Goal: Task Accomplishment & Management: Complete application form

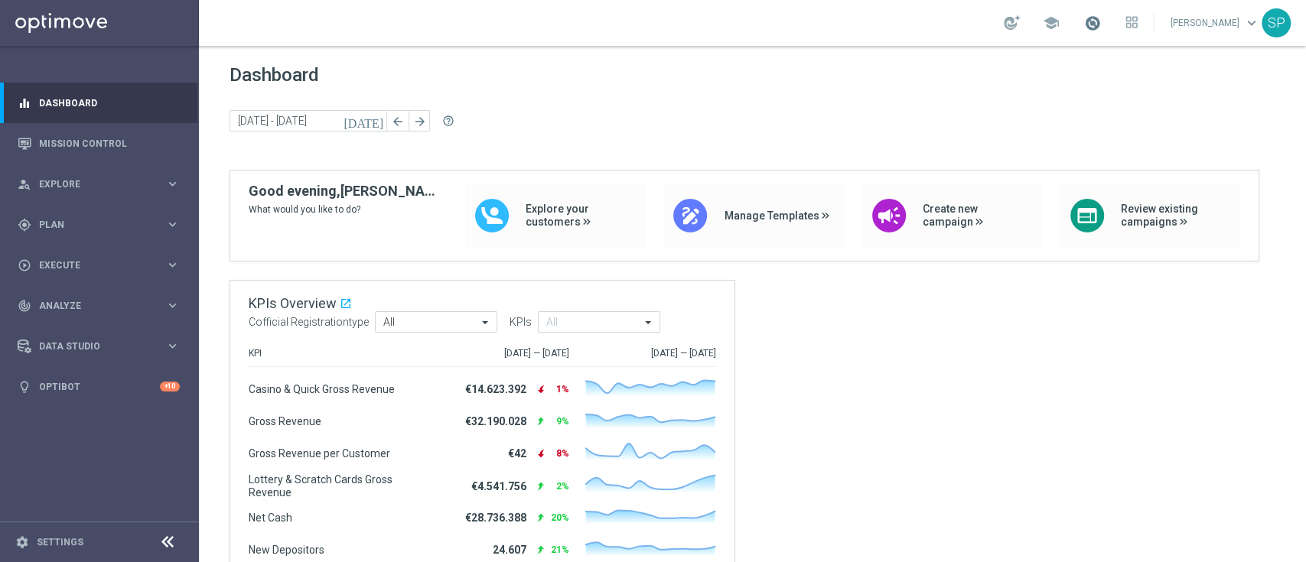
click at [1101, 28] on span at bounding box center [1092, 23] width 17 height 17
click at [919, 140] on div "Dashboard today 25 Aug 2025 - 26 Aug 2025 arrow_back arrow_forward help_outline" at bounding box center [753, 117] width 1046 height 106
click at [795, 223] on div "draw Manage Templates" at bounding box center [753, 216] width 180 height 66
click at [784, 235] on div "draw Manage Templates" at bounding box center [753, 216] width 180 height 66
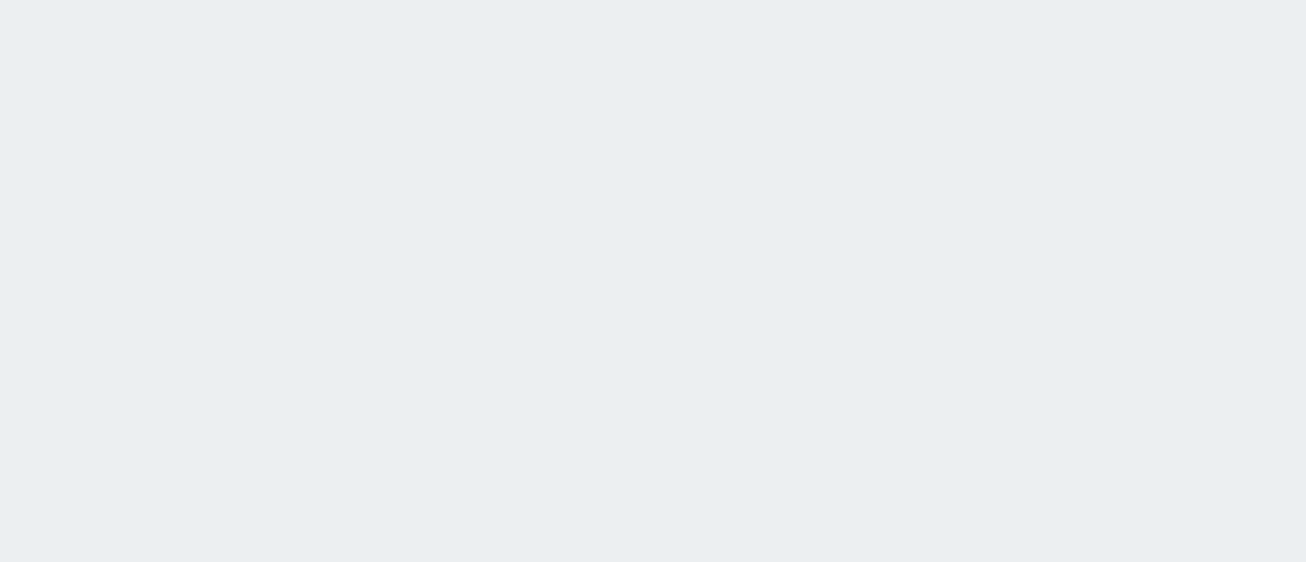
click at [784, 0] on html at bounding box center [653, 0] width 1306 height 0
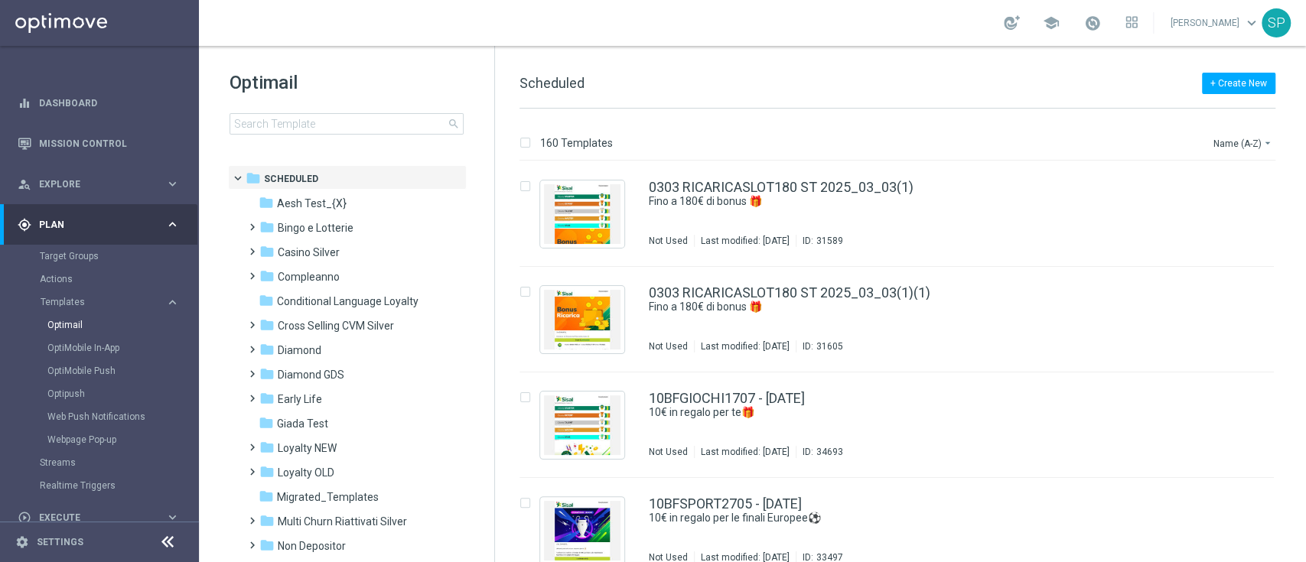
click at [536, 75] on span "Scheduled" at bounding box center [552, 83] width 65 height 16
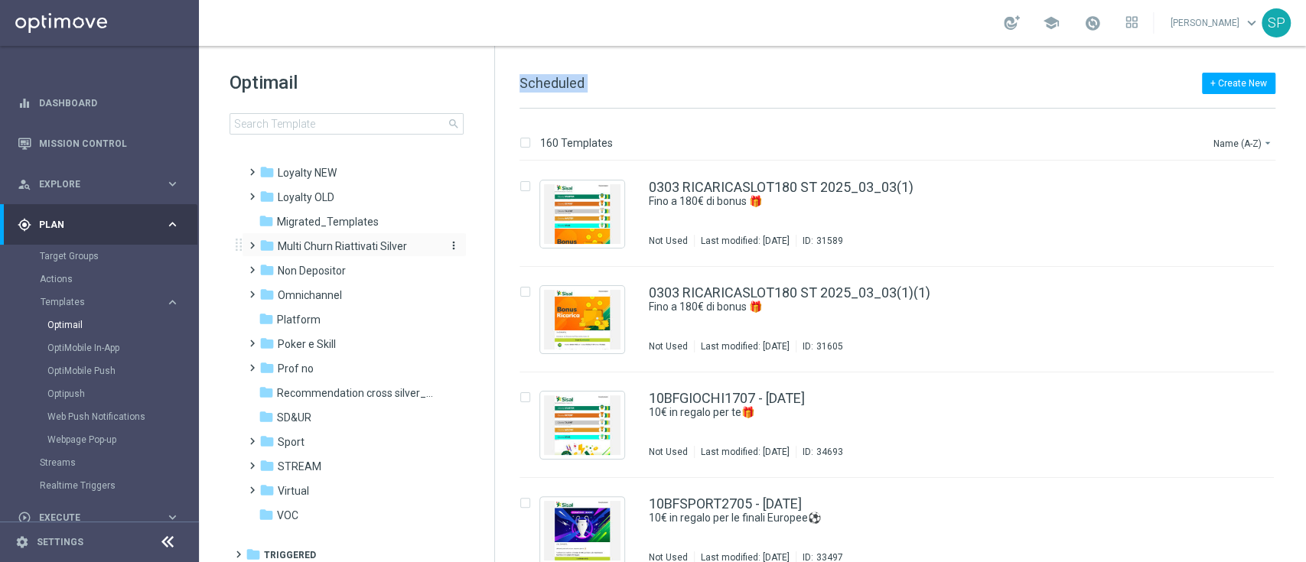
scroll to position [275, 0]
click at [376, 277] on div "folder Non Depositor" at bounding box center [347, 272] width 176 height 18
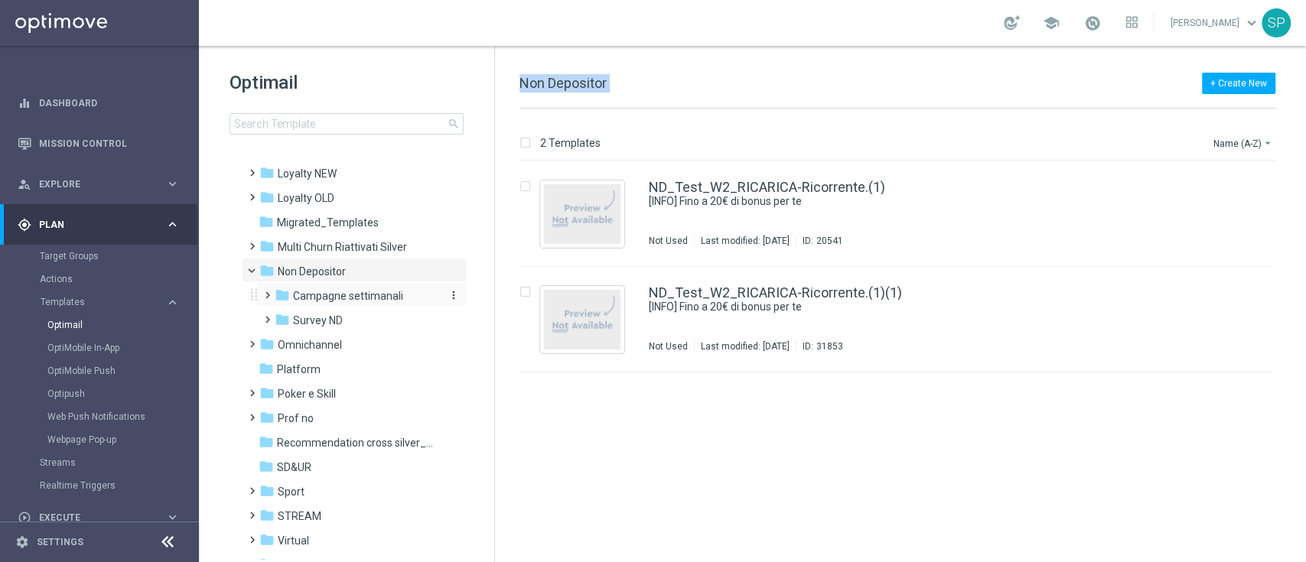
click at [380, 302] on span "Campagne settimanali" at bounding box center [348, 296] width 110 height 14
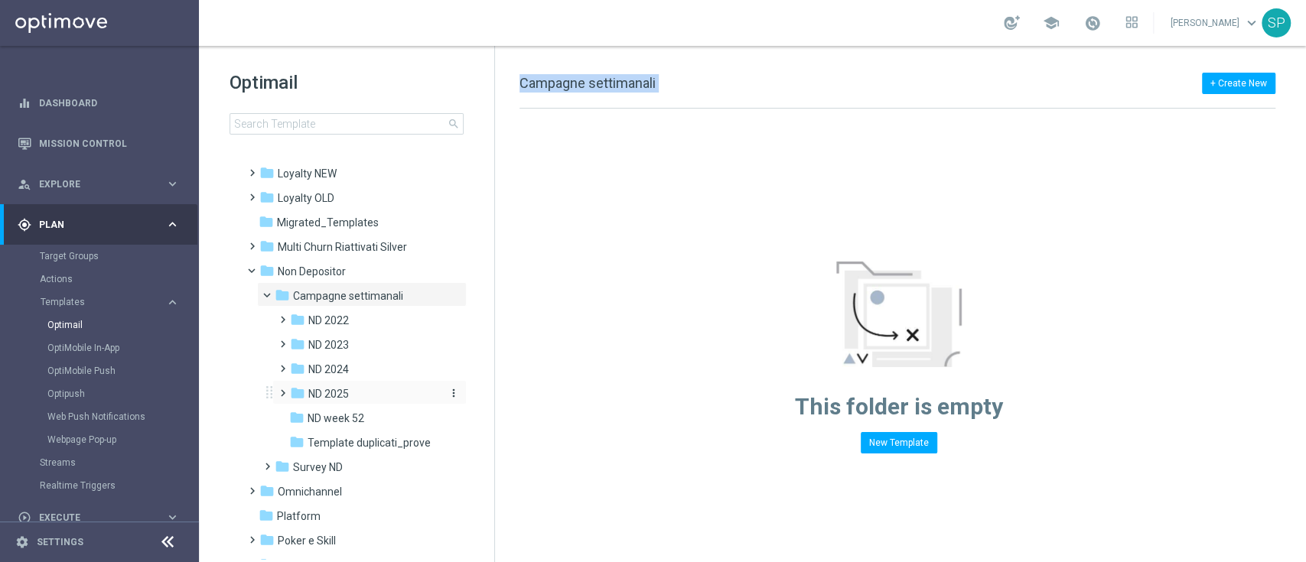
click at [347, 396] on span "ND 2025" at bounding box center [328, 394] width 41 height 14
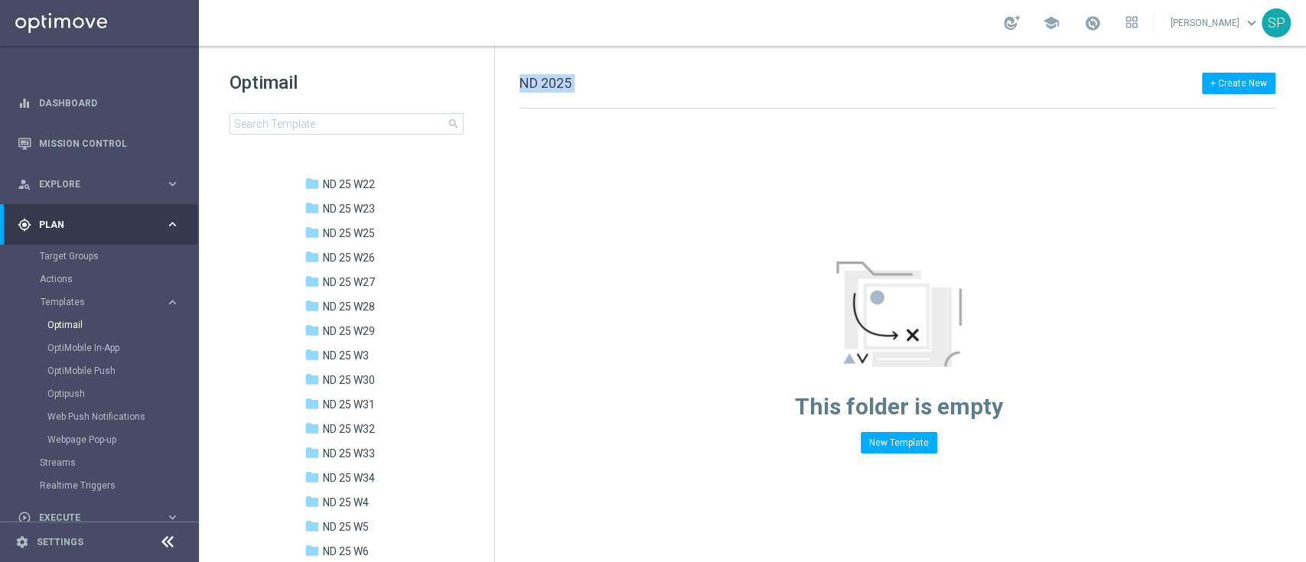
scroll to position [806, 0]
click at [392, 474] on div "folder ND 25 W34" at bounding box center [374, 475] width 138 height 18
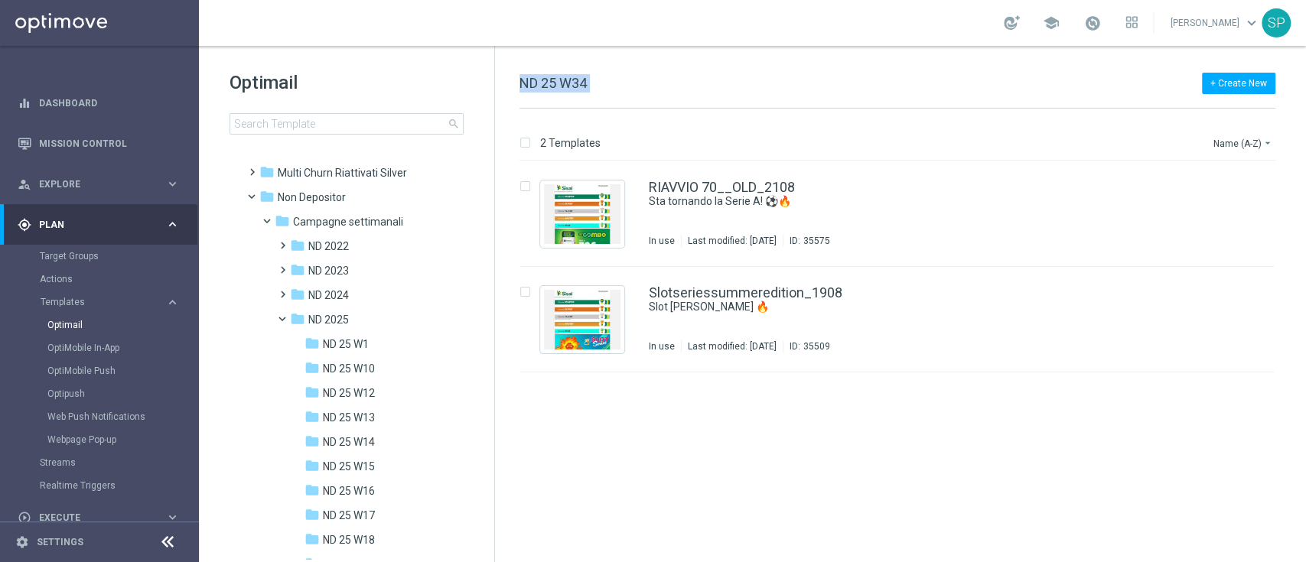
scroll to position [347, 0]
click at [448, 317] on icon "more_vert" at bounding box center [454, 320] width 12 height 12
click at [511, 303] on span "New Folder" at bounding box center [514, 303] width 47 height 12
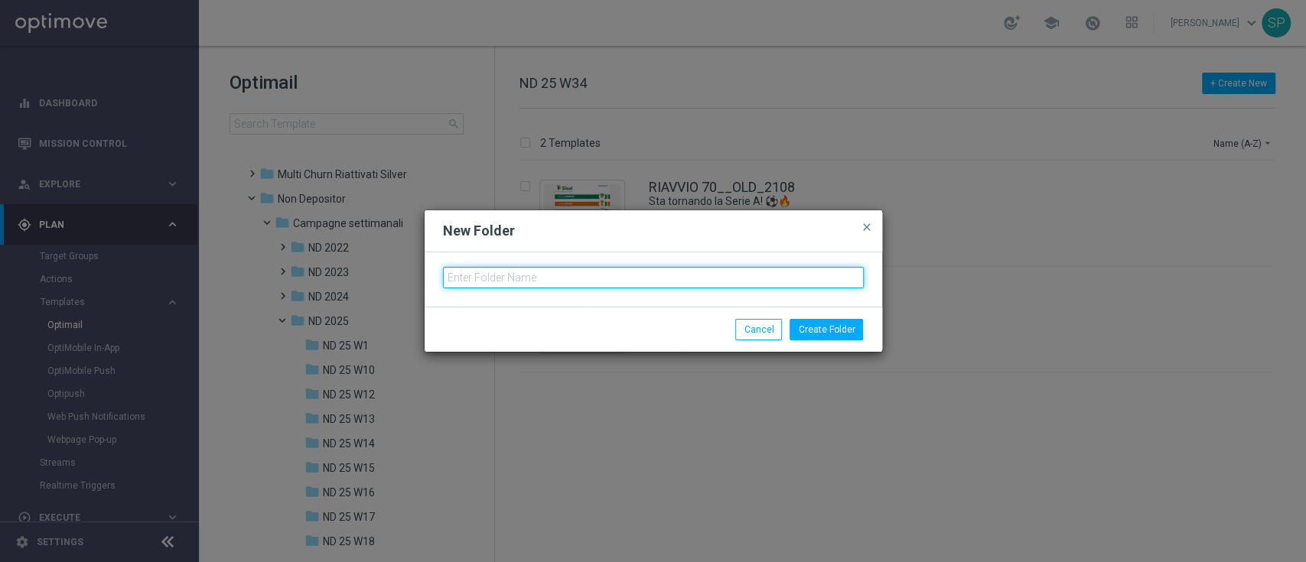
click at [532, 282] on input "text" at bounding box center [653, 277] width 421 height 21
type input "ND 25 W35"
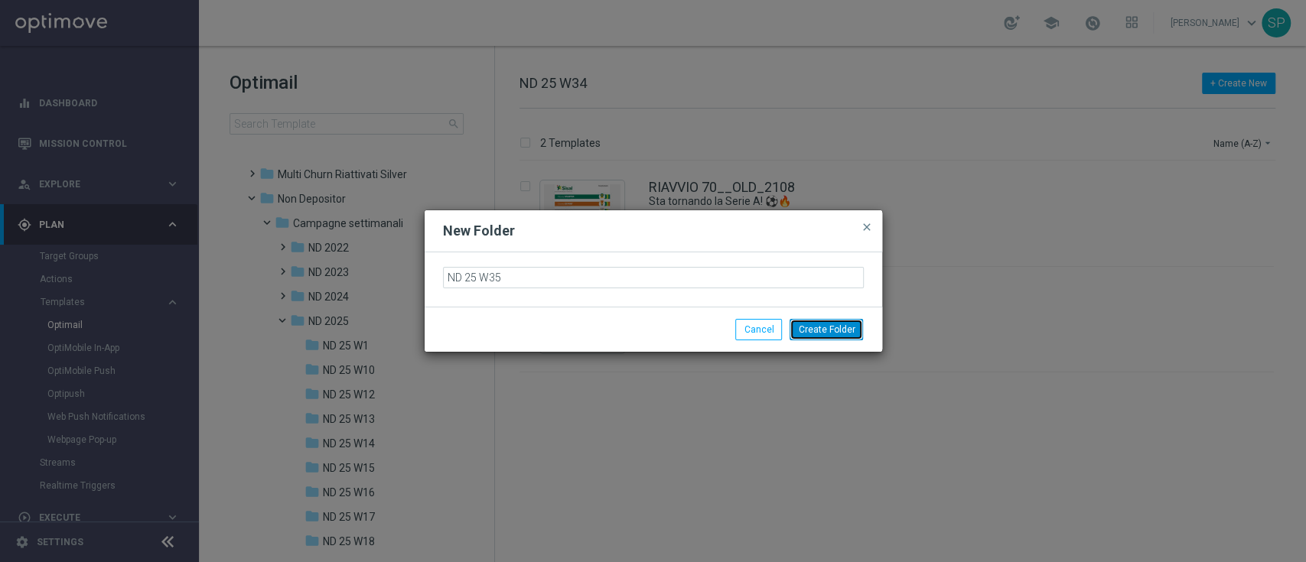
click at [802, 321] on button "Create Folder" at bounding box center [826, 329] width 73 height 21
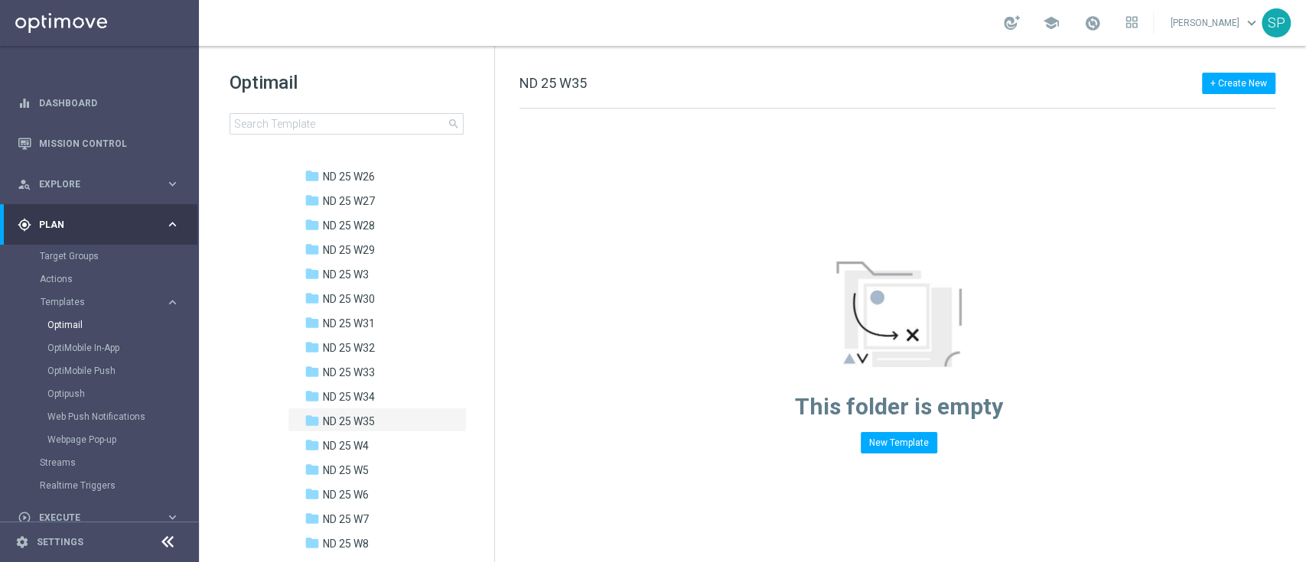
scroll to position [883, 0]
click at [371, 396] on span "ND 25 W34" at bounding box center [349, 398] width 52 height 14
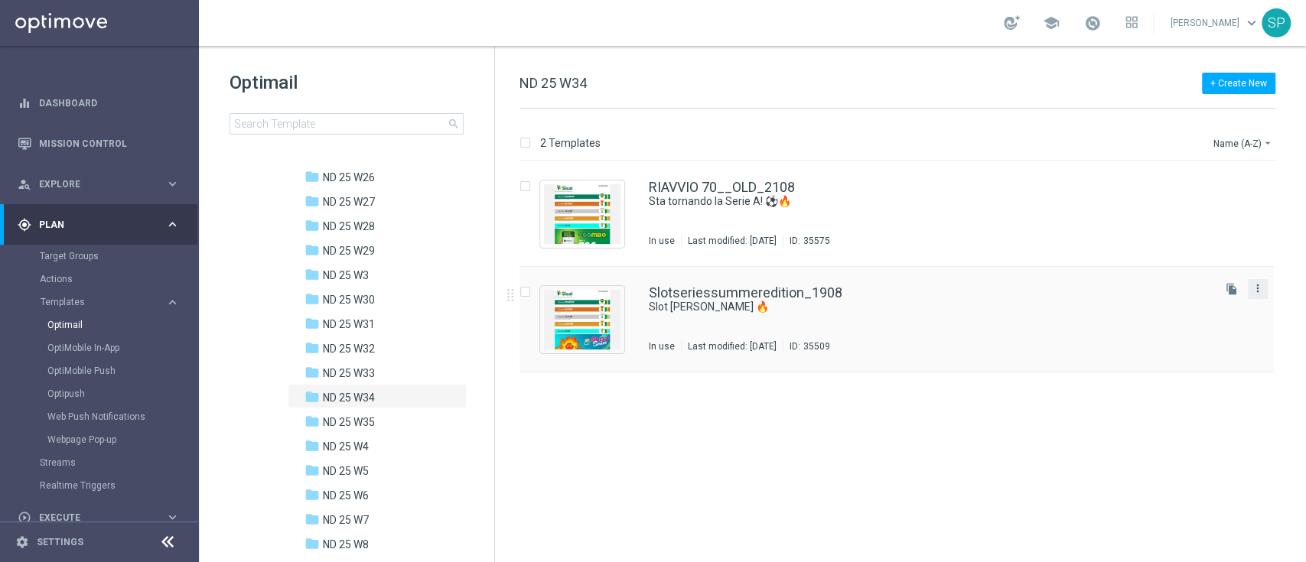
click at [1260, 294] on icon "more_vert" at bounding box center [1258, 288] width 12 height 12
click at [1235, 327] on div "Copy To" at bounding box center [1197, 326] width 93 height 11
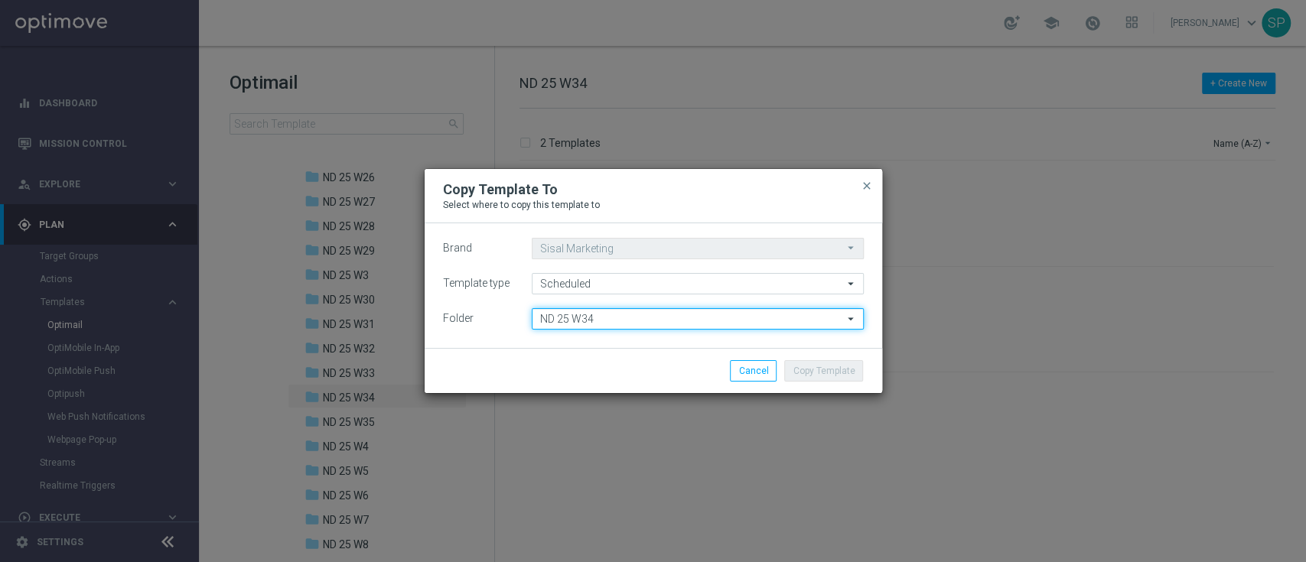
click at [822, 314] on input "ND 25 W34" at bounding box center [698, 318] width 332 height 21
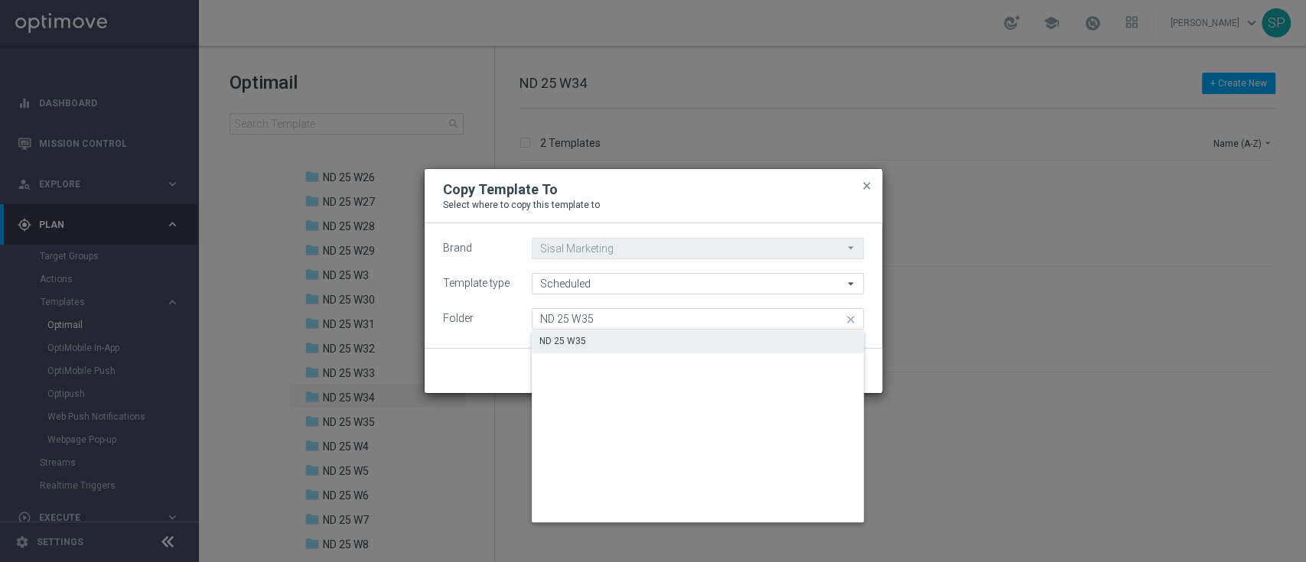
click at [816, 337] on div "ND 25 W35" at bounding box center [698, 341] width 332 height 21
type input "ND 25 W35"
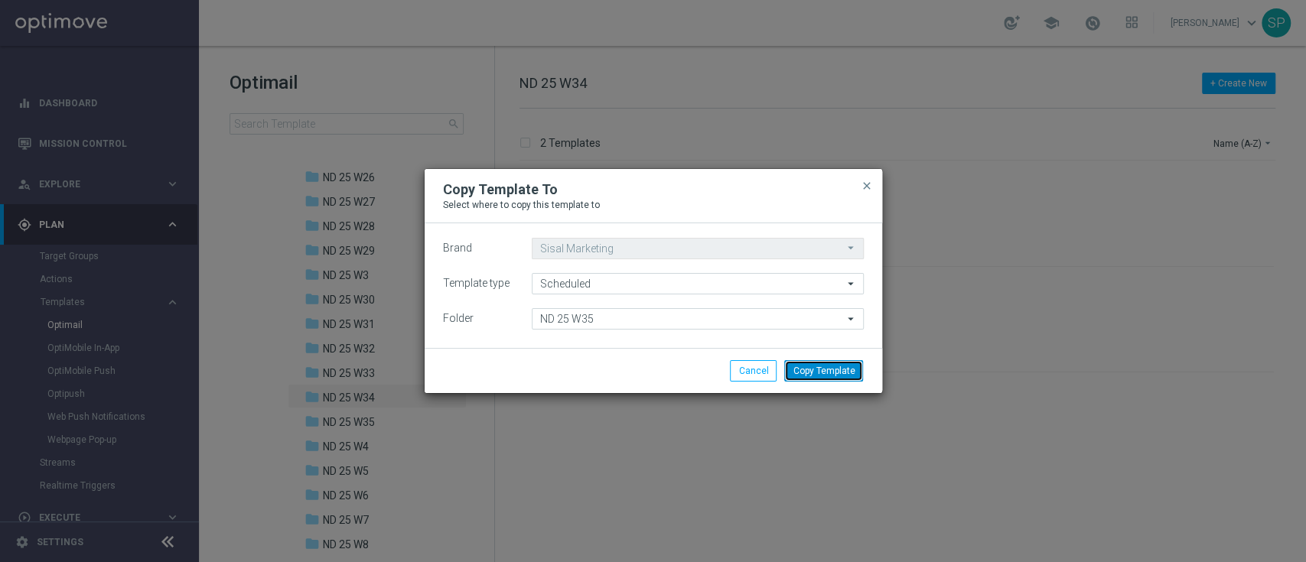
click at [845, 373] on button "Copy Template" at bounding box center [823, 370] width 79 height 21
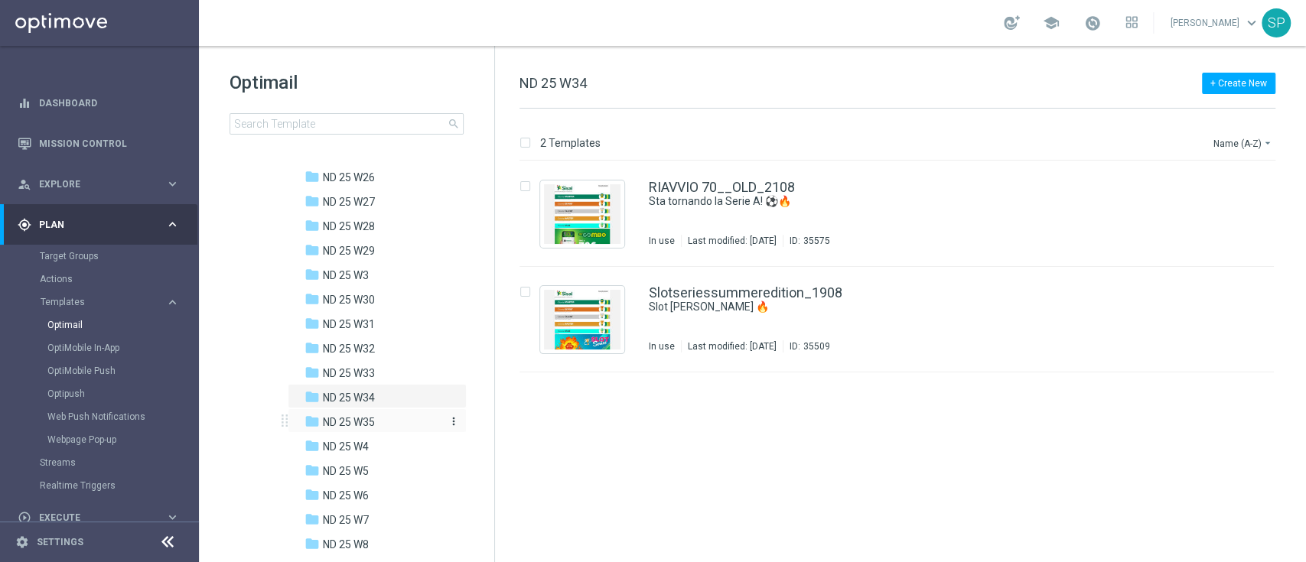
click at [386, 417] on div "folder ND 25 W35" at bounding box center [374, 423] width 138 height 18
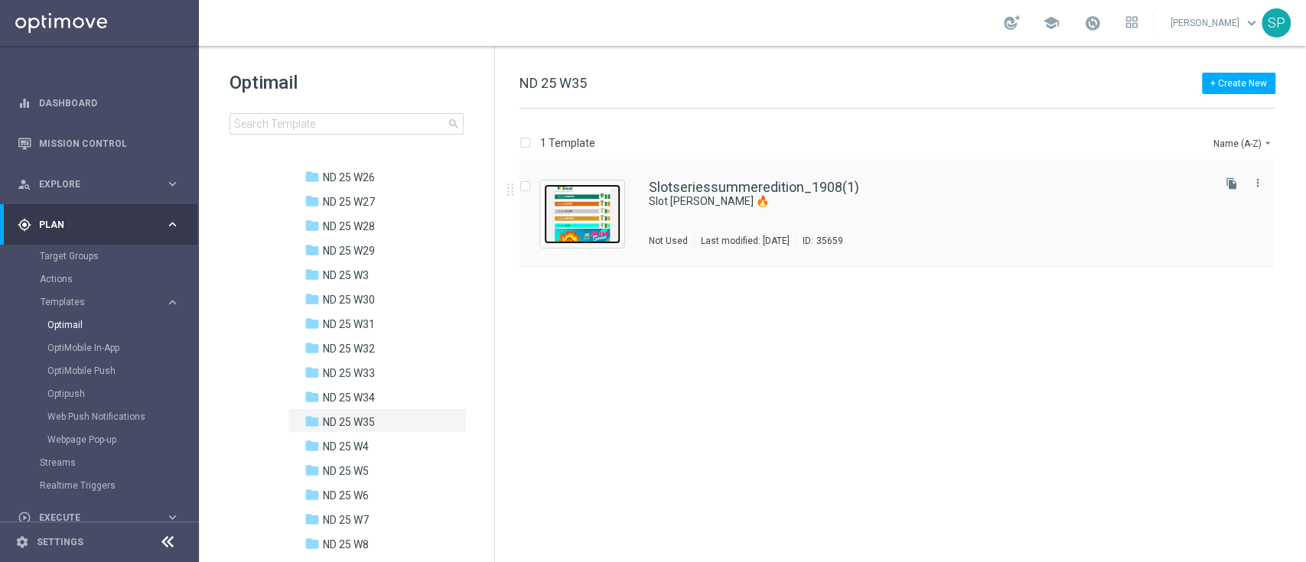
click at [556, 214] on img "Press SPACE to select this row." at bounding box center [582, 214] width 77 height 60
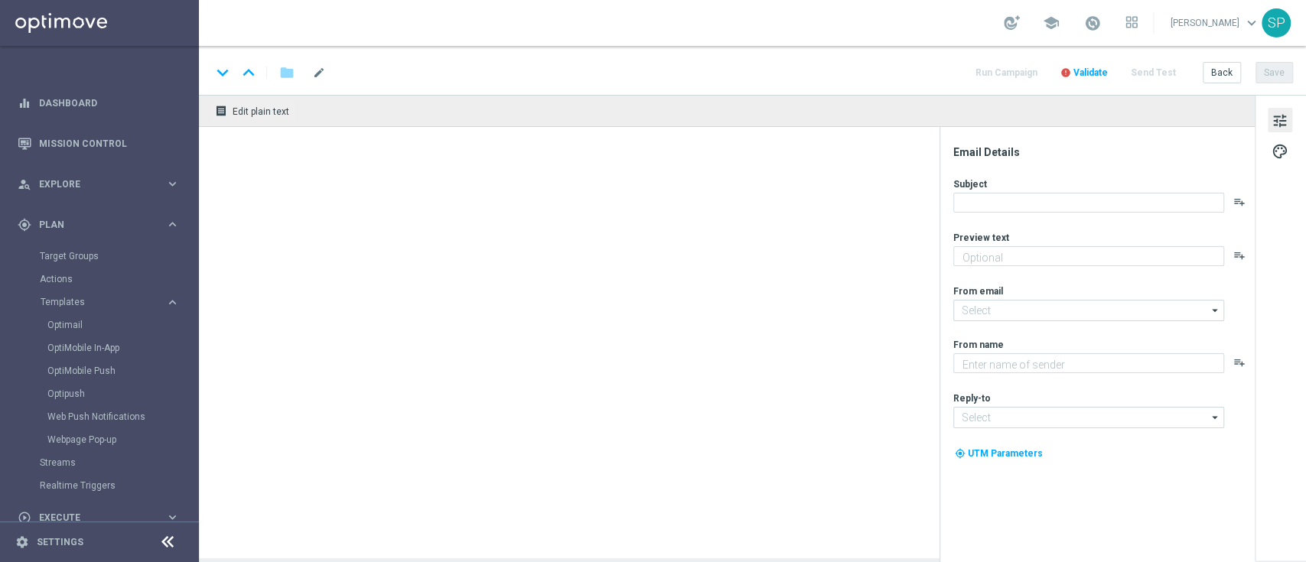
type textarea "15 milioni"
type textarea "SISAL"
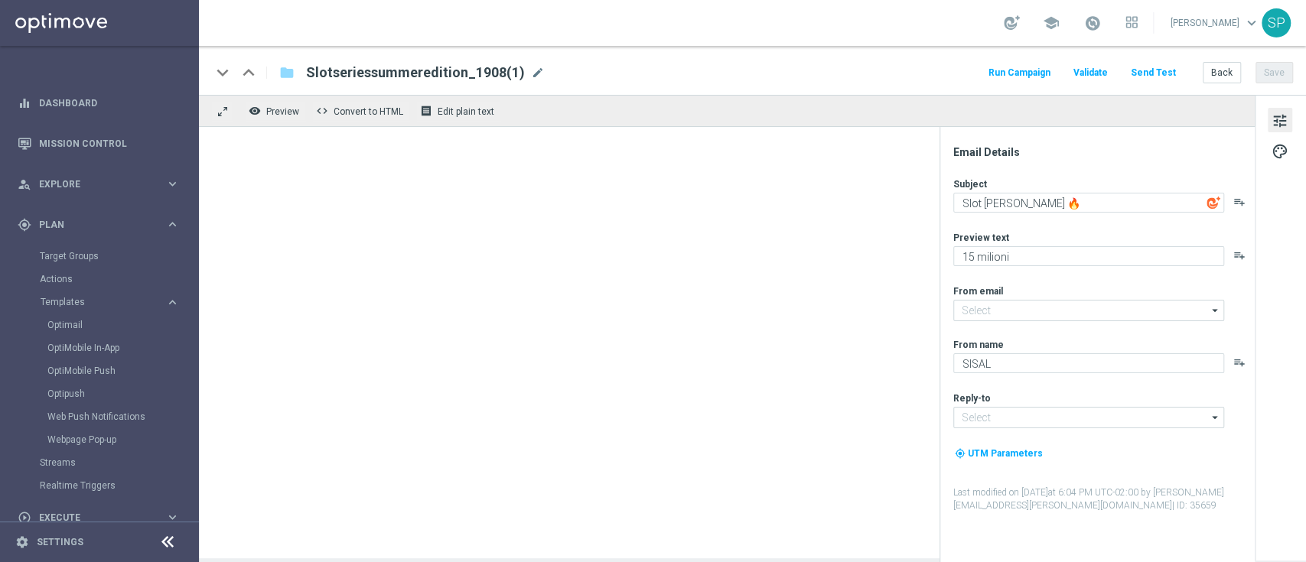
type input "[EMAIL_ADDRESS][DOMAIN_NAME]"
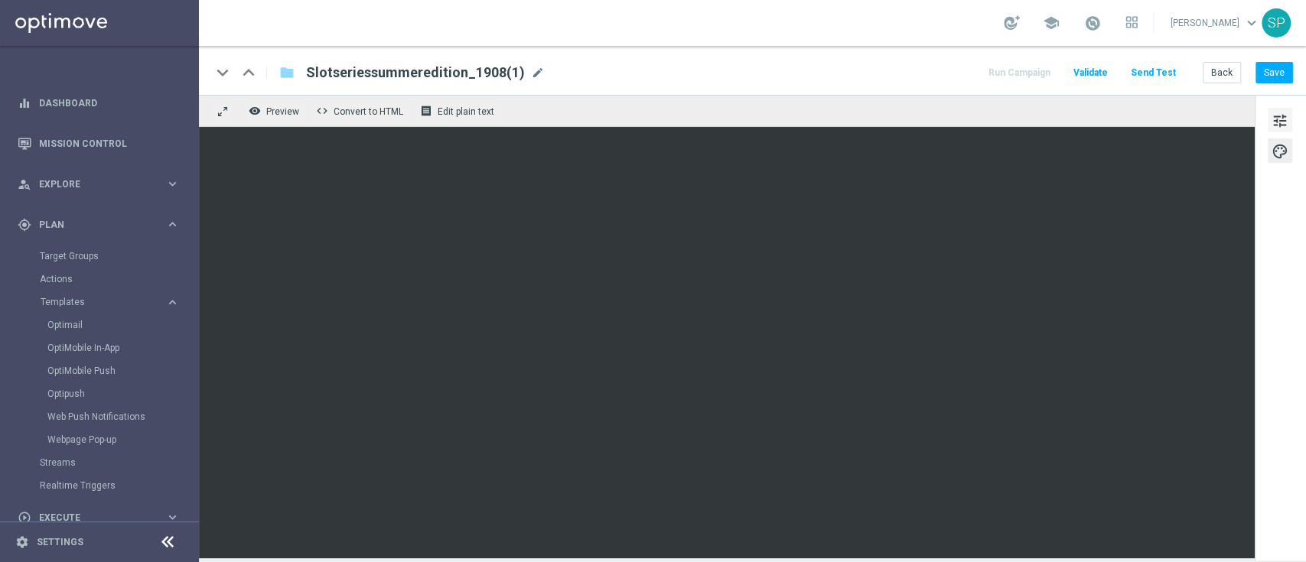
click at [1283, 118] on span "tune" at bounding box center [1280, 121] width 17 height 20
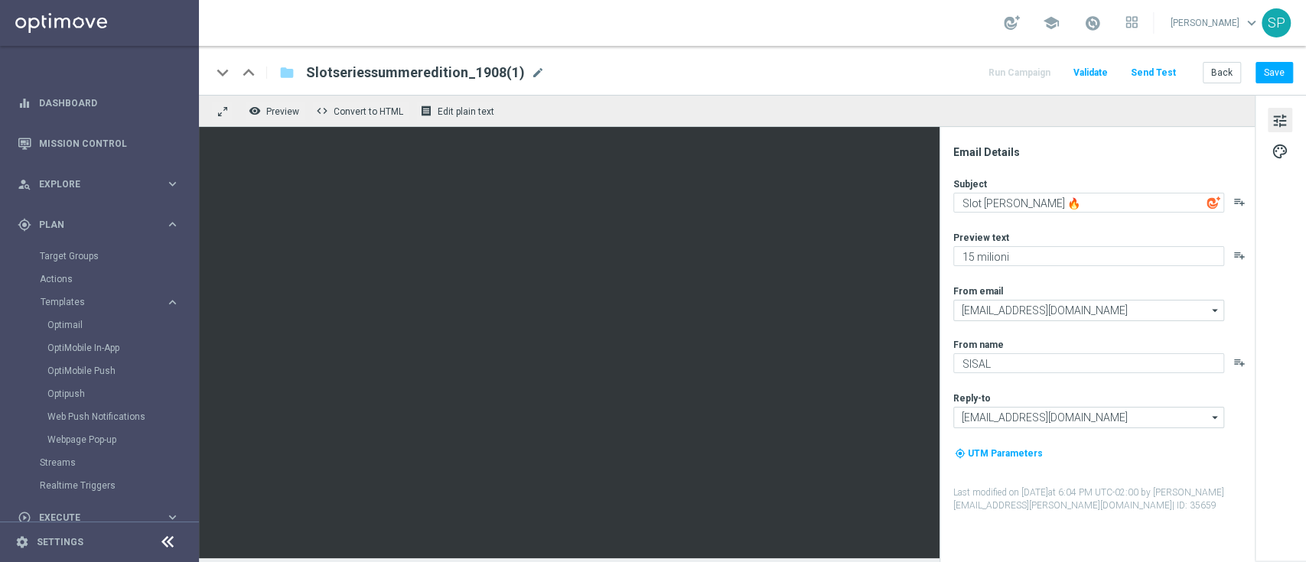
click at [1283, 118] on span "tune" at bounding box center [1280, 121] width 17 height 20
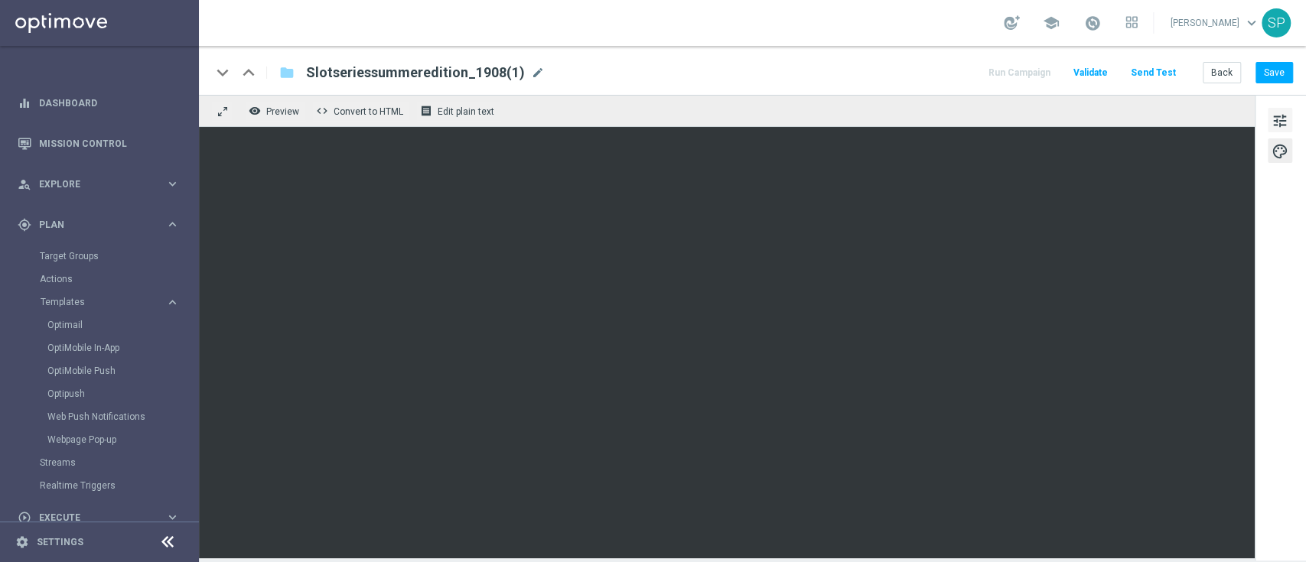
click at [1276, 114] on span "tune" at bounding box center [1280, 121] width 17 height 20
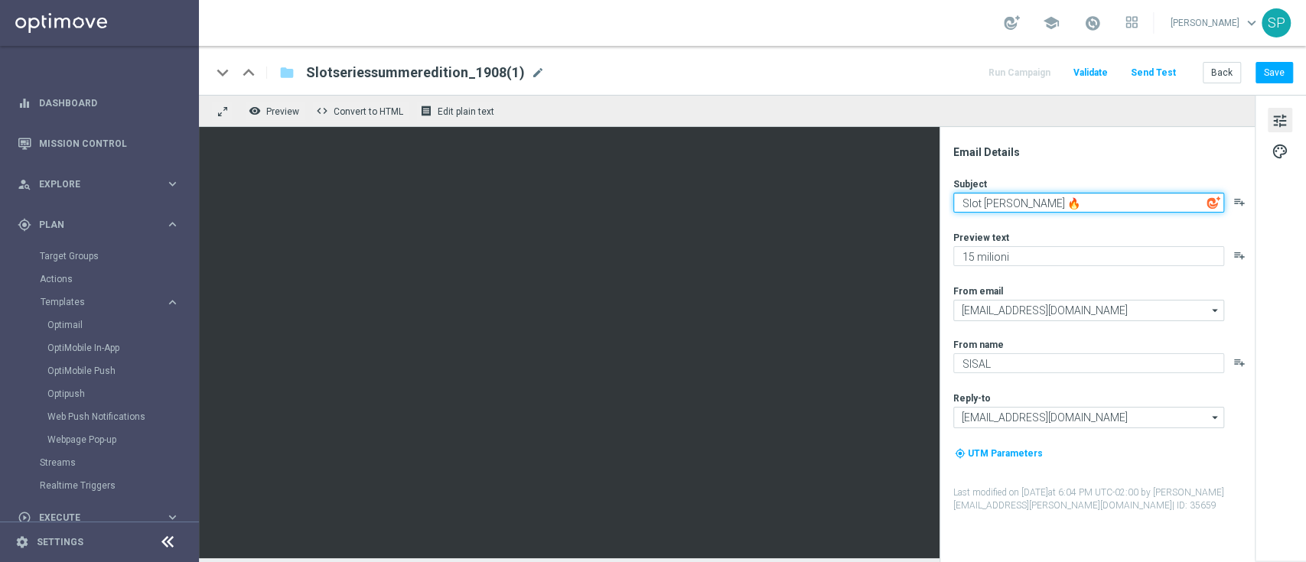
drag, startPoint x: 1041, startPoint y: 207, endPoint x: 974, endPoint y: 244, distance: 76.4
click at [974, 244] on div "Subject Slot [PERSON_NAME] 🔥 playlist_add Preview text 15 milioni playlist_add …" at bounding box center [1103, 345] width 300 height 335
click at [1037, 204] on textarea "Slot [PERSON_NAME] 🔥" at bounding box center [1088, 203] width 271 height 20
paste textarea "🎰"
type textarea "Slot [PERSON_NAME] 🎰"
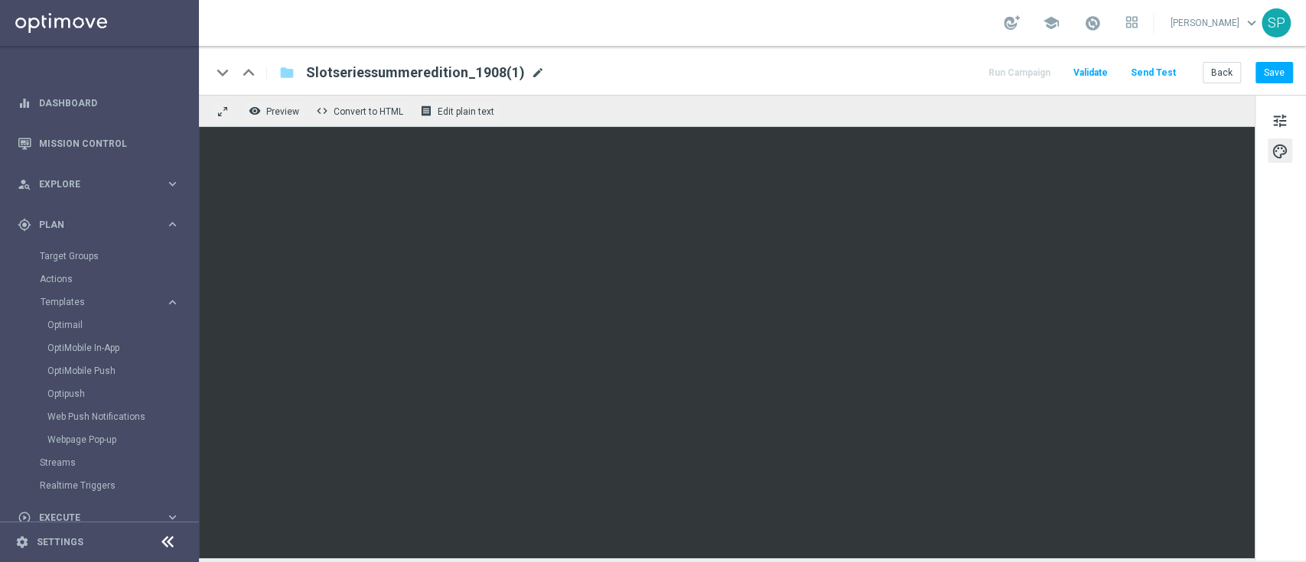
click at [532, 75] on span "mode_edit" at bounding box center [538, 73] width 14 height 14
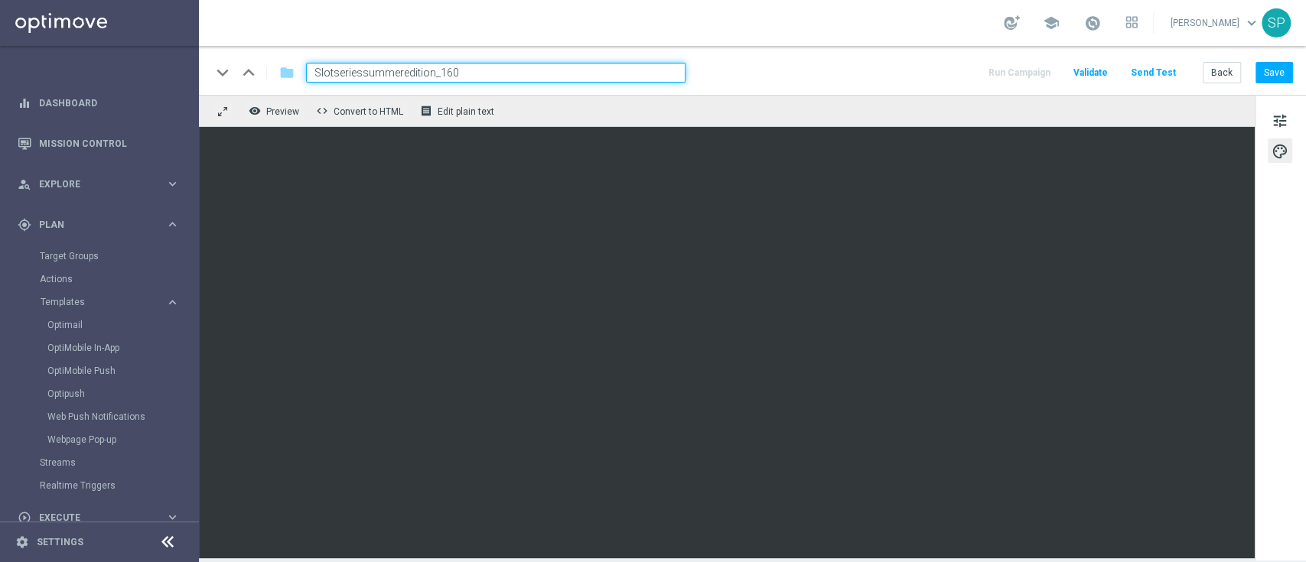
type input "Slotseriessummeredition_1608"
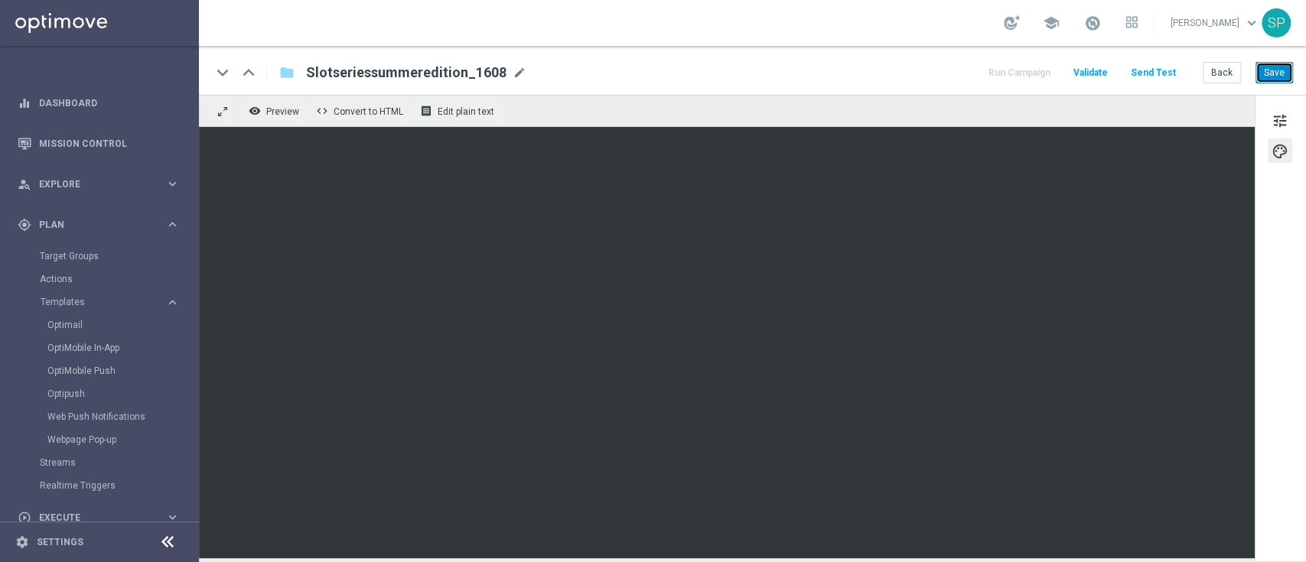
click at [1272, 74] on button "Save" at bounding box center [1274, 72] width 37 height 21
click at [839, 80] on div "keyboard_arrow_down keyboard_arrow_up folder Slotseriessummeredition_1608 Slots…" at bounding box center [752, 73] width 1082 height 20
click at [1266, 64] on button "Save" at bounding box center [1274, 72] width 37 height 21
click at [670, 9] on div "school [PERSON_NAME] keyboard_arrow_down SP" at bounding box center [752, 23] width 1107 height 46
click at [1262, 73] on button "Save" at bounding box center [1274, 72] width 37 height 21
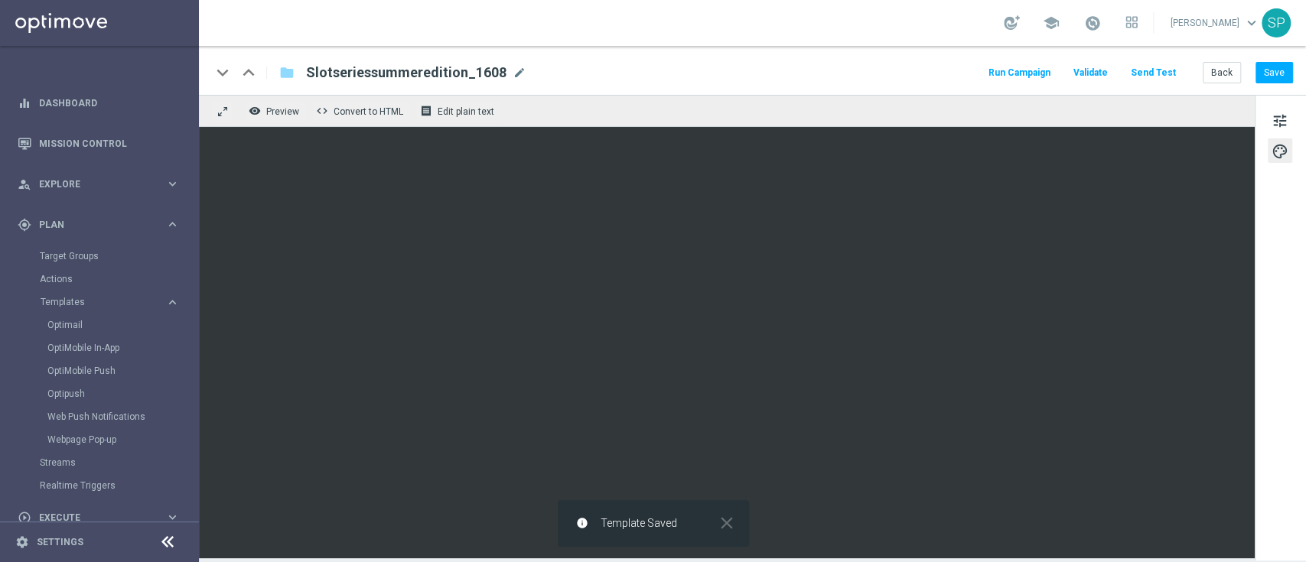
drag, startPoint x: 305, startPoint y: 68, endPoint x: 501, endPoint y: 67, distance: 195.9
click at [501, 67] on div "Slotseriessummeredition_1608 Slotseriessummeredition_1608 mode_edit" at bounding box center [410, 73] width 233 height 20
copy span "Slotseriessummeredition_1608"
click at [57, 505] on div "play_circle_outline Execute keyboard_arrow_right" at bounding box center [98, 517] width 197 height 41
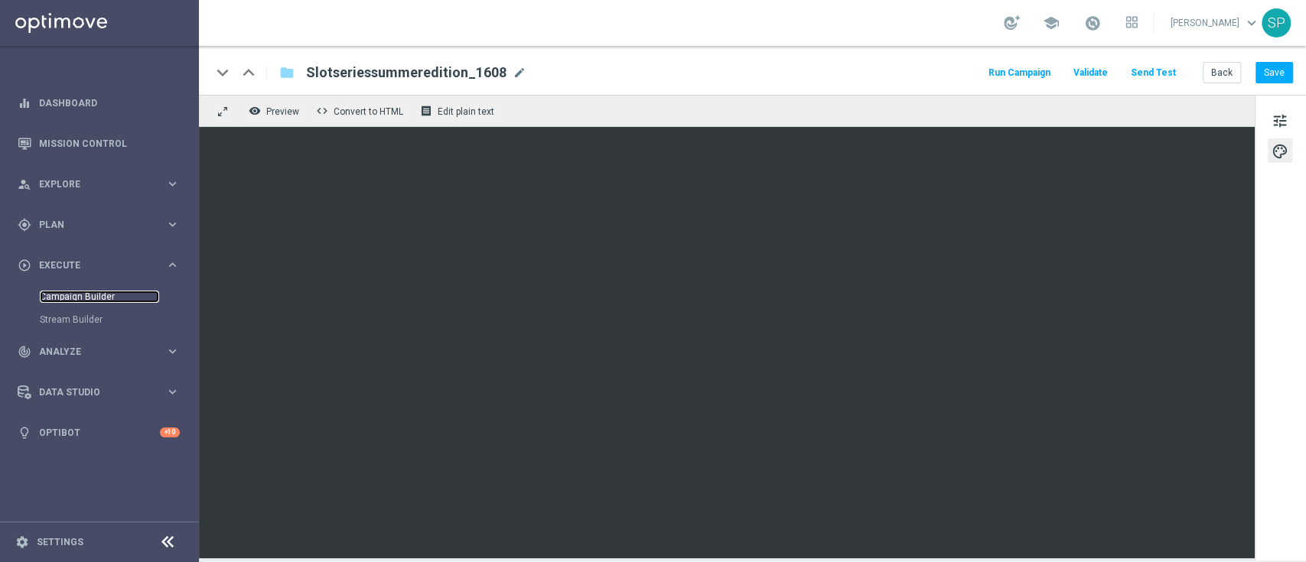
click at [93, 298] on link "Campaign Builder" at bounding box center [99, 297] width 119 height 12
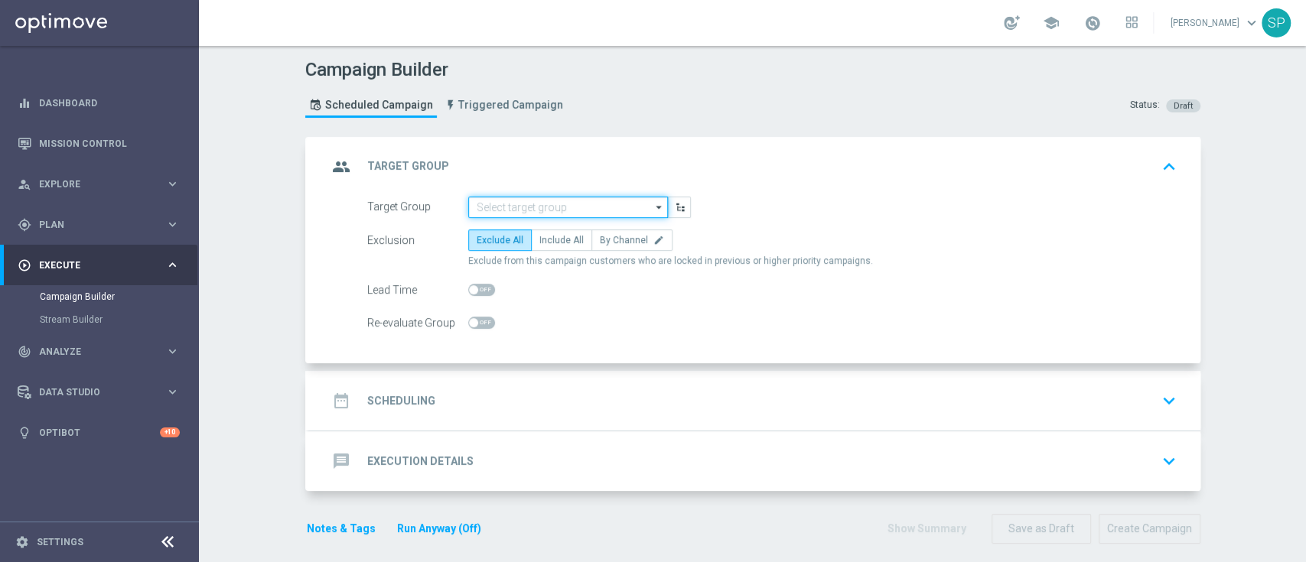
click at [490, 199] on input at bounding box center [568, 207] width 200 height 21
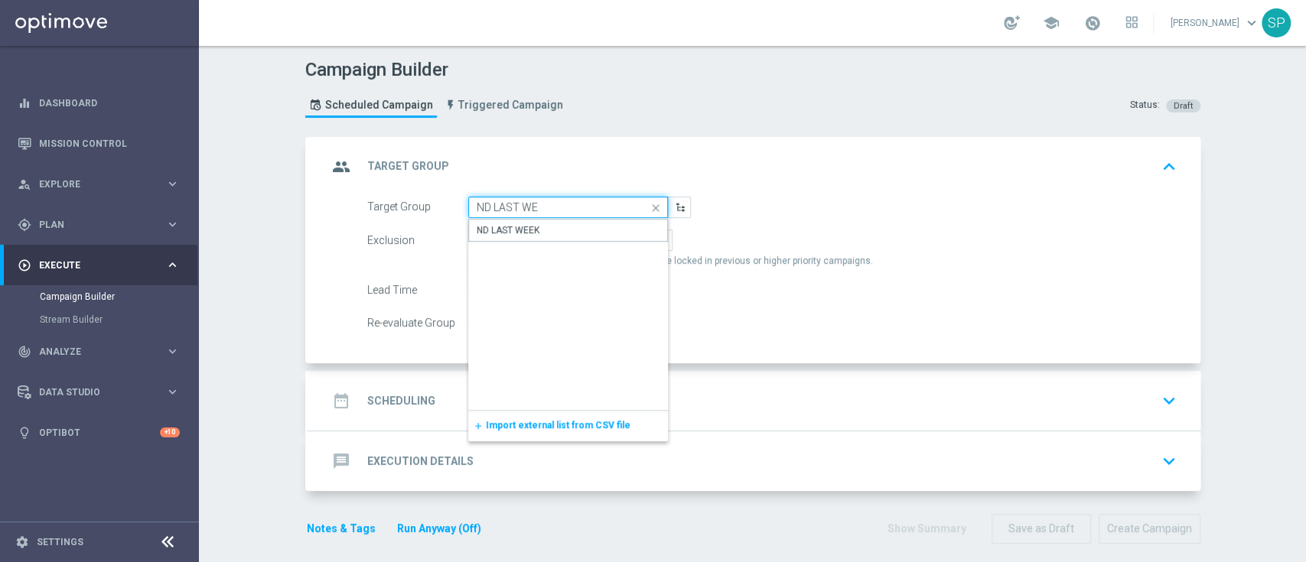
type input "ND LAST WEEK"
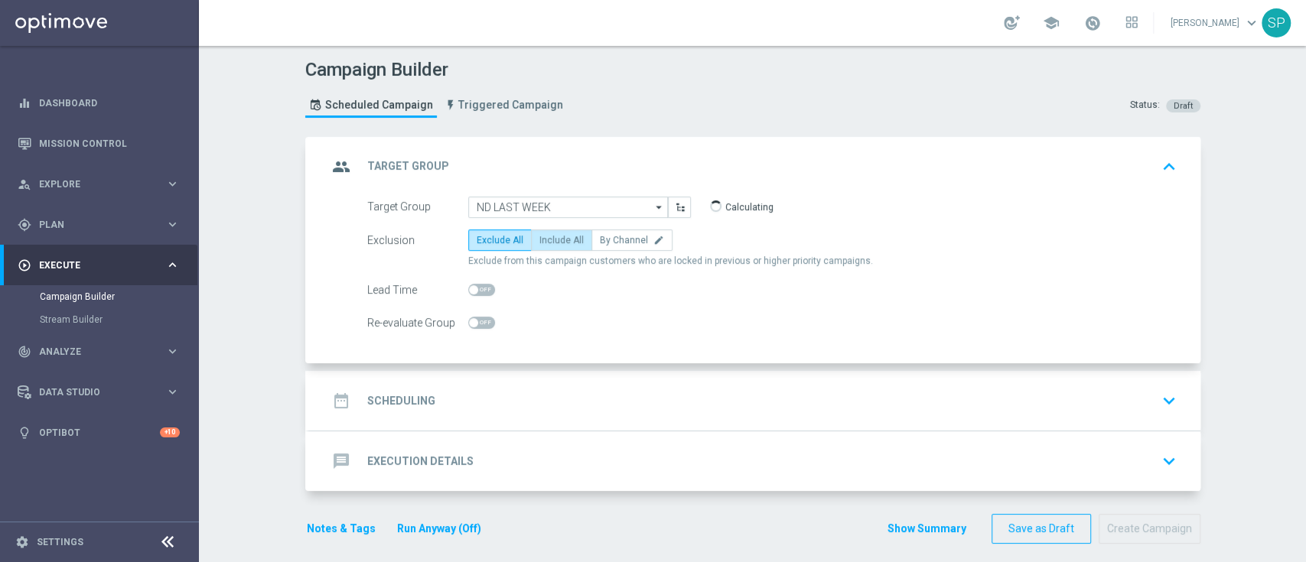
click at [573, 243] on label "Include All" at bounding box center [561, 240] width 61 height 21
click at [549, 243] on input "Include All" at bounding box center [544, 243] width 10 height 10
radio input "true"
click at [561, 398] on div "date_range Scheduling keyboard_arrow_down" at bounding box center [754, 400] width 855 height 29
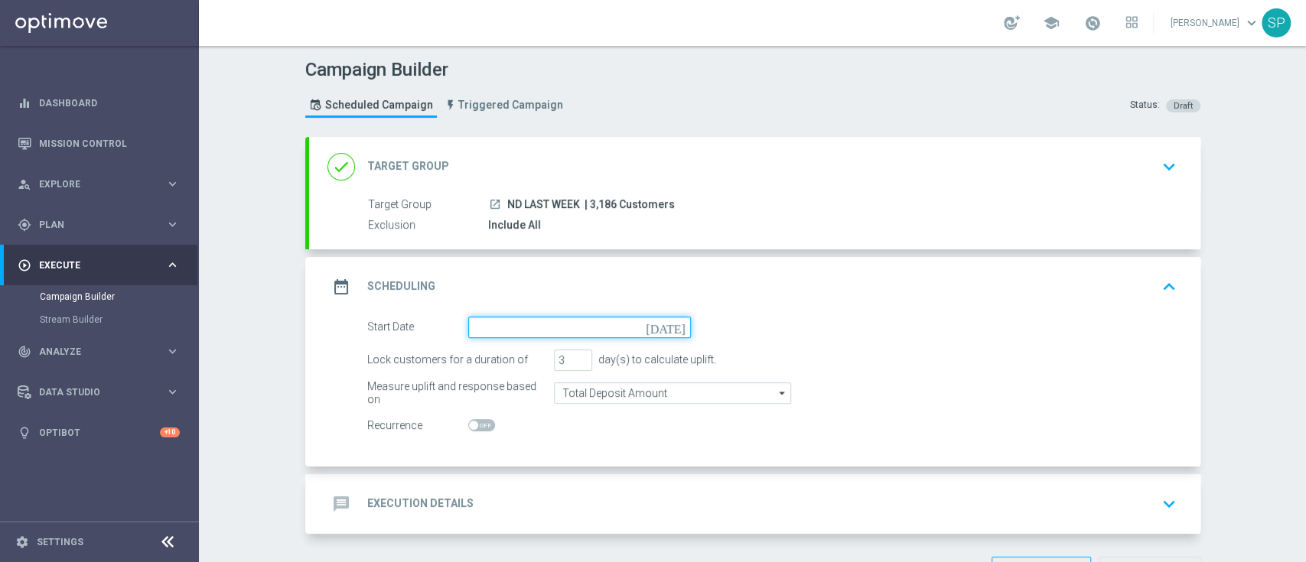
click at [588, 327] on input at bounding box center [579, 327] width 223 height 21
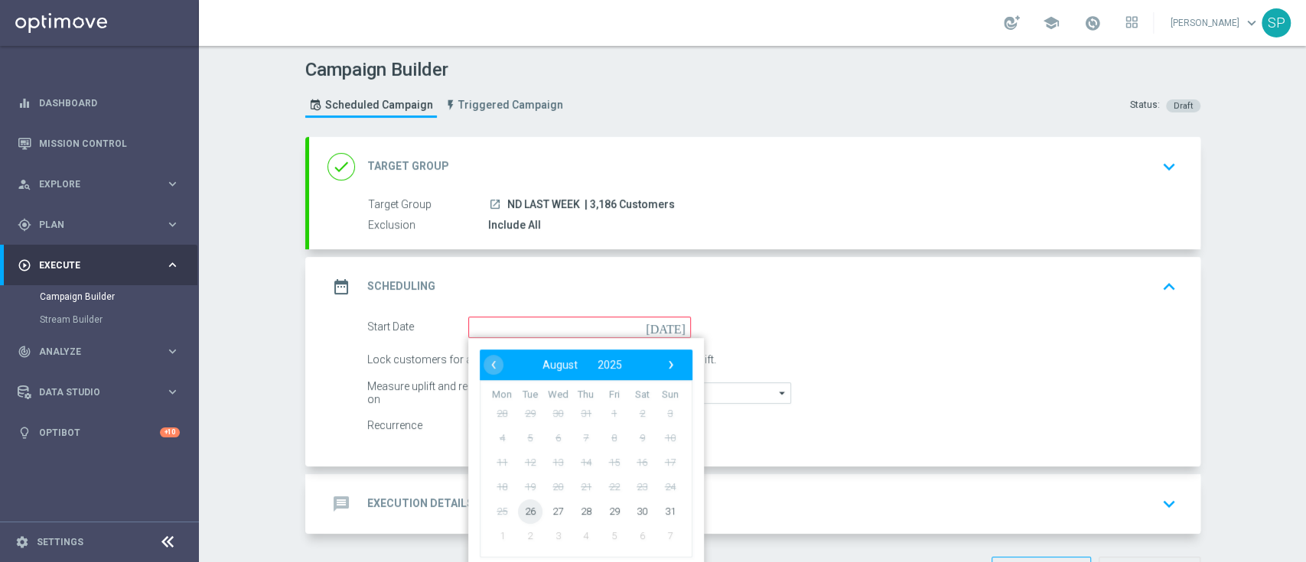
click at [526, 507] on span "26" at bounding box center [529, 511] width 24 height 24
type input "[DATE]"
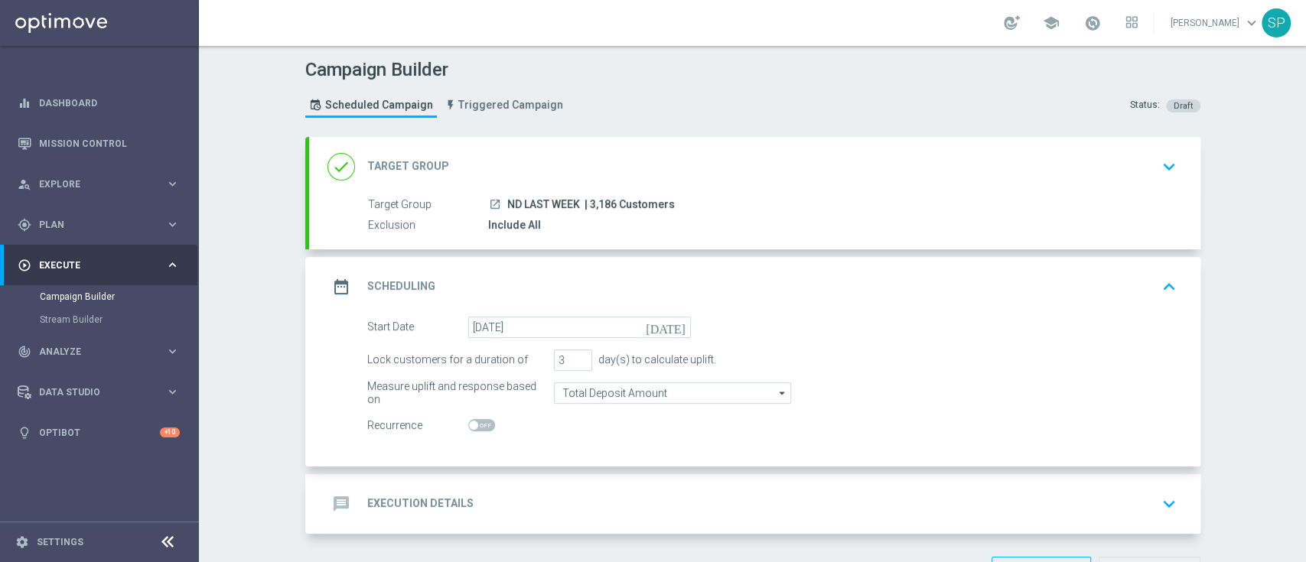
click at [593, 490] on div "message Execution Details keyboard_arrow_down" at bounding box center [754, 504] width 855 height 29
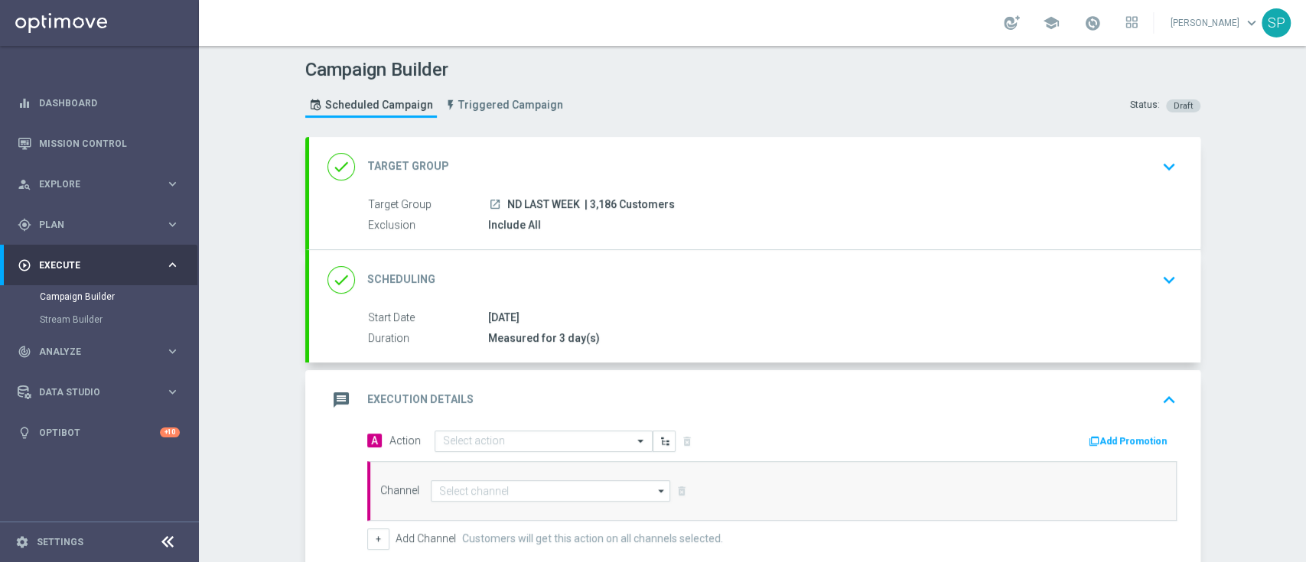
scroll to position [203, 0]
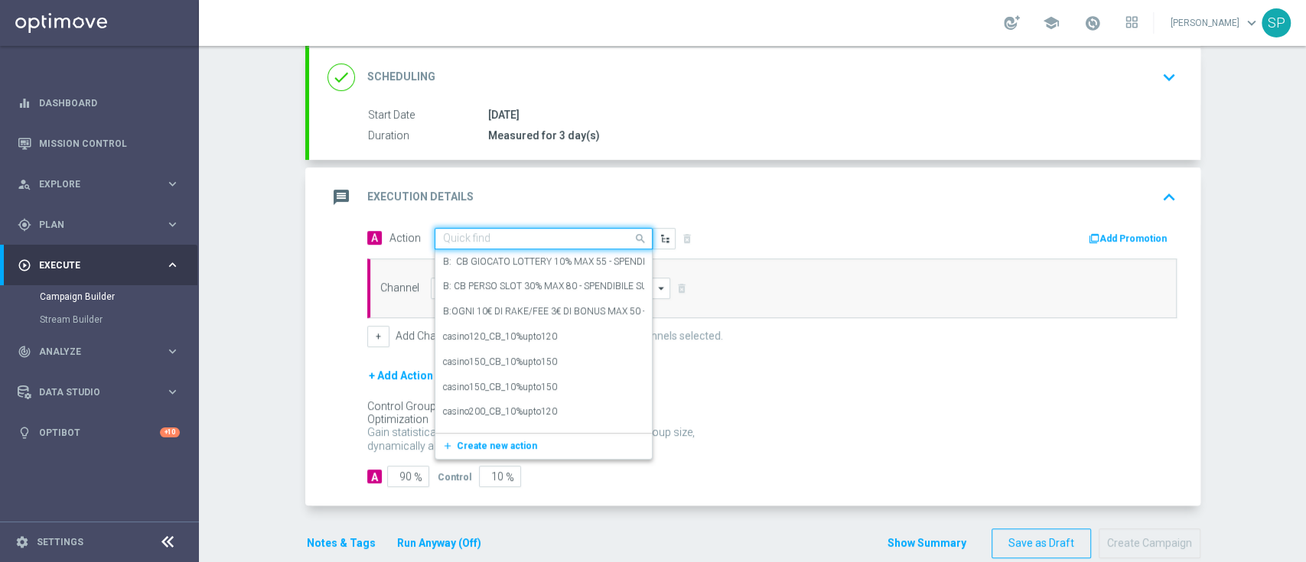
click at [580, 242] on input "text" at bounding box center [528, 239] width 171 height 13
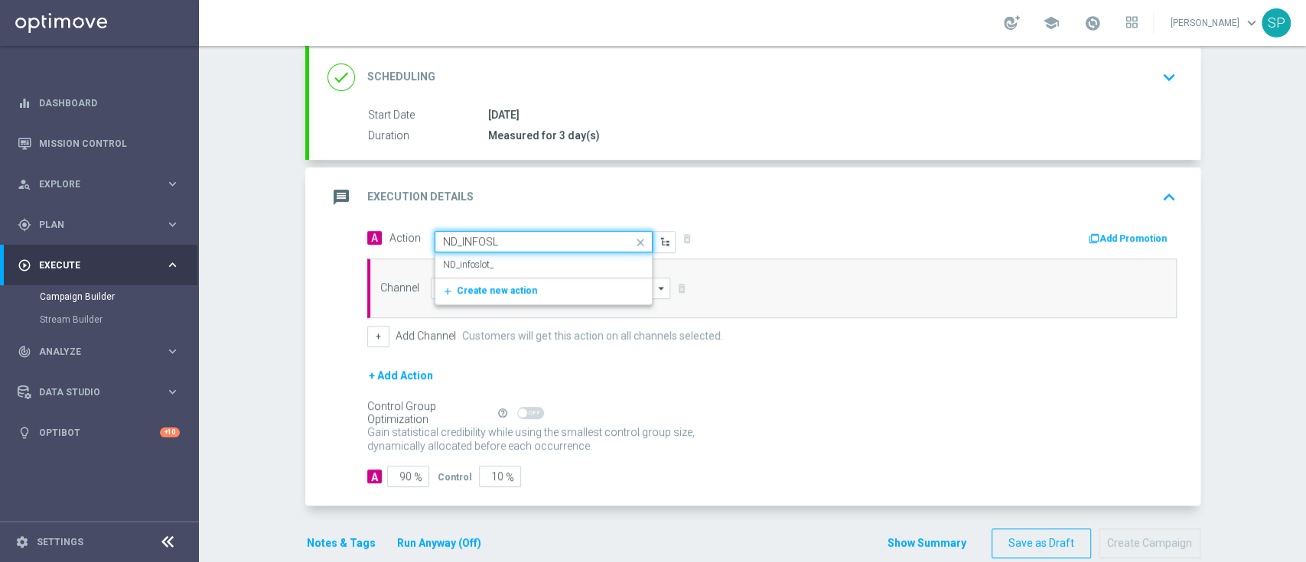
type input "ND_INFOSLO"
click at [558, 268] on div "ND_infoslot_ edit" at bounding box center [543, 264] width 201 height 25
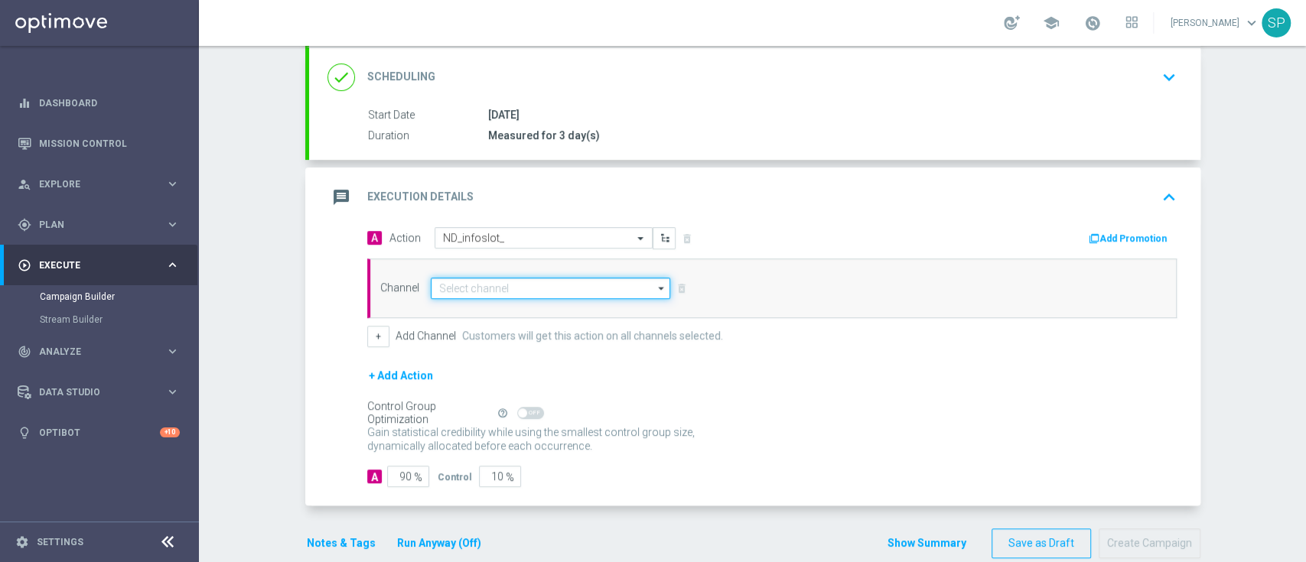
click at [528, 283] on input at bounding box center [551, 288] width 240 height 21
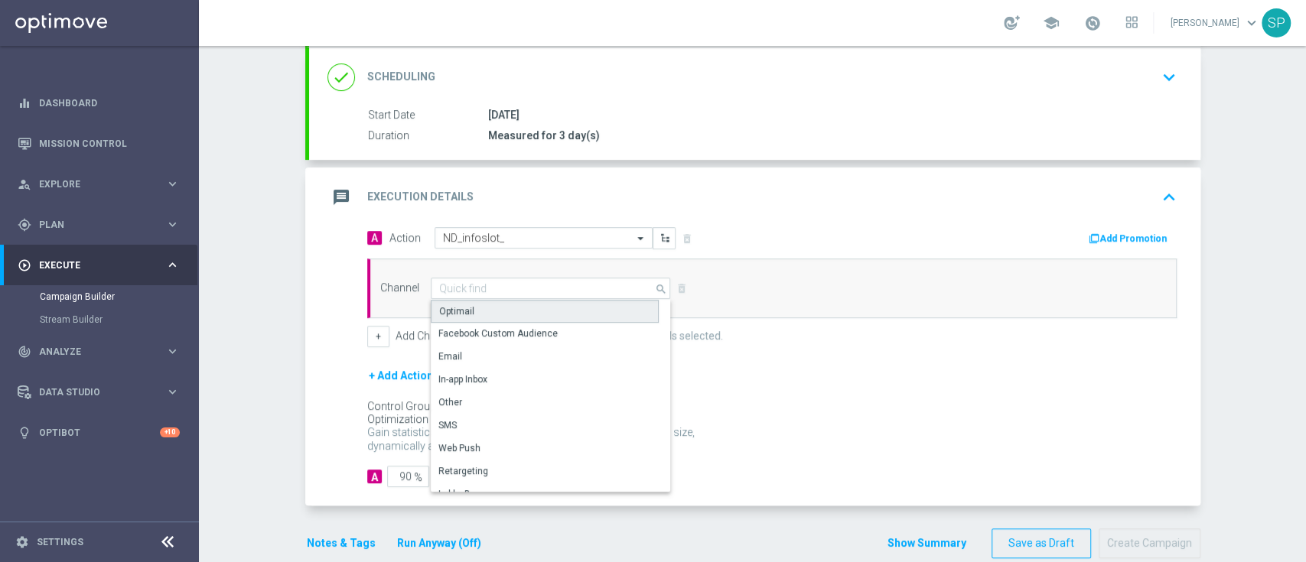
click at [539, 314] on div "Optimail" at bounding box center [545, 311] width 228 height 23
type input "Optimail"
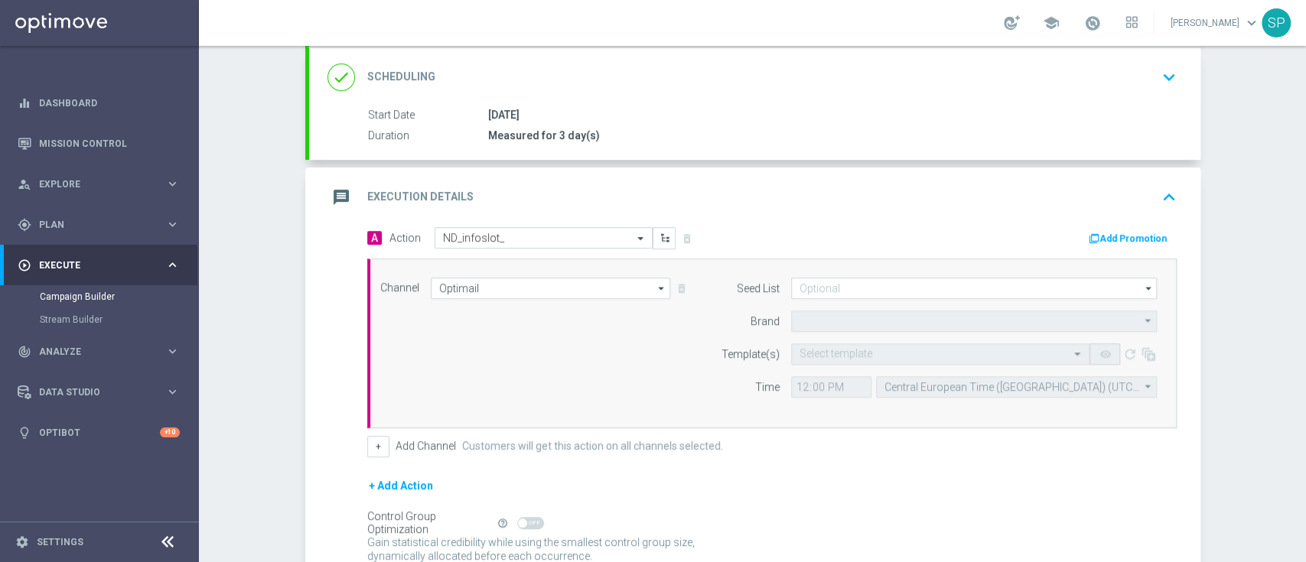
type input "Sisal Marketing"
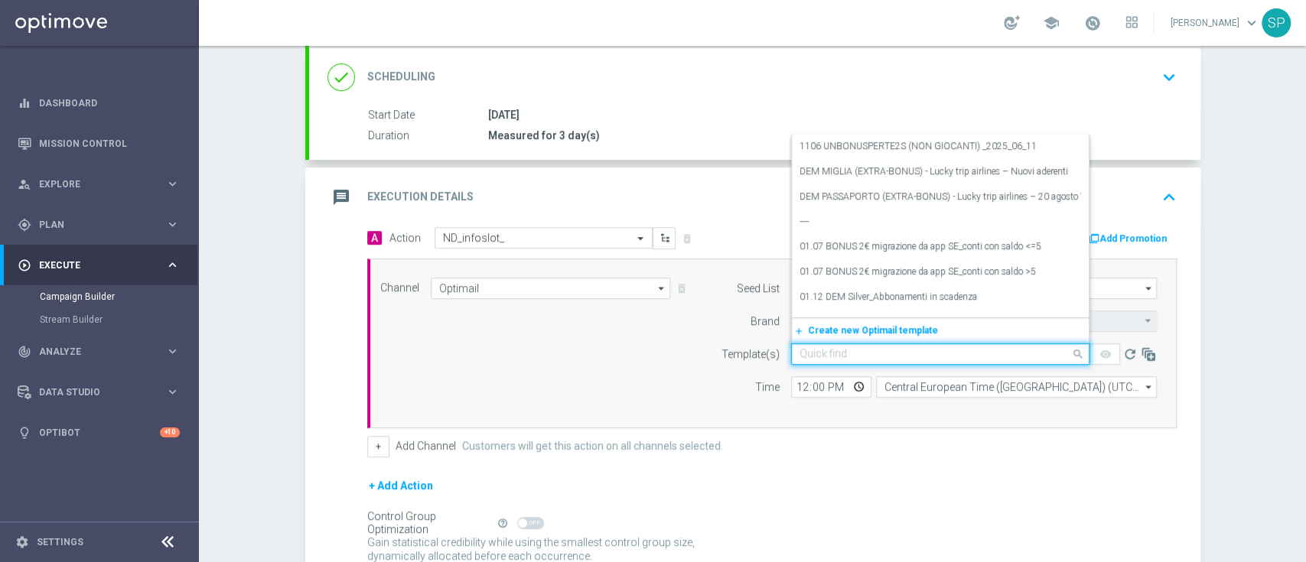
click at [855, 359] on div "Quick find" at bounding box center [940, 354] width 298 height 21
paste input "Slotseriessummeredition_1608"
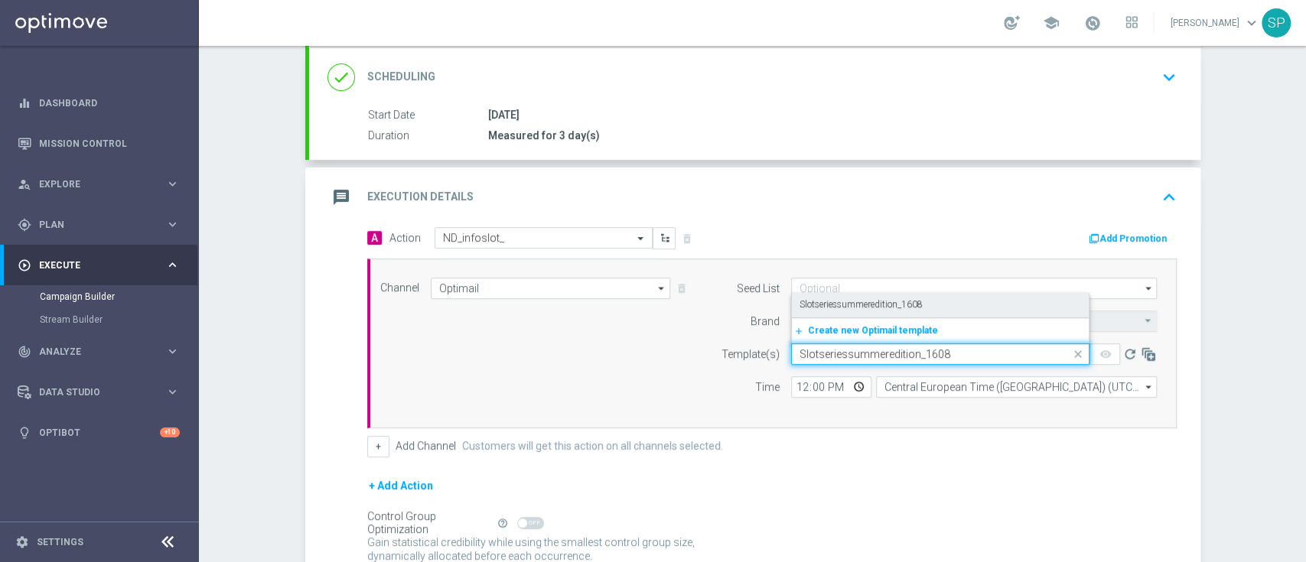
click at [924, 304] on div "Slotseriessummeredition_1608" at bounding box center [941, 304] width 282 height 25
type input "Slotseriessummeredition_1608"
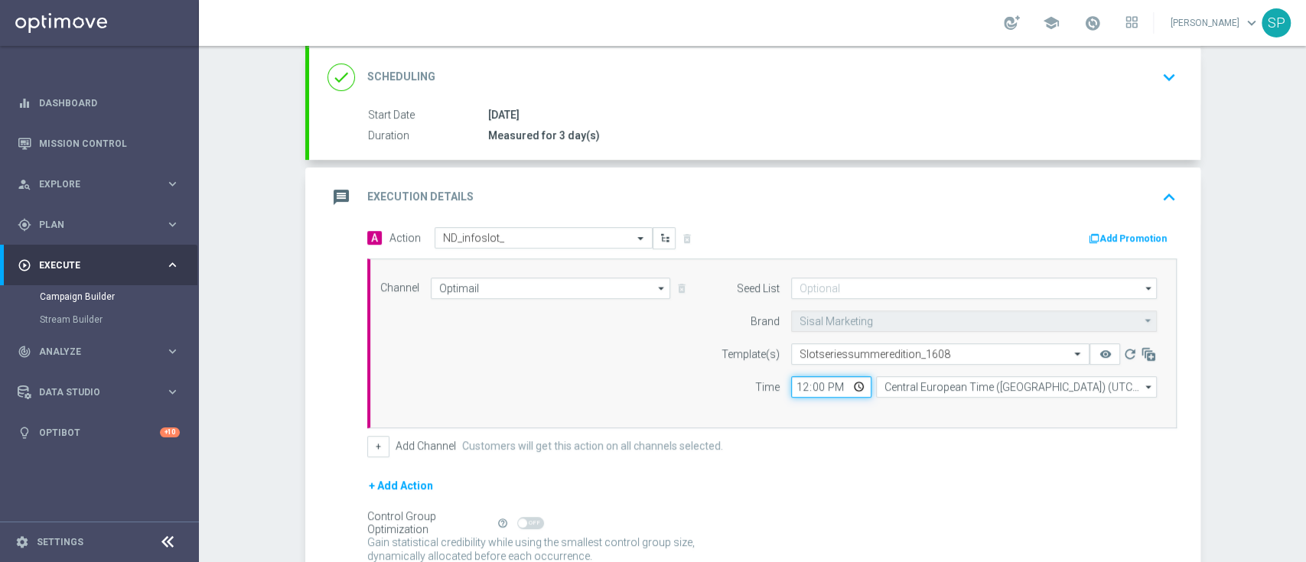
click at [791, 386] on input "12:00" at bounding box center [831, 386] width 80 height 21
type input "18:30"
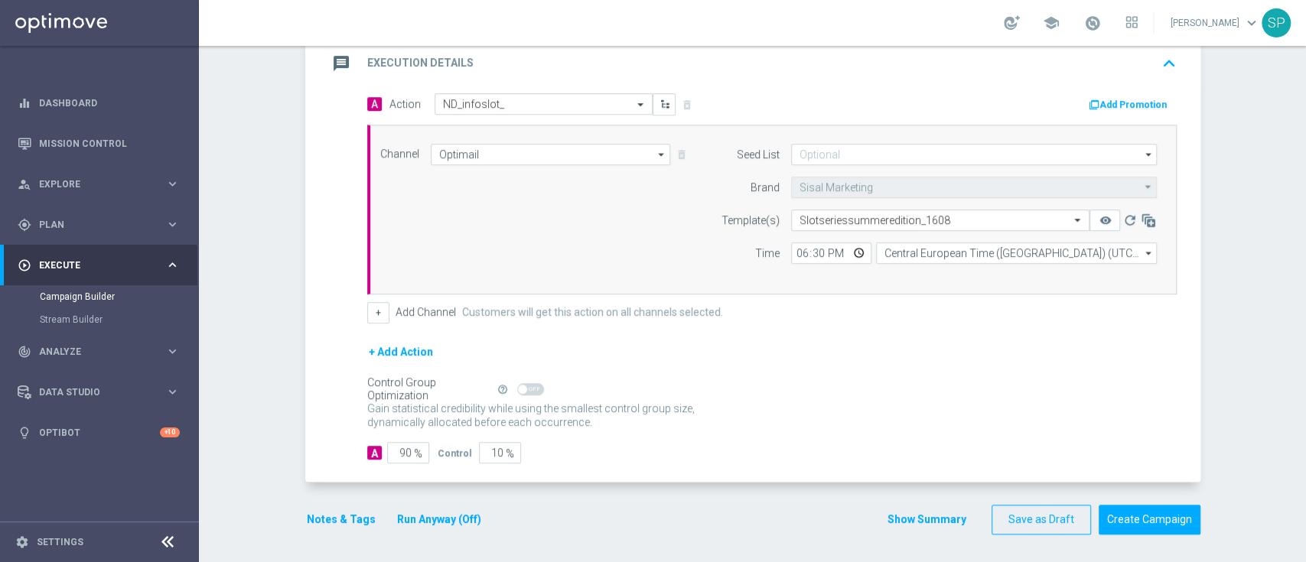
click at [344, 511] on button "Notes & Tags" at bounding box center [341, 519] width 72 height 19
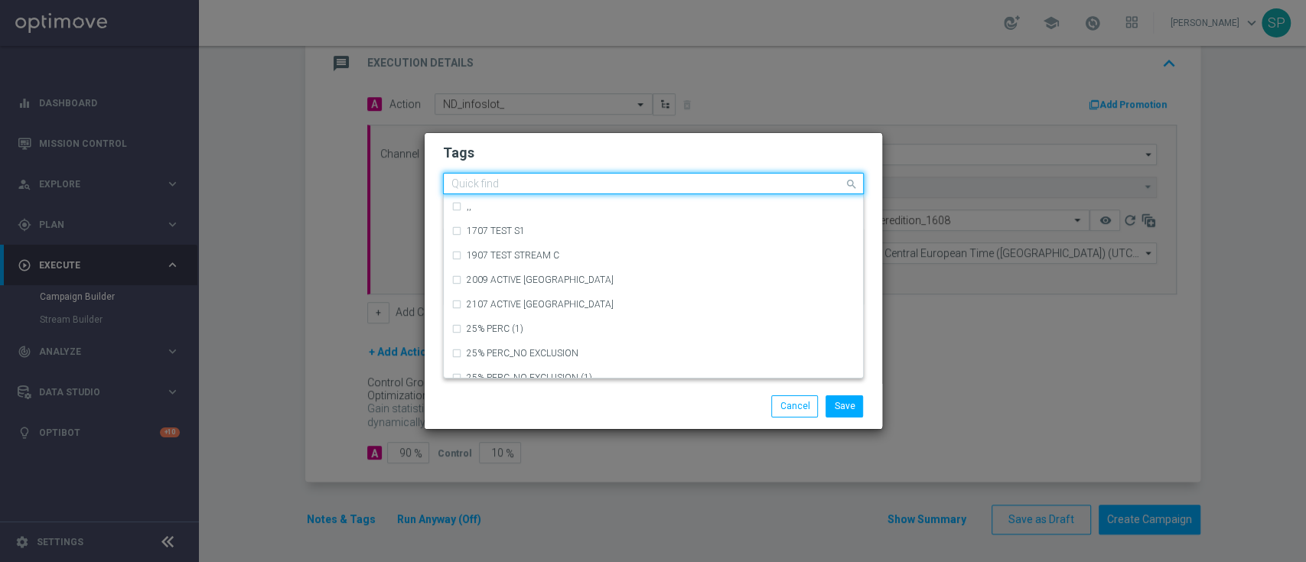
click at [692, 181] on input "text" at bounding box center [647, 184] width 393 height 13
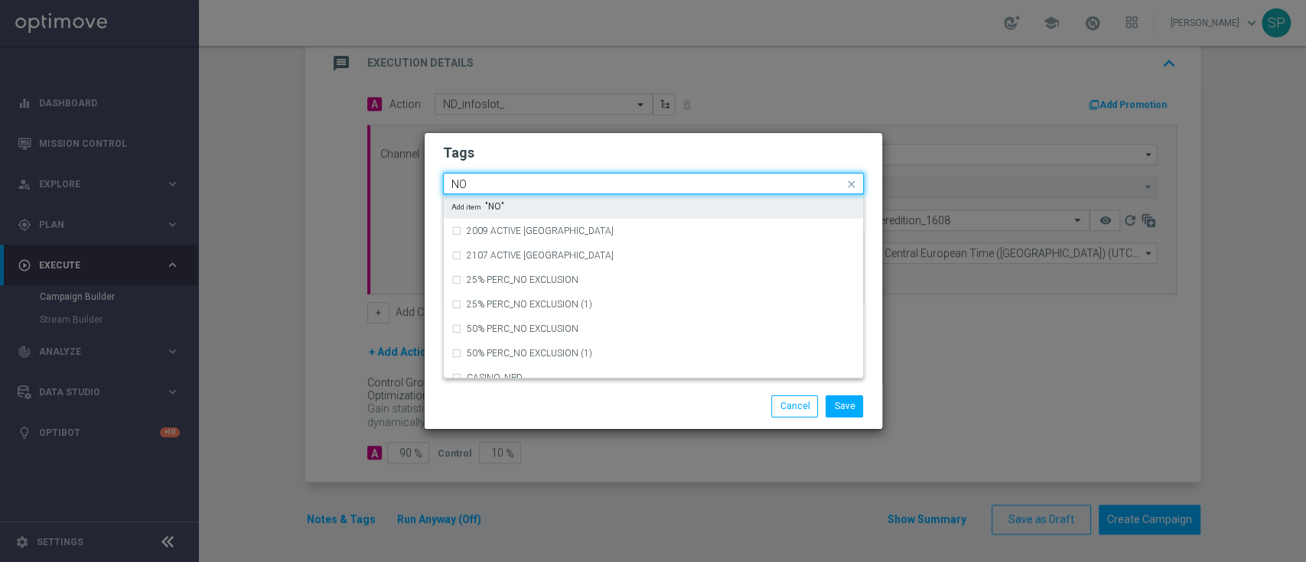
type input "N"
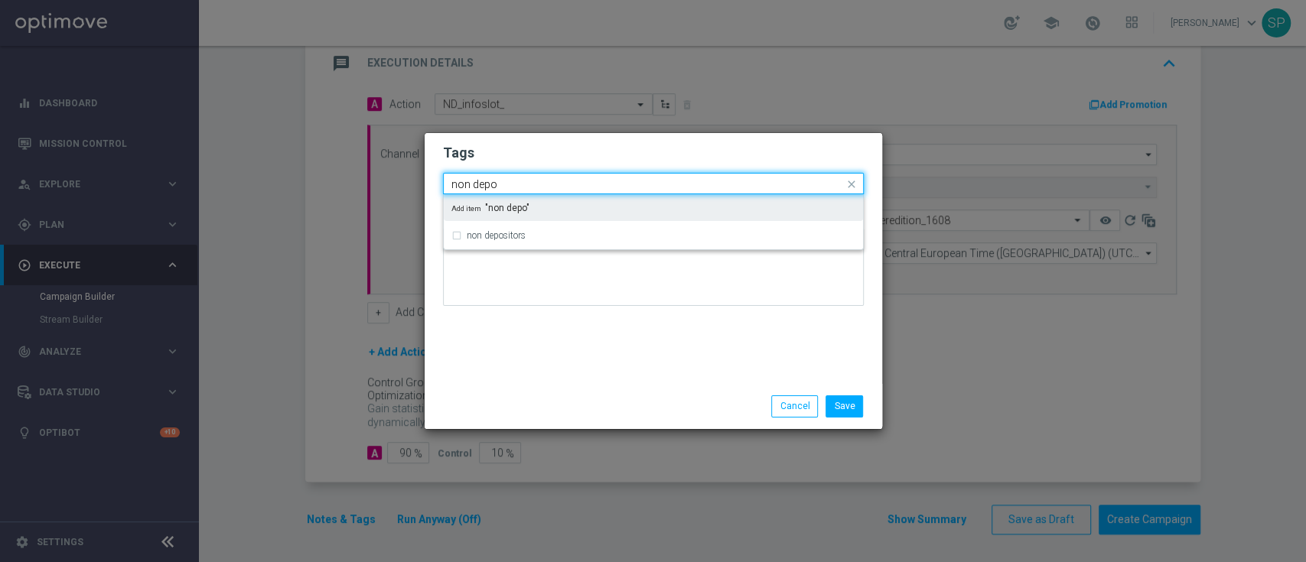
type input "non depo"
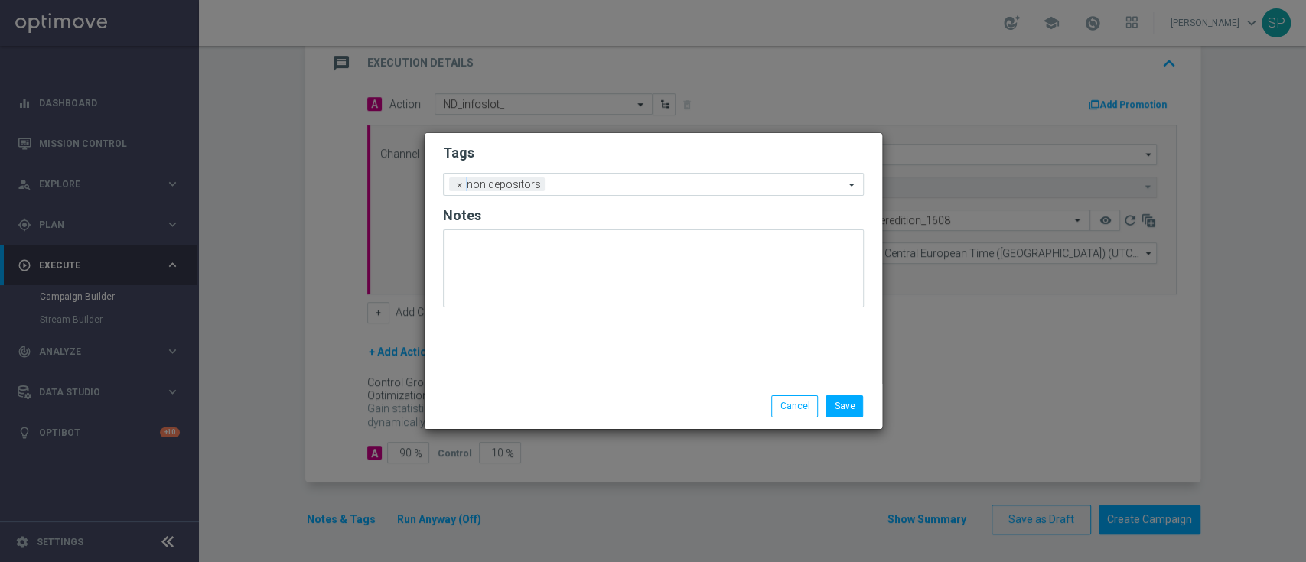
click at [726, 140] on form "Tags Add a new tag × non depositors Notes" at bounding box center [653, 229] width 421 height 179
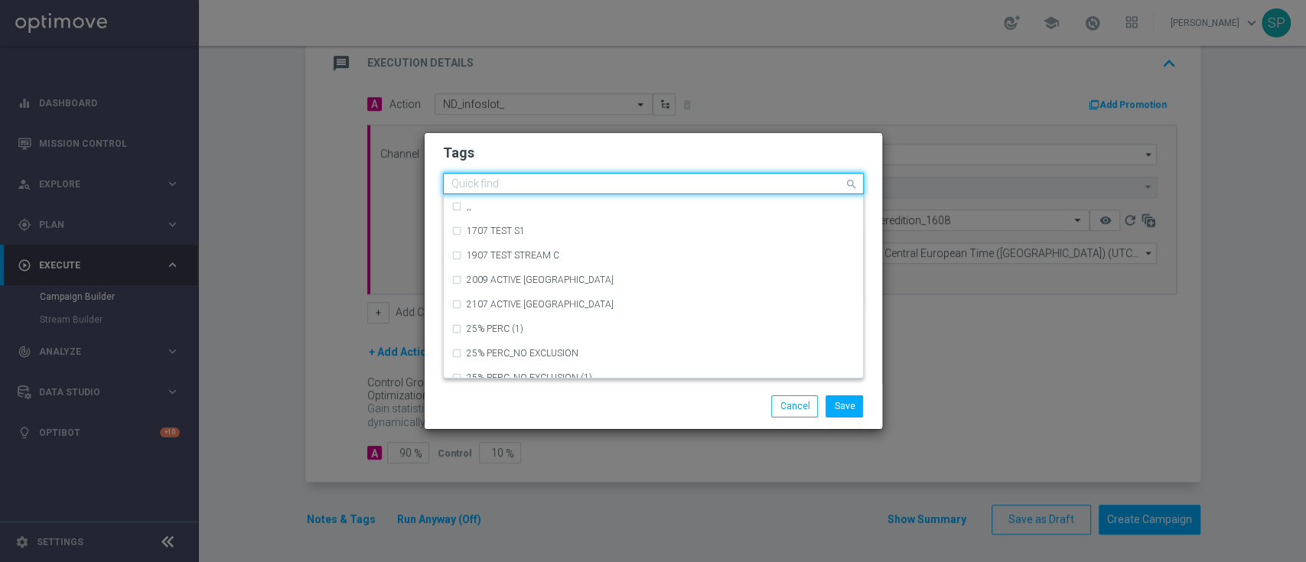
click at [686, 187] on input "text" at bounding box center [647, 184] width 393 height 13
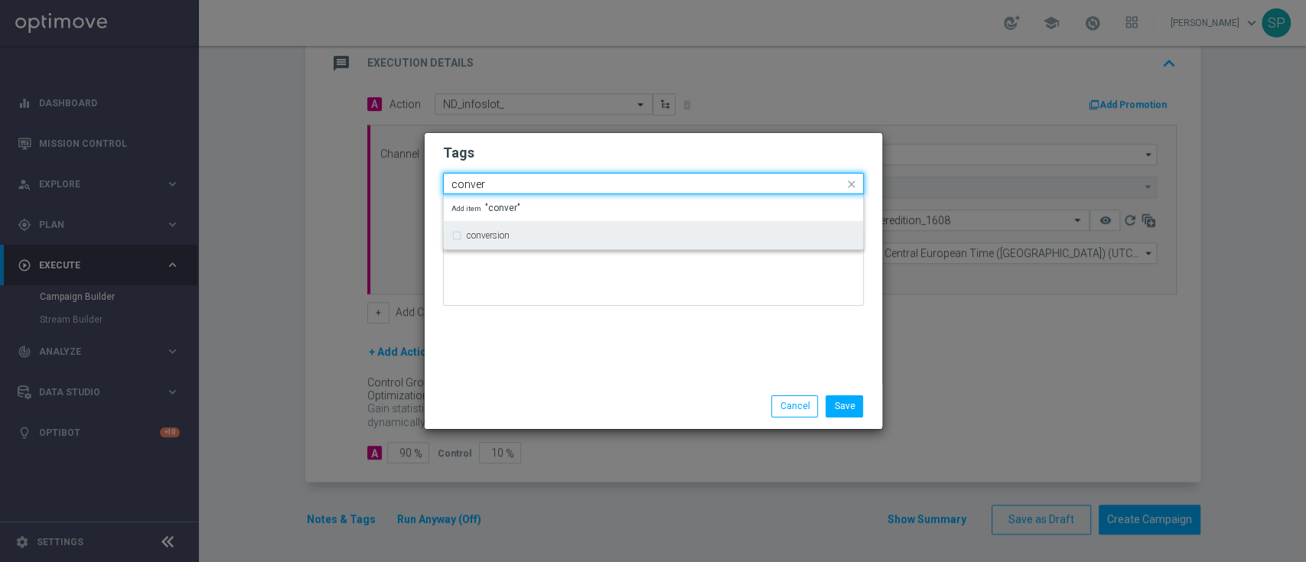
type input "conver"
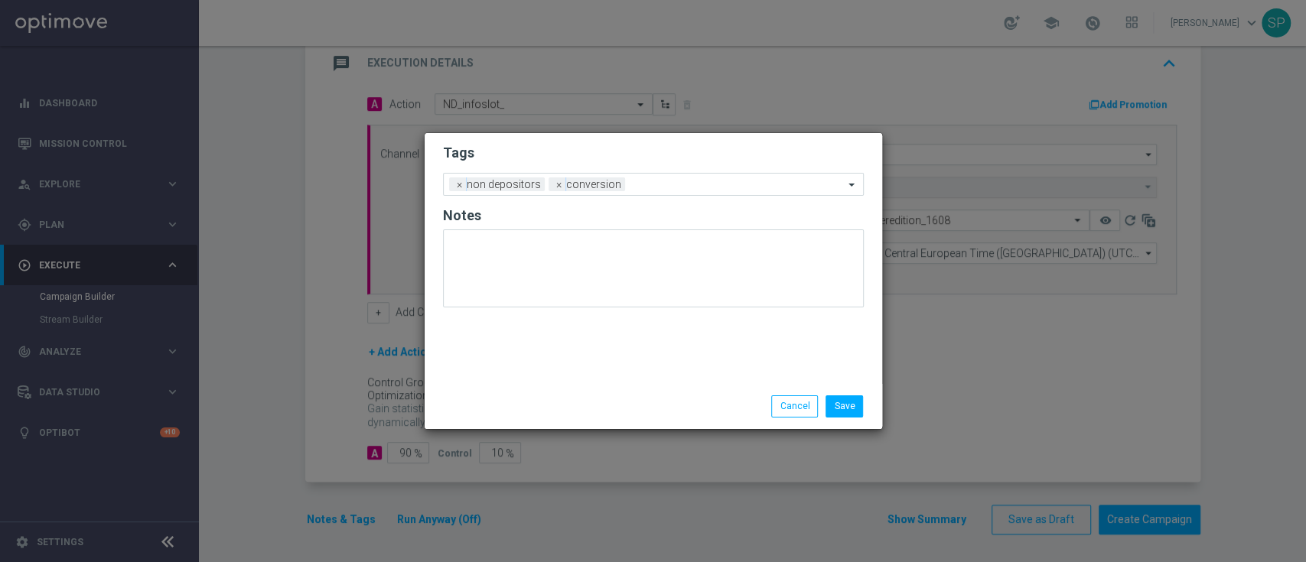
click at [713, 151] on h2 "Tags" at bounding box center [653, 153] width 421 height 18
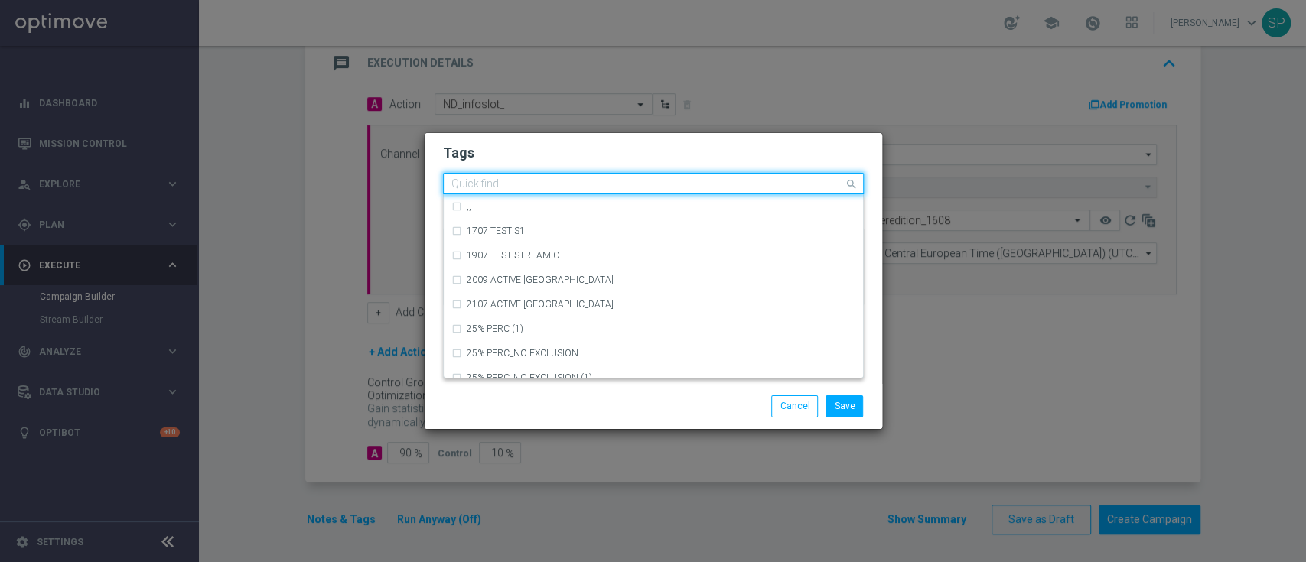
click at [692, 181] on input "text" at bounding box center [647, 184] width 393 height 13
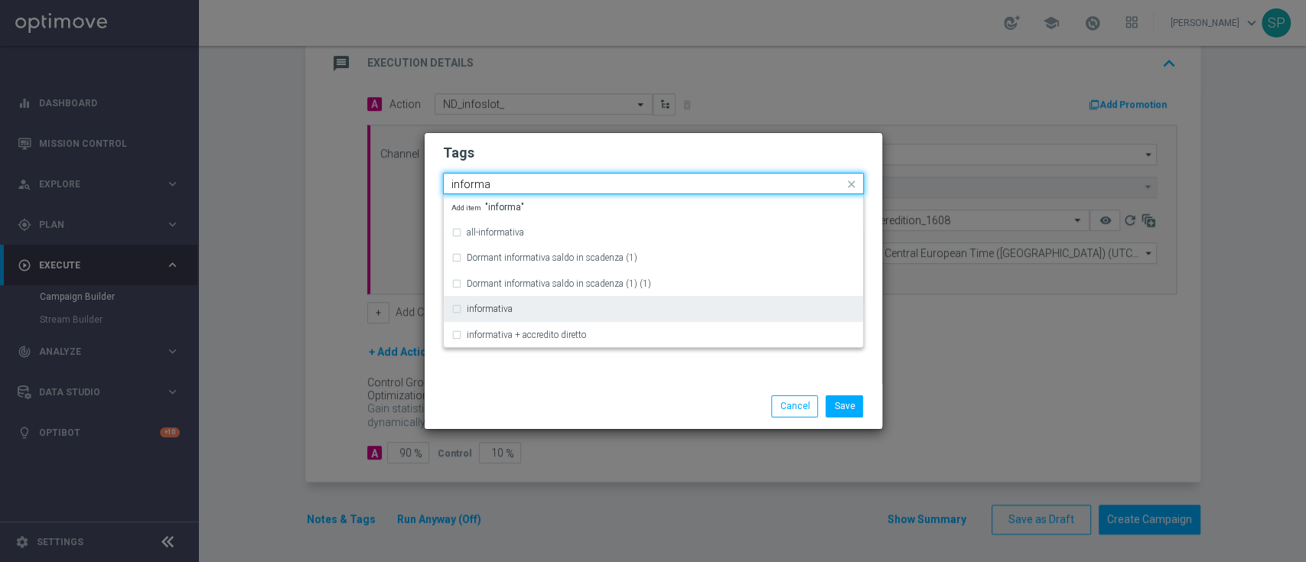
type input "informa"
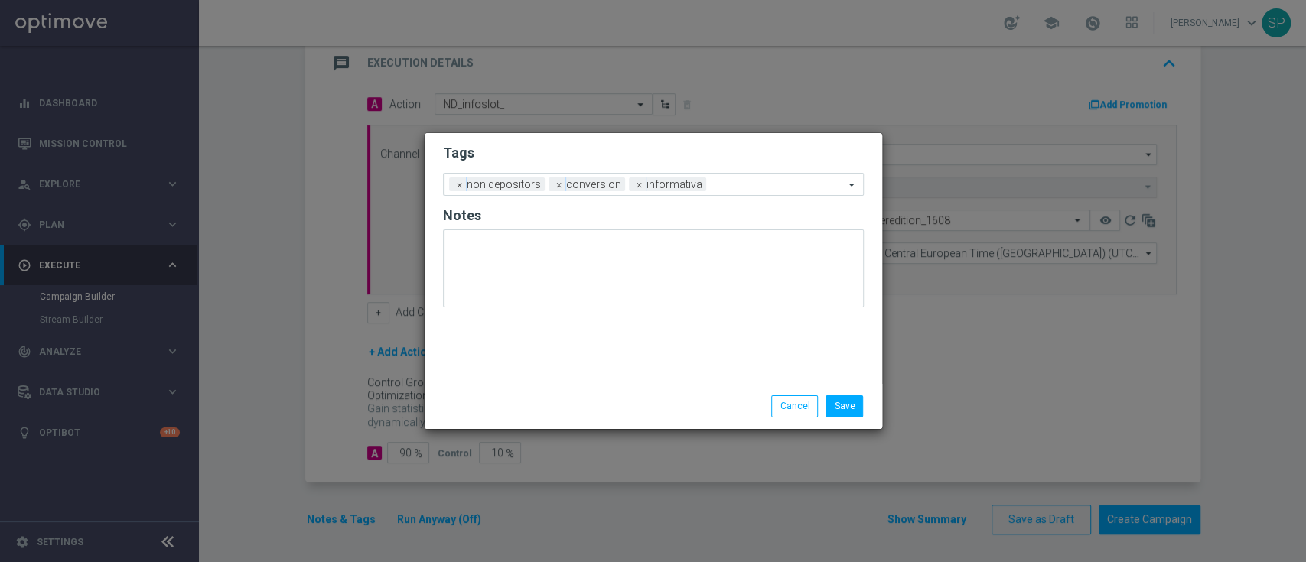
click at [730, 151] on h2 "Tags" at bounding box center [653, 153] width 421 height 18
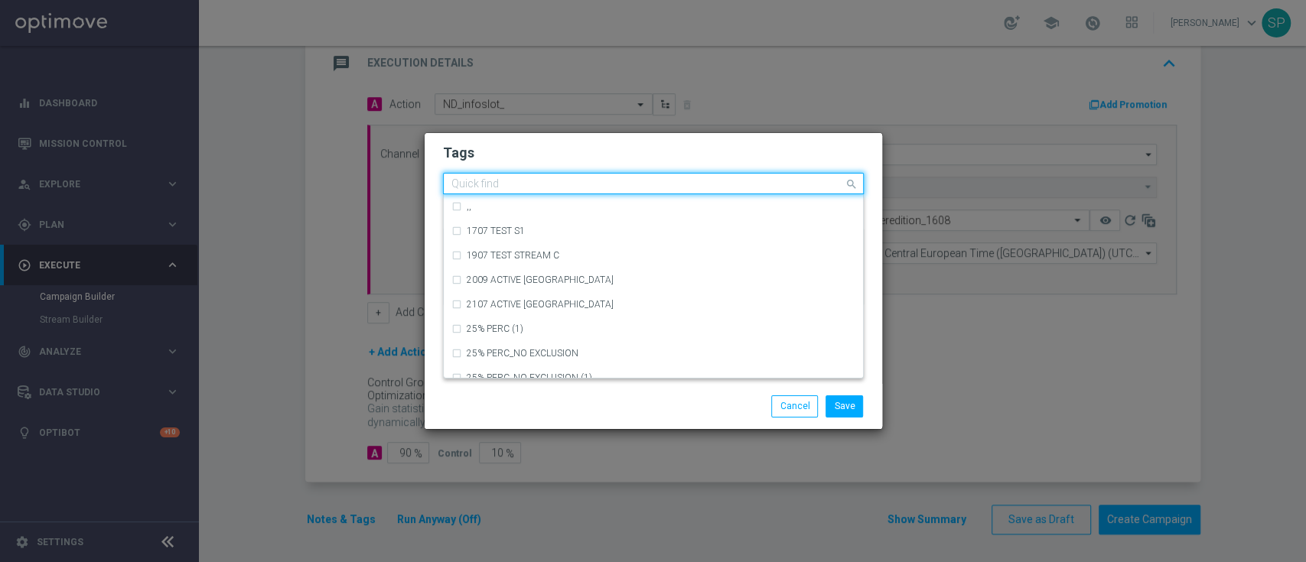
click at [728, 173] on div "Quick find × non depositors × conversion × informativa" at bounding box center [653, 183] width 421 height 21
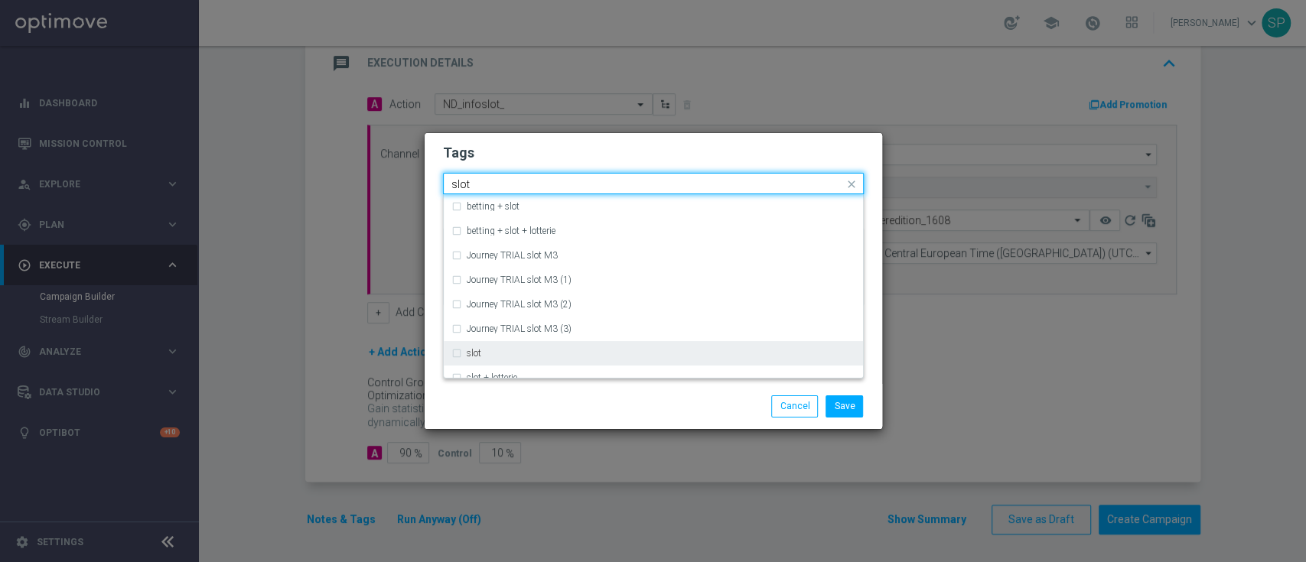
click at [623, 350] on div "slot" at bounding box center [661, 353] width 389 height 9
type input "slot"
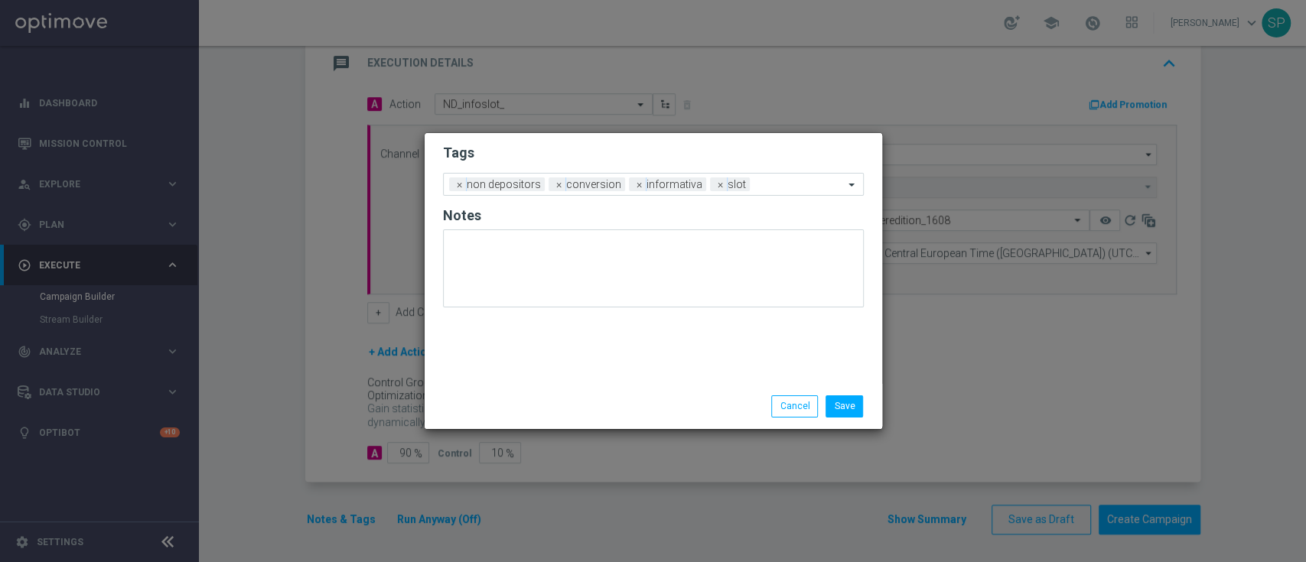
click at [728, 144] on h2 "Tags" at bounding box center [653, 153] width 421 height 18
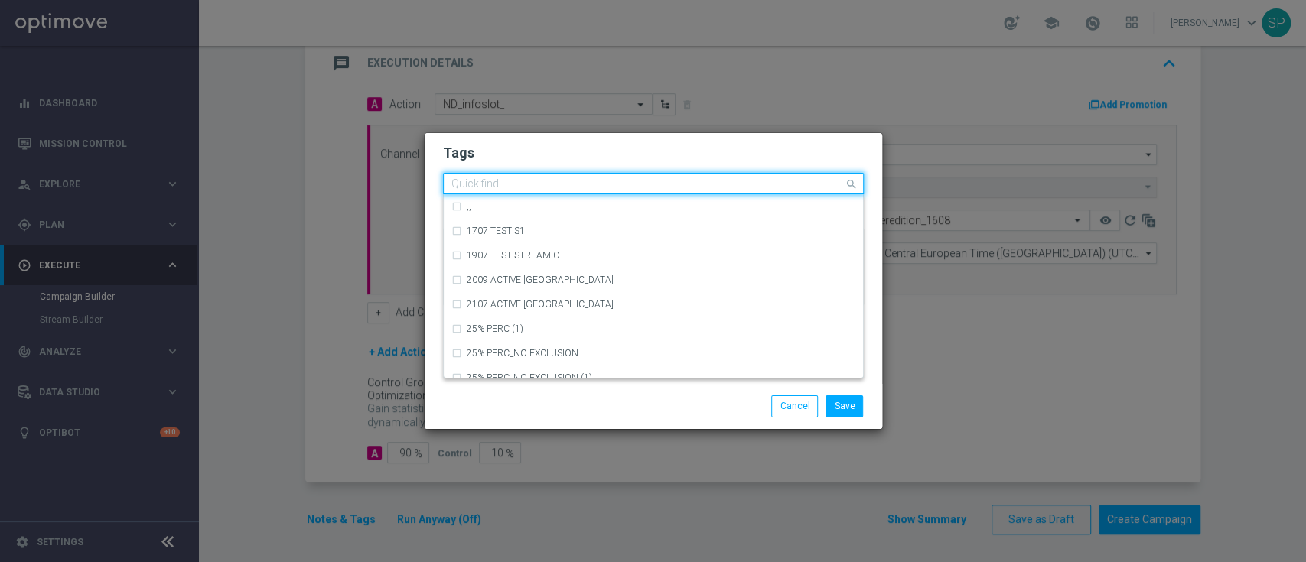
click at [777, 185] on input "text" at bounding box center [647, 184] width 393 height 13
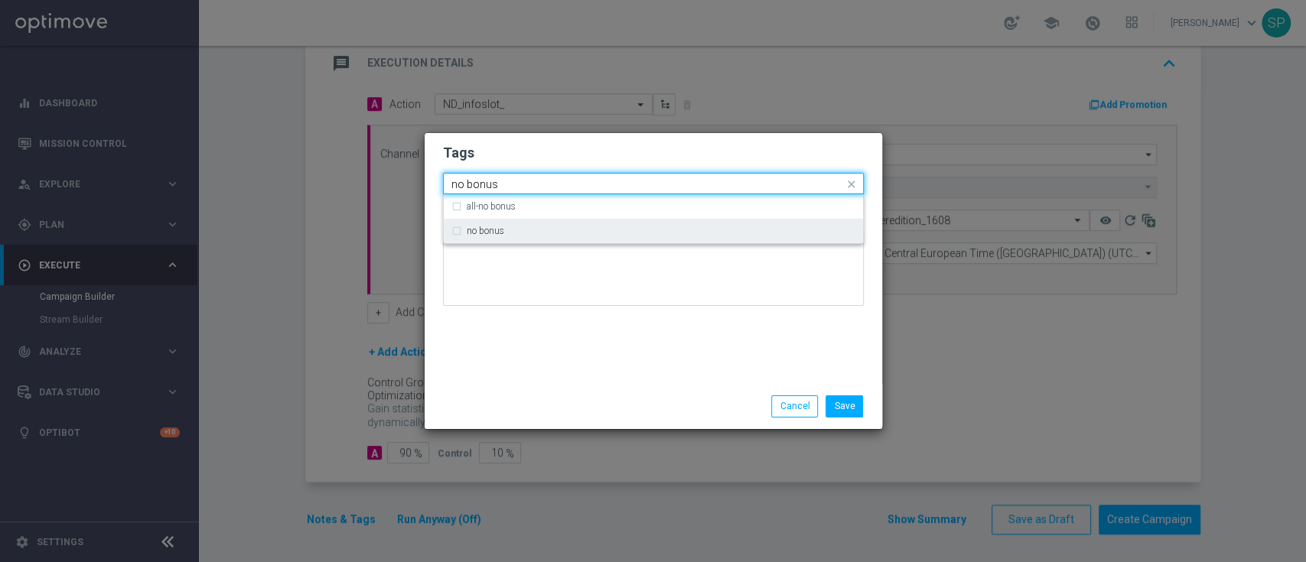
click at [743, 236] on div "no bonus" at bounding box center [653, 231] width 404 height 24
type input "no bonus"
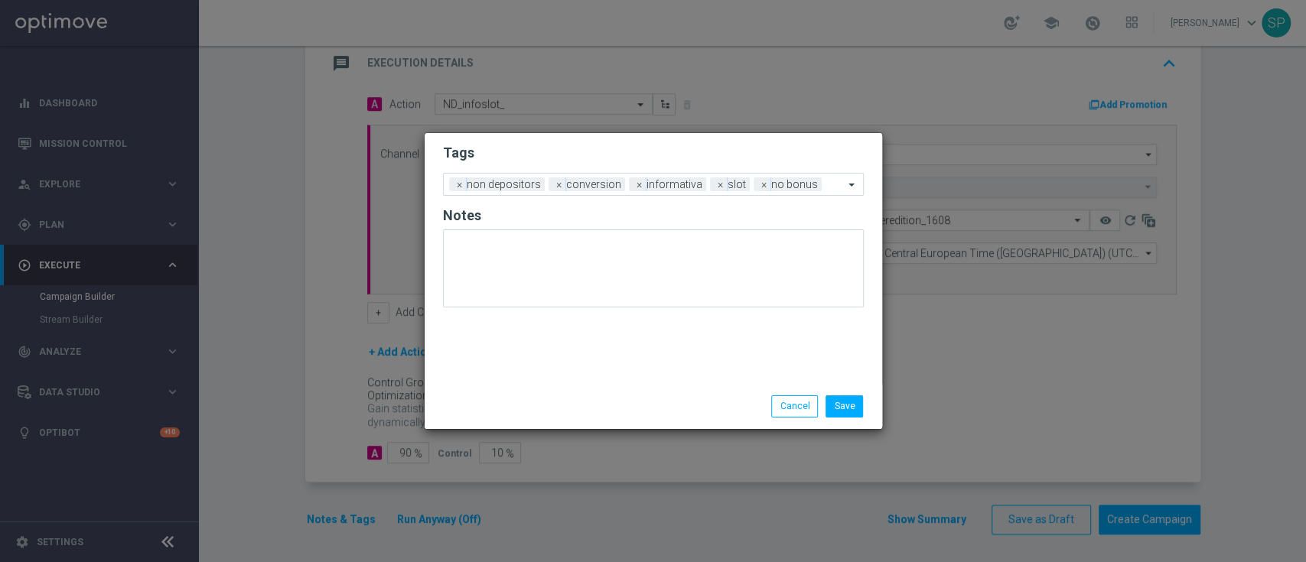
click at [777, 308] on div at bounding box center [653, 275] width 421 height 90
click at [855, 401] on button "Save" at bounding box center [844, 406] width 37 height 21
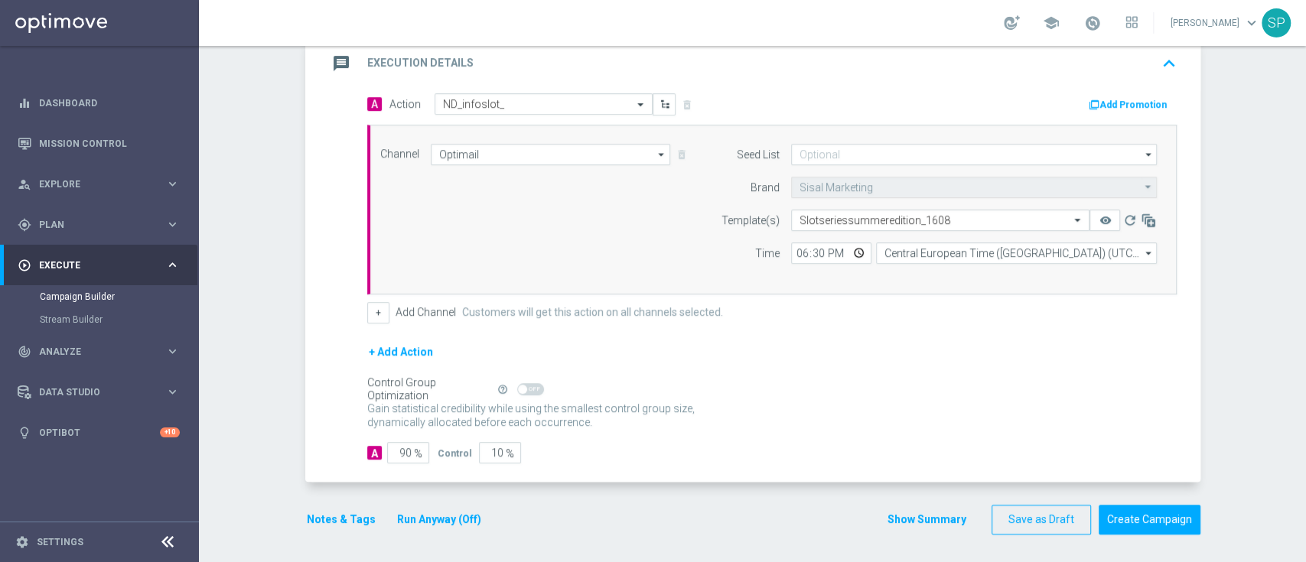
click at [937, 513] on button "Show Summary" at bounding box center [927, 520] width 80 height 18
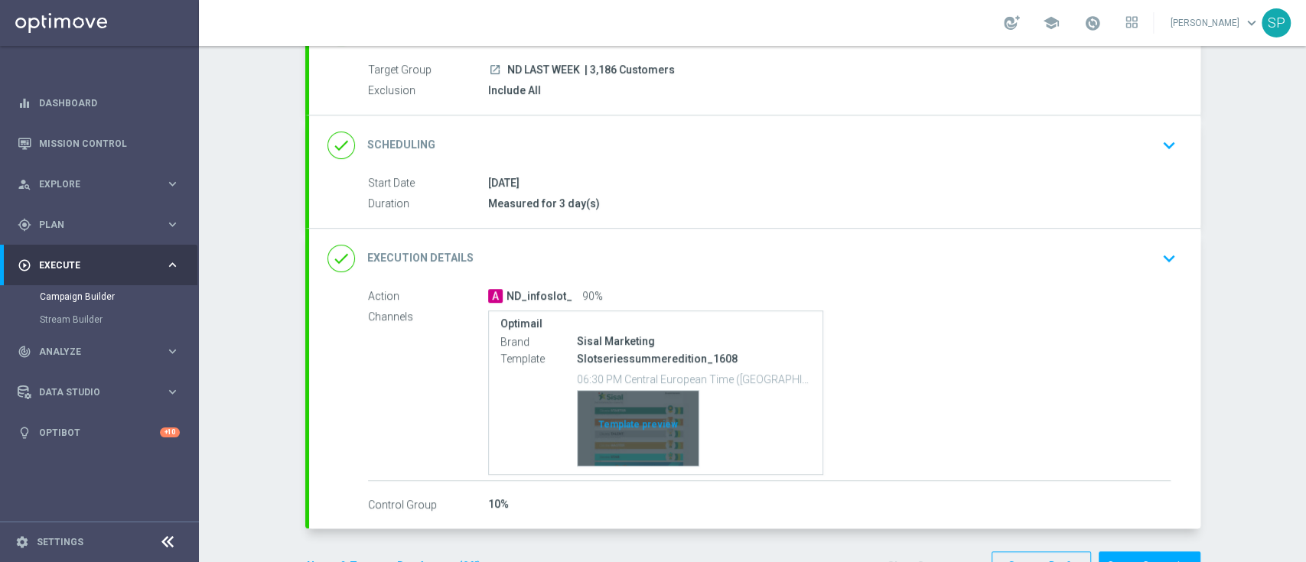
scroll to position [182, 0]
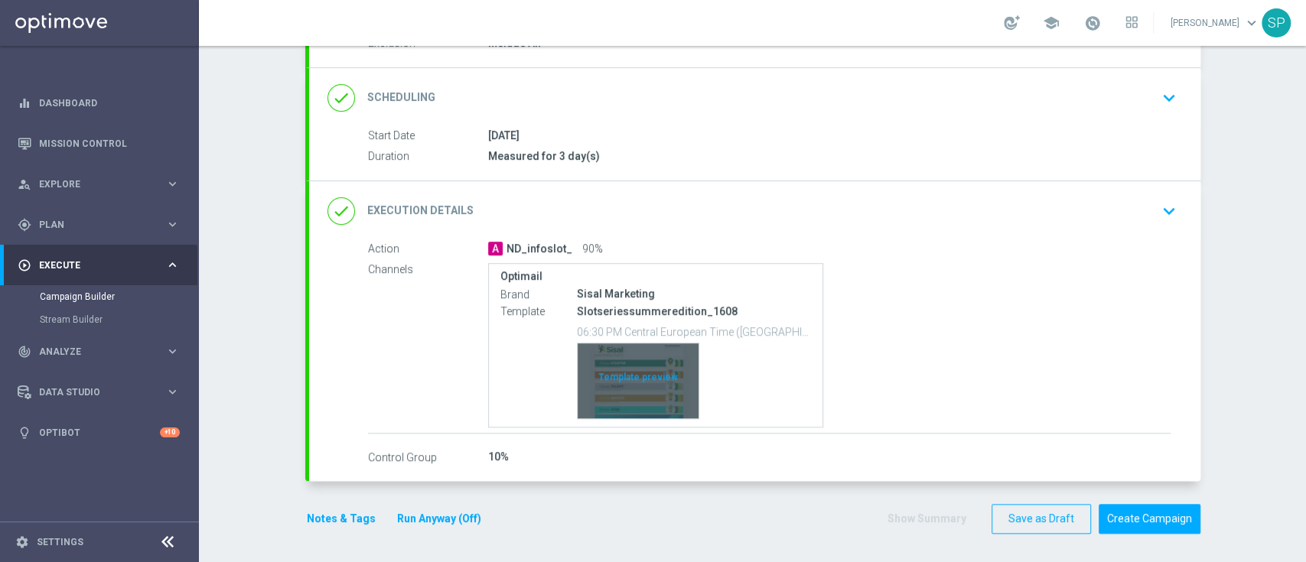
click at [612, 395] on div "Template preview" at bounding box center [638, 381] width 121 height 75
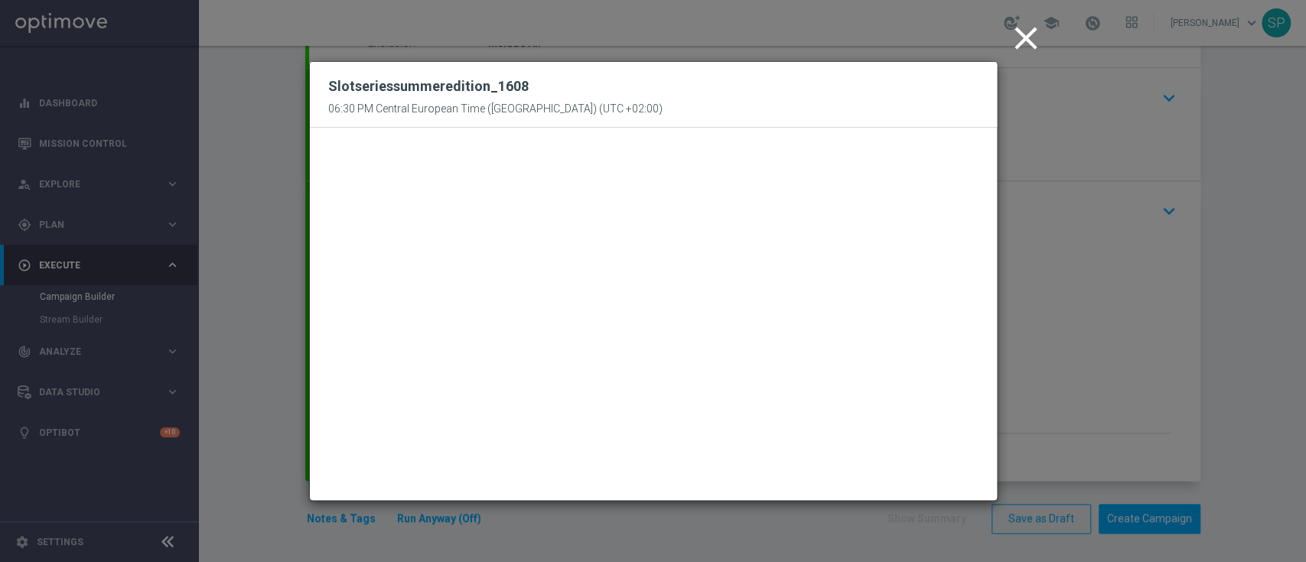
click at [1028, 32] on icon "close" at bounding box center [1026, 38] width 38 height 38
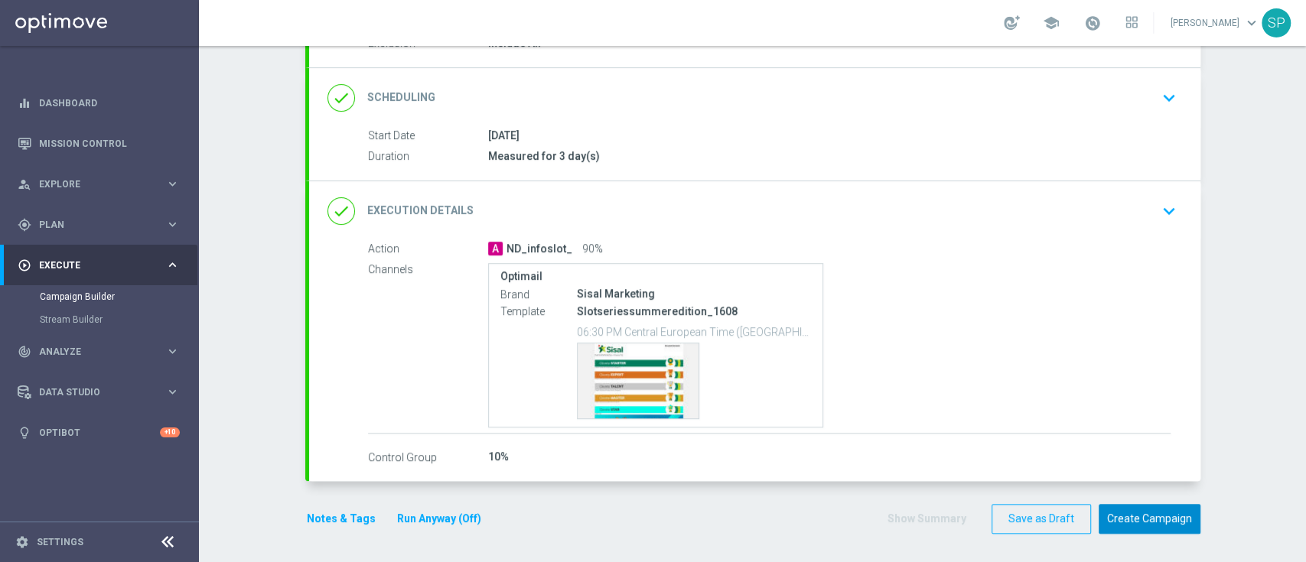
click at [1113, 504] on button "Create Campaign" at bounding box center [1150, 519] width 102 height 30
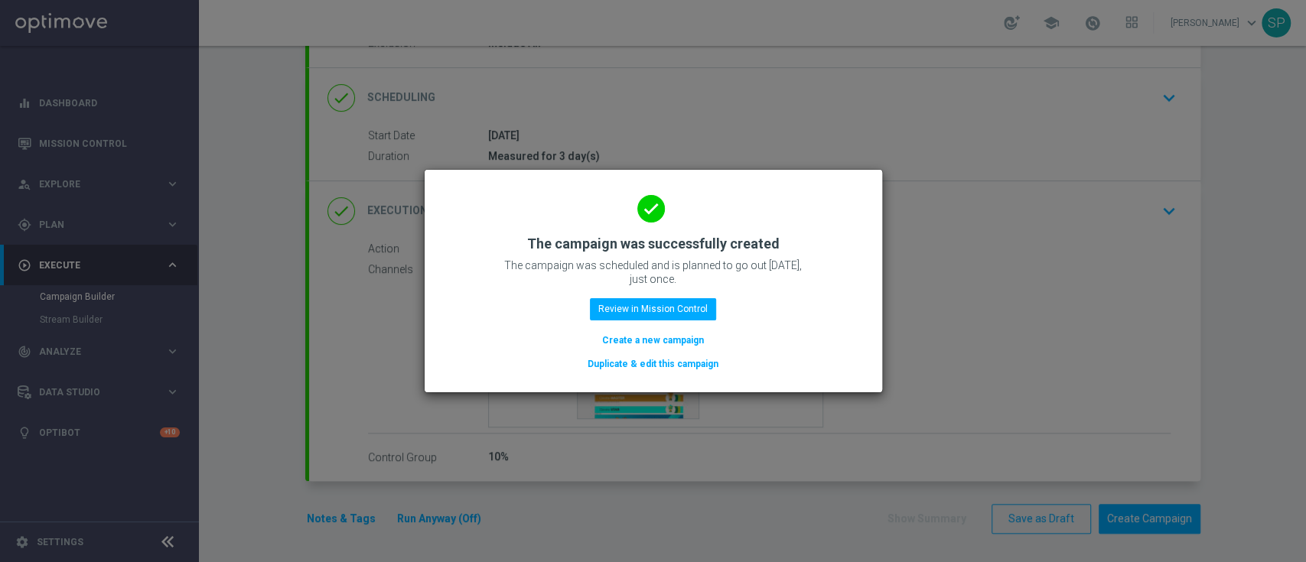
click at [692, 345] on button "Create a new campaign" at bounding box center [653, 340] width 105 height 17
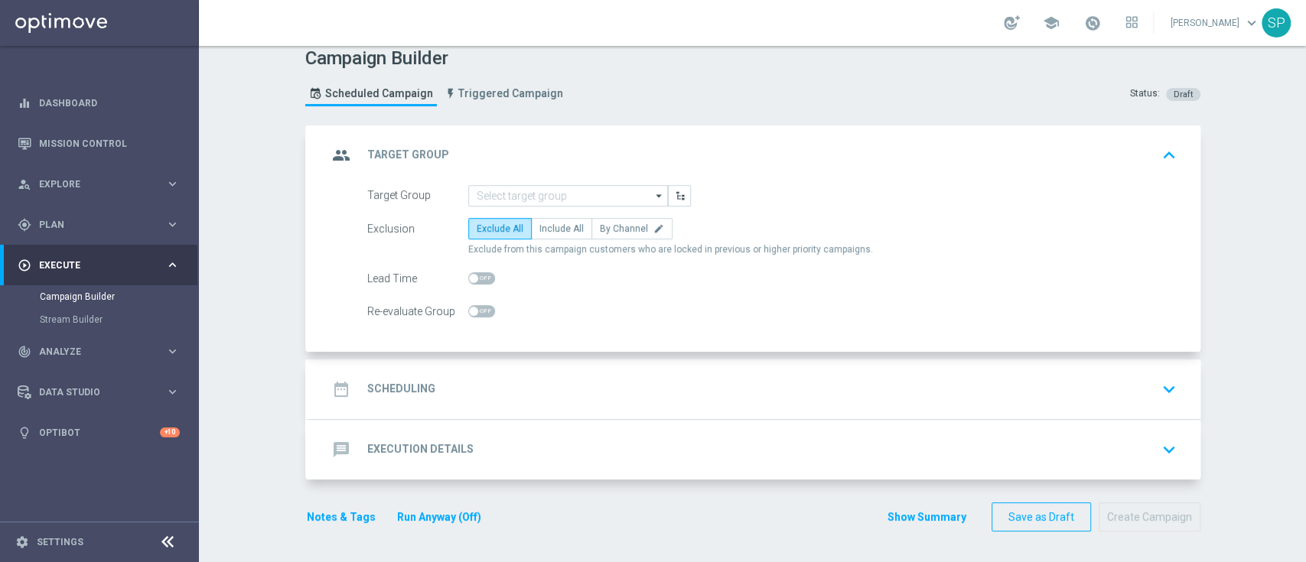
scroll to position [0, 0]
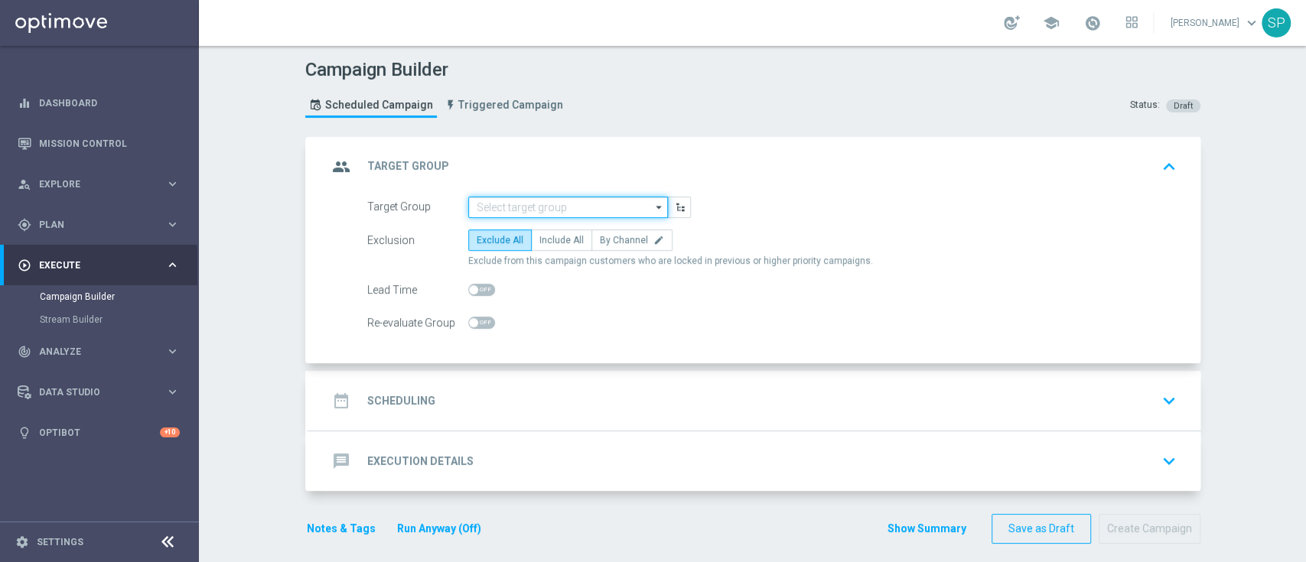
click at [591, 200] on input at bounding box center [568, 207] width 200 height 21
type input "ND LAST MONTH"
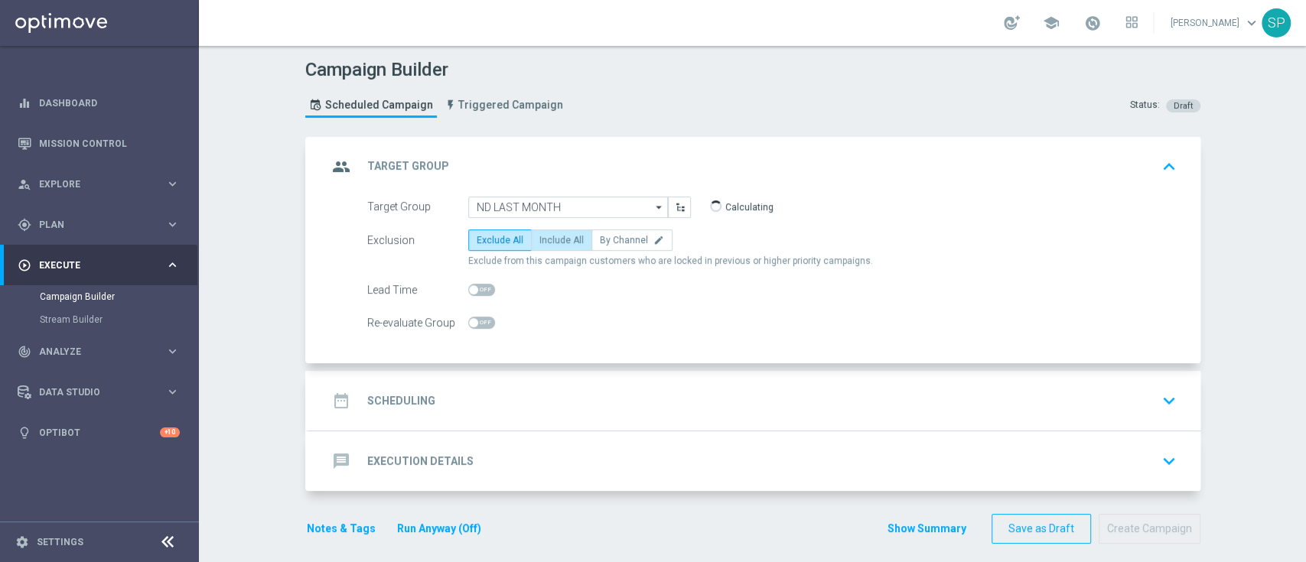
click at [549, 232] on label "Include All" at bounding box center [561, 240] width 61 height 21
click at [549, 238] on input "Include All" at bounding box center [544, 243] width 10 height 10
radio input "true"
click at [511, 389] on div "date_range Scheduling keyboard_arrow_down" at bounding box center [754, 400] width 855 height 29
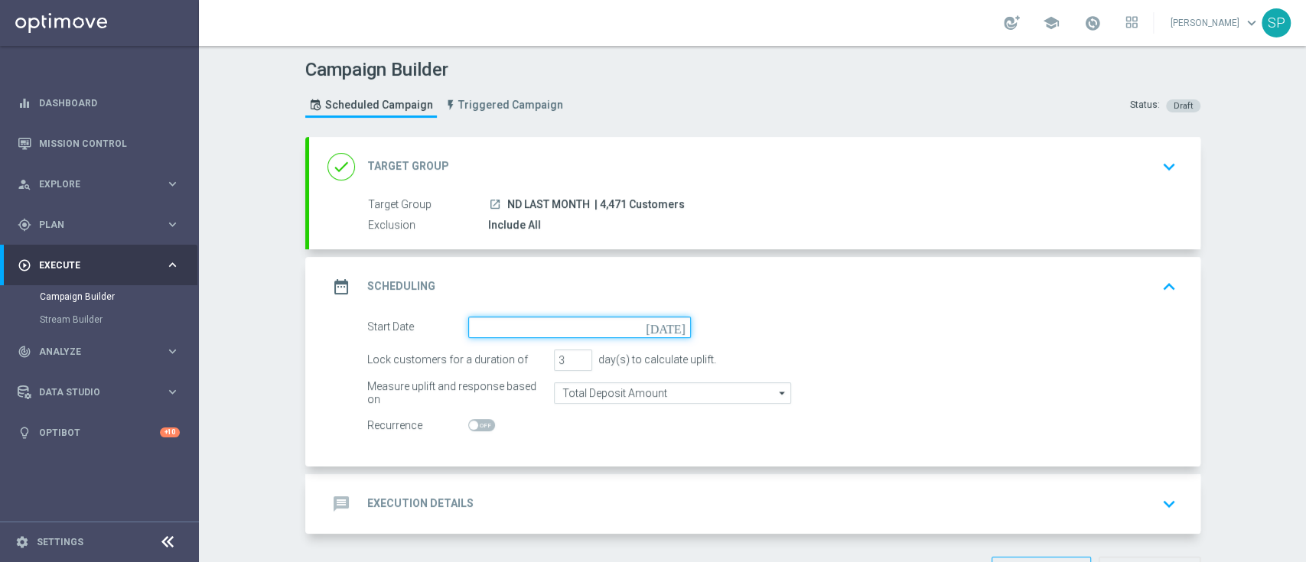
click at [552, 320] on input at bounding box center [579, 327] width 223 height 21
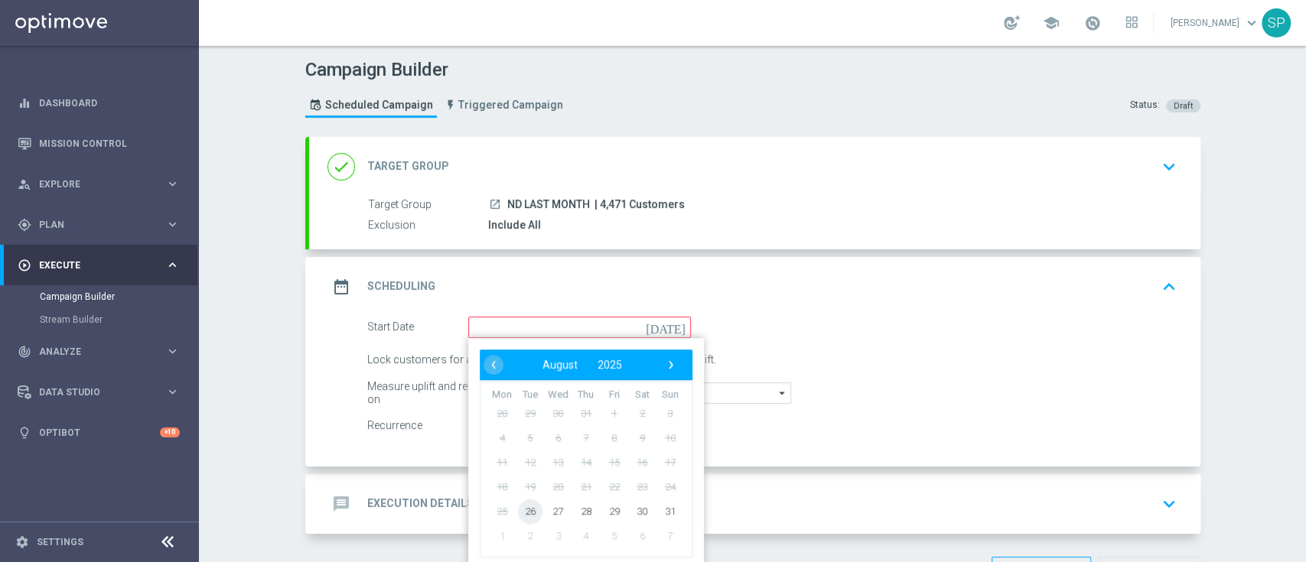
click at [527, 511] on span "26" at bounding box center [529, 511] width 24 height 24
type input "[DATE]"
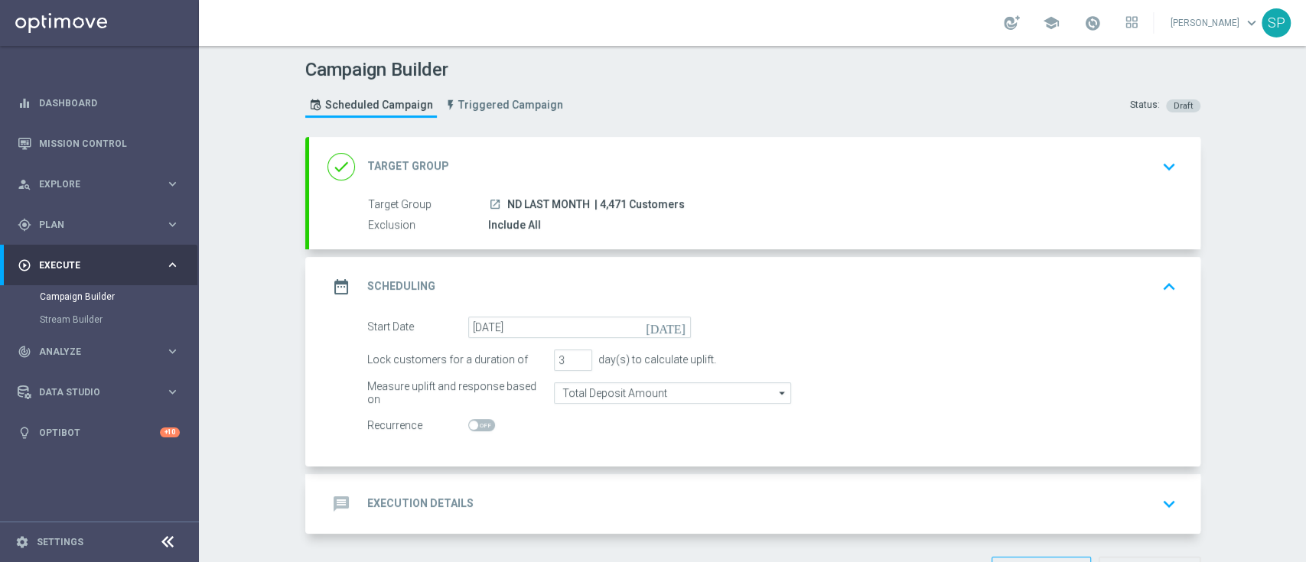
click at [557, 495] on div "message Execution Details keyboard_arrow_down" at bounding box center [754, 504] width 855 height 29
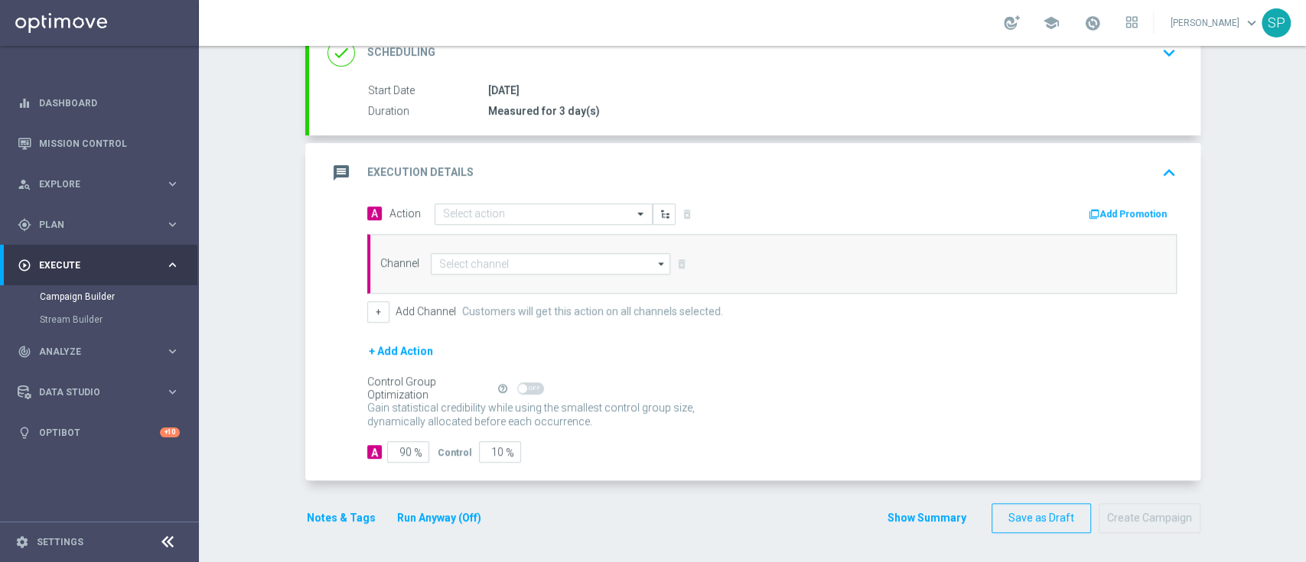
scroll to position [226, 0]
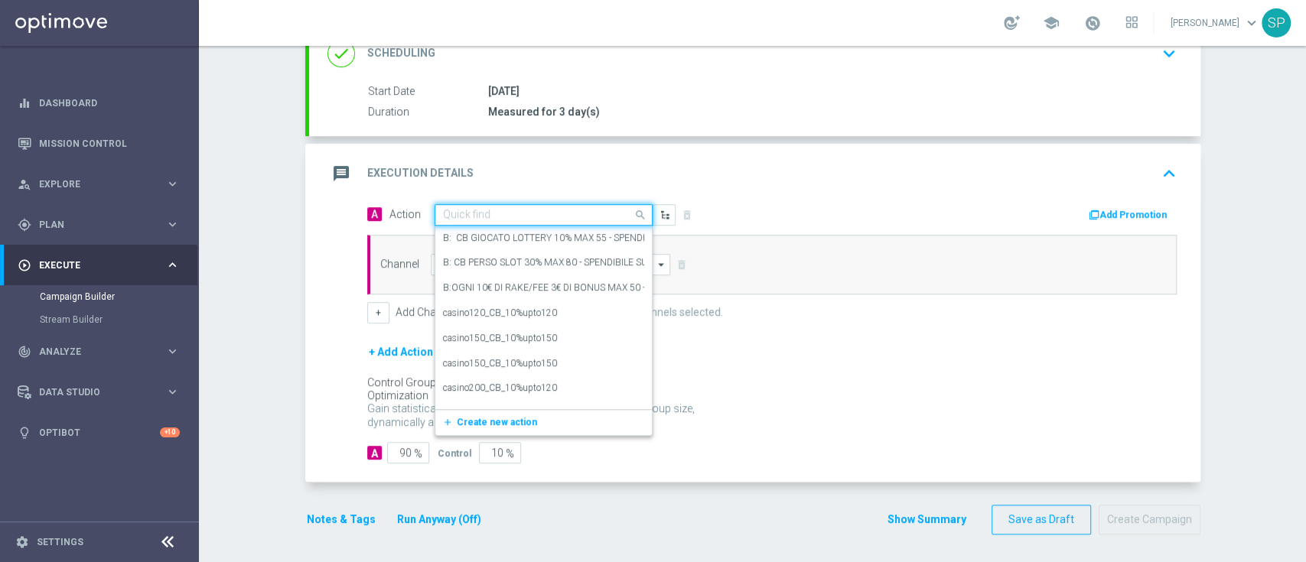
click at [588, 211] on input "text" at bounding box center [528, 215] width 171 height 13
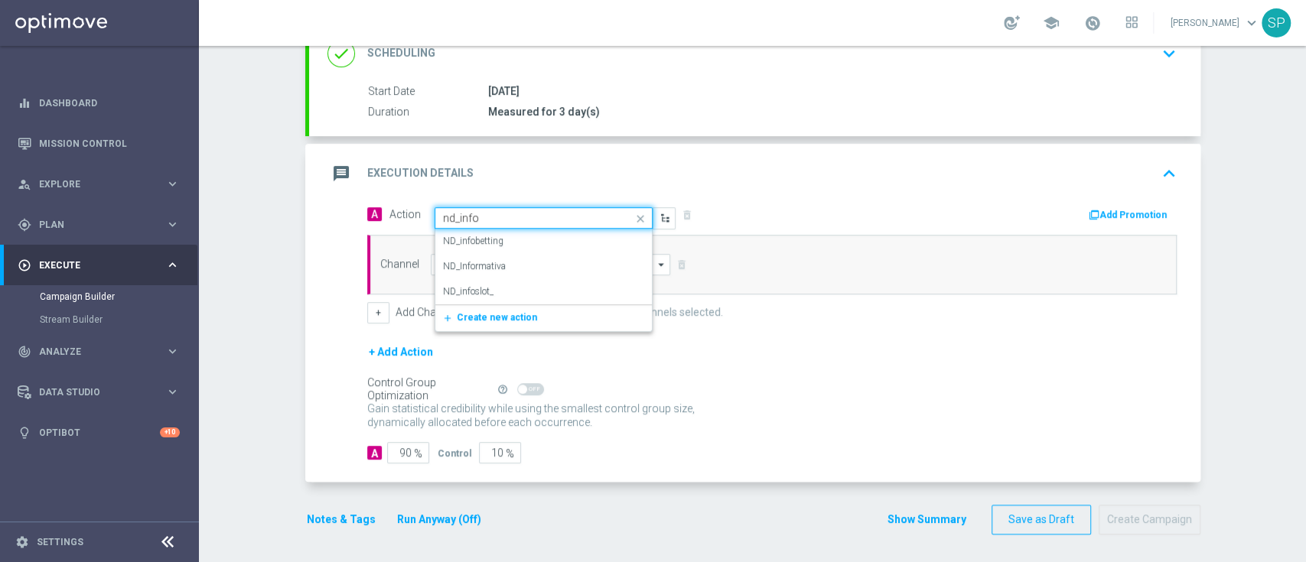
type input "nd_infos"
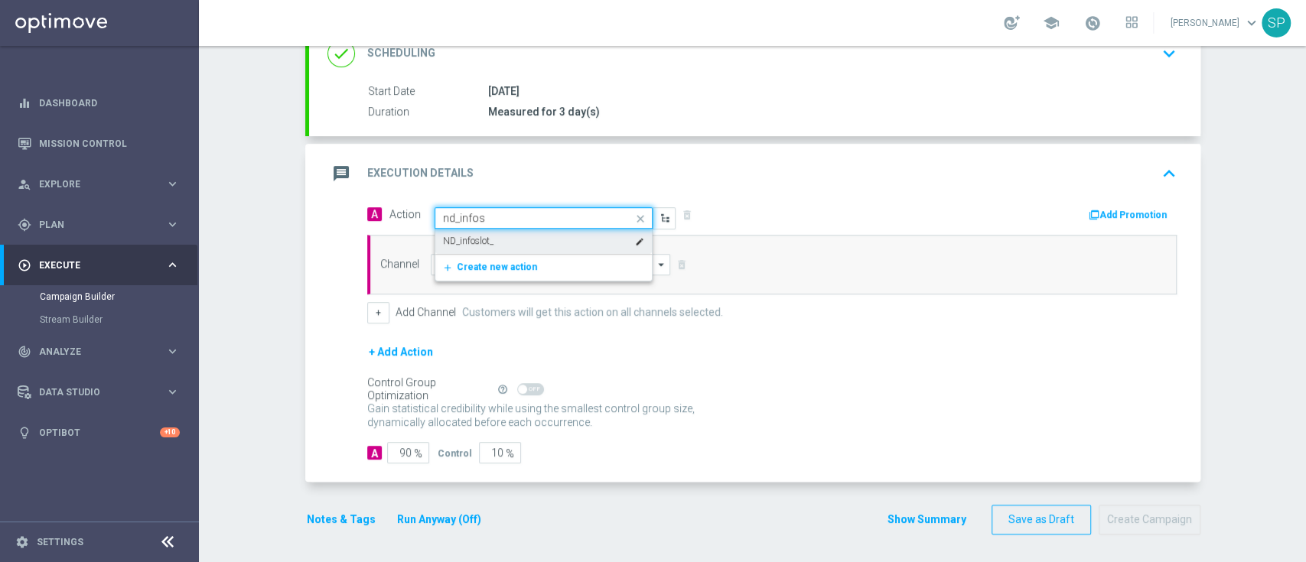
click at [606, 238] on div "ND_infoslot_ edit" at bounding box center [543, 241] width 201 height 25
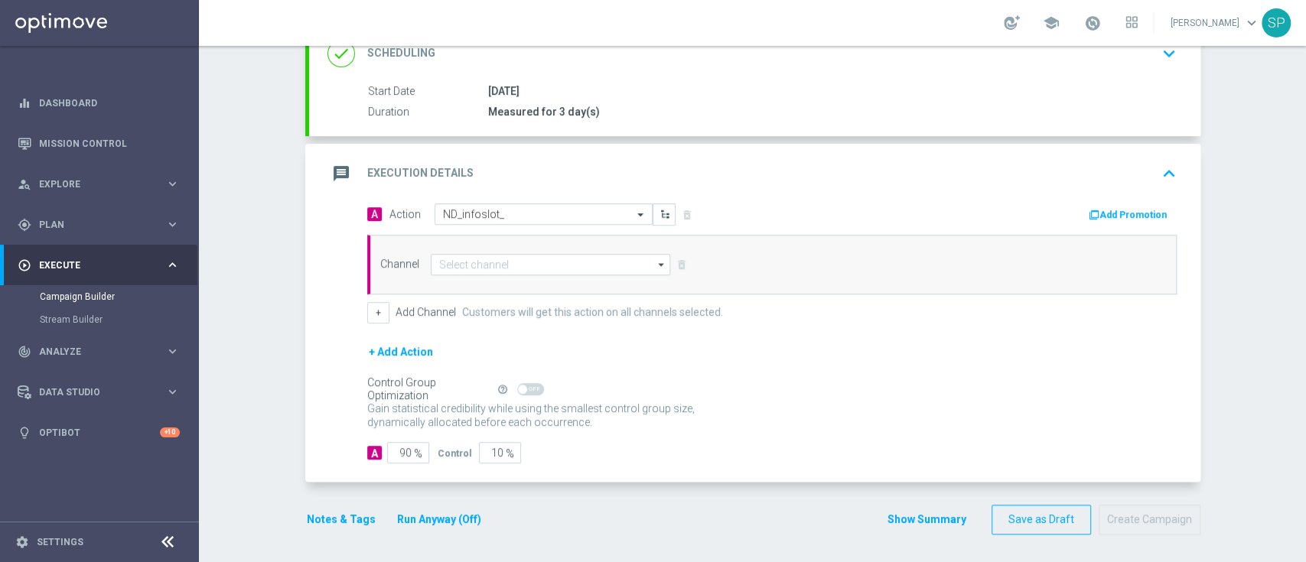
click at [572, 273] on div "Channel arrow_drop_down Drag here to set row groups Drag here to set column lab…" at bounding box center [772, 265] width 810 height 60
click at [578, 260] on input at bounding box center [551, 264] width 240 height 21
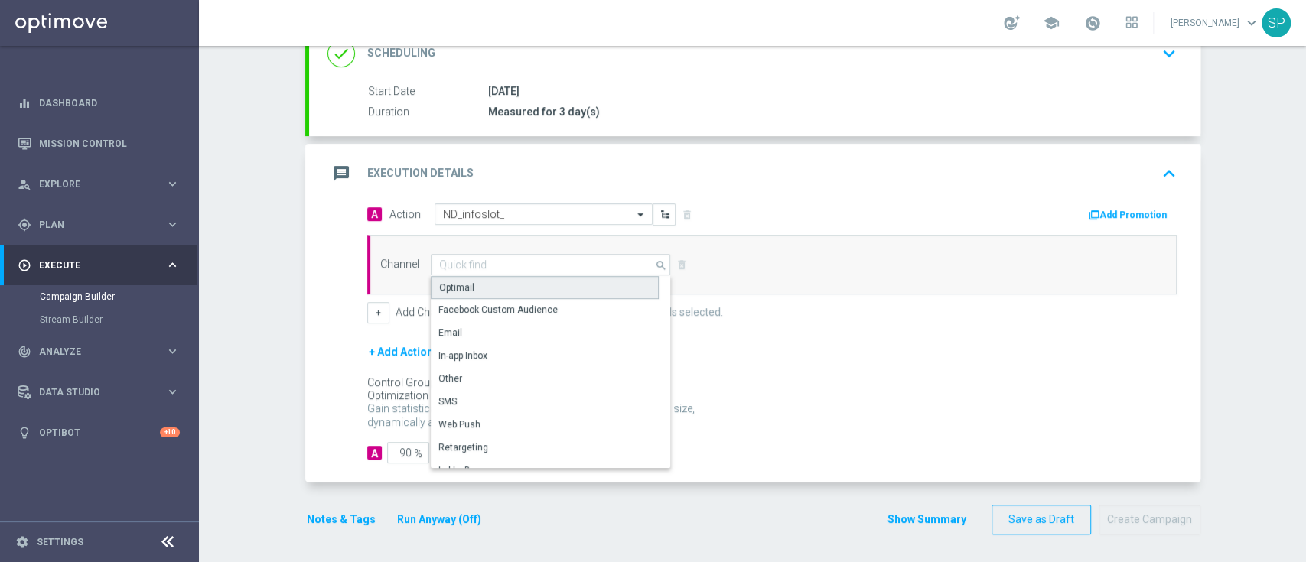
click at [580, 280] on div "Optimail" at bounding box center [545, 287] width 228 height 23
type input "Optimail"
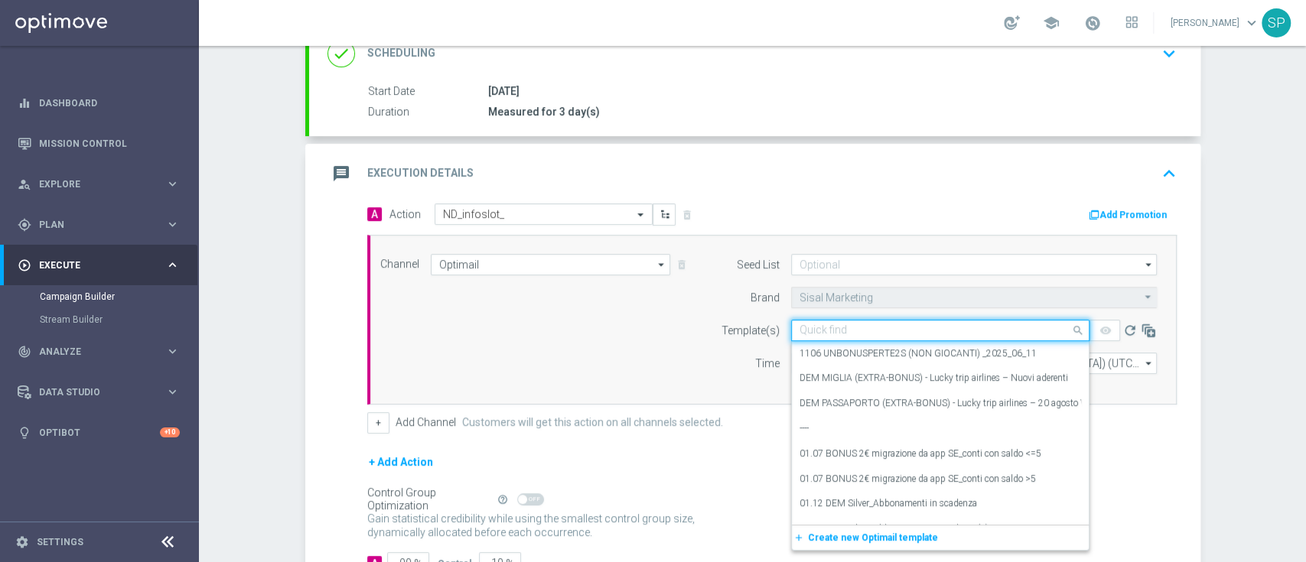
click at [843, 330] on input "text" at bounding box center [925, 330] width 251 height 13
paste input "Slotseriessummeredition_1608"
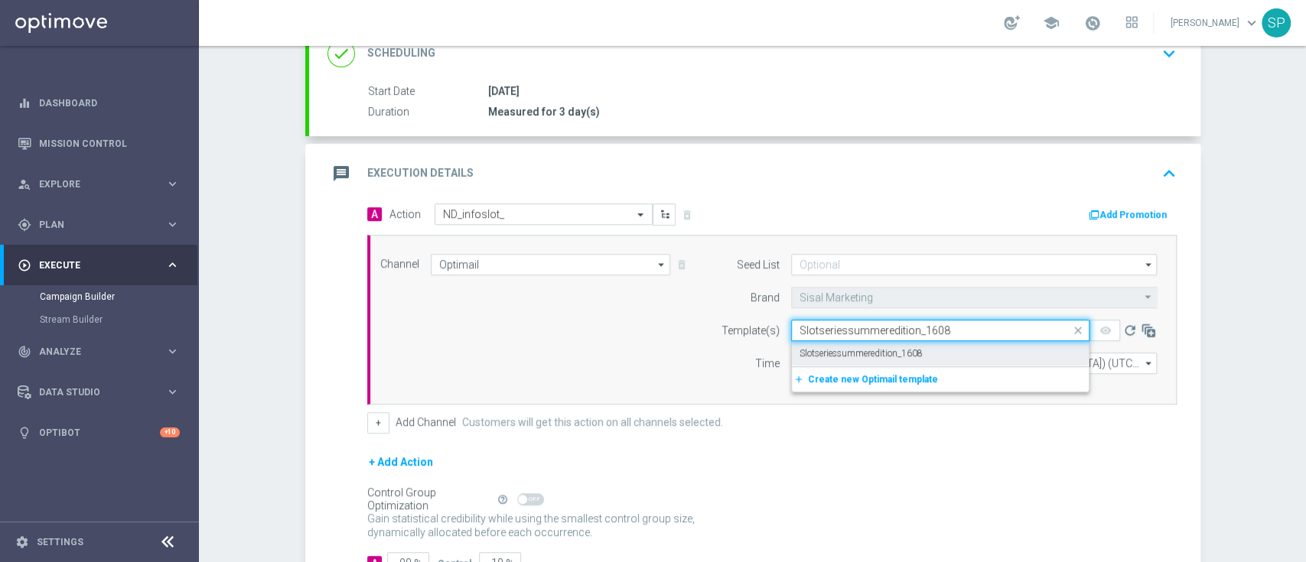
click at [876, 360] on div "Slotseriessummeredition_1608" at bounding box center [941, 353] width 282 height 25
type input "Slotseriessummeredition_1608"
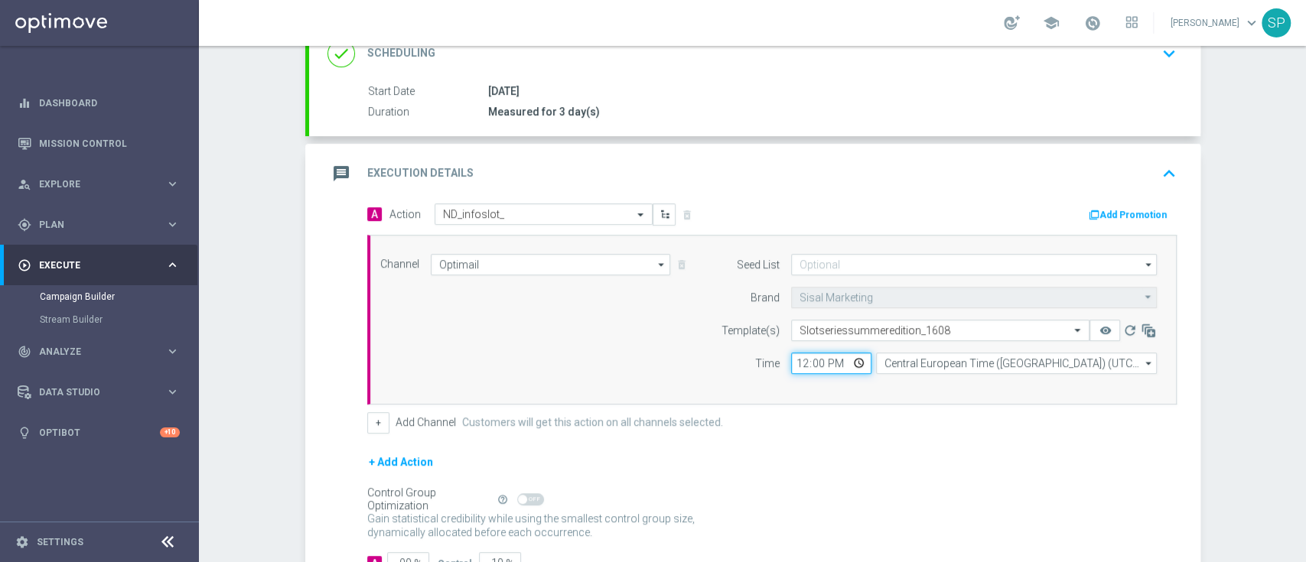
click at [794, 364] on input "12:00" at bounding box center [831, 363] width 80 height 21
type input "18:30"
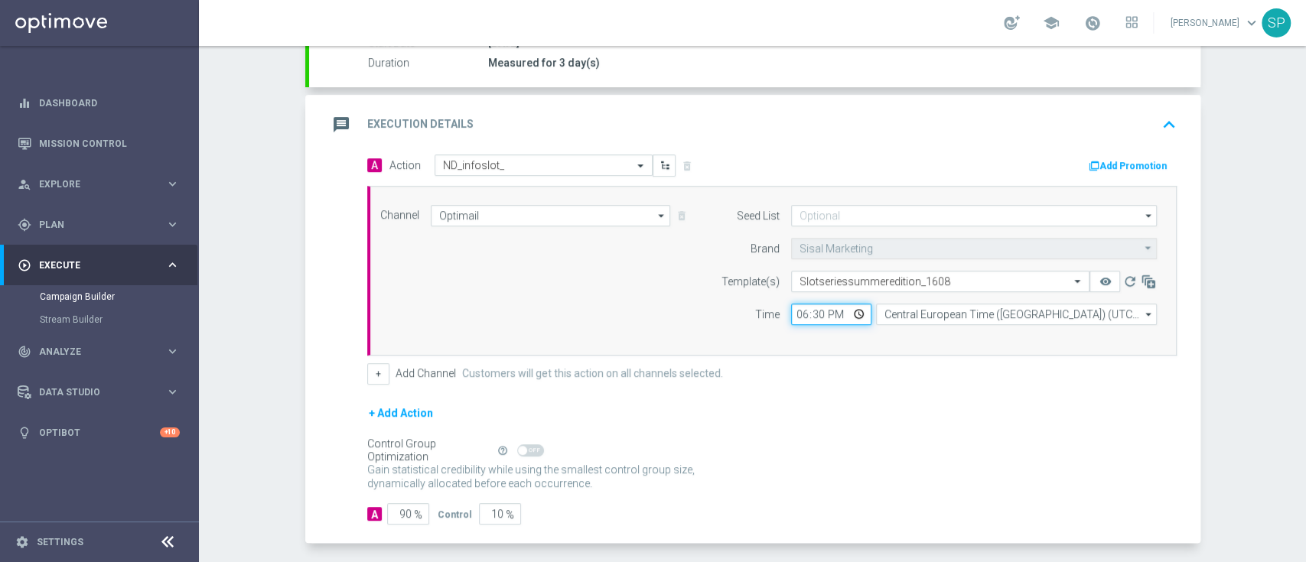
scroll to position [337, 0]
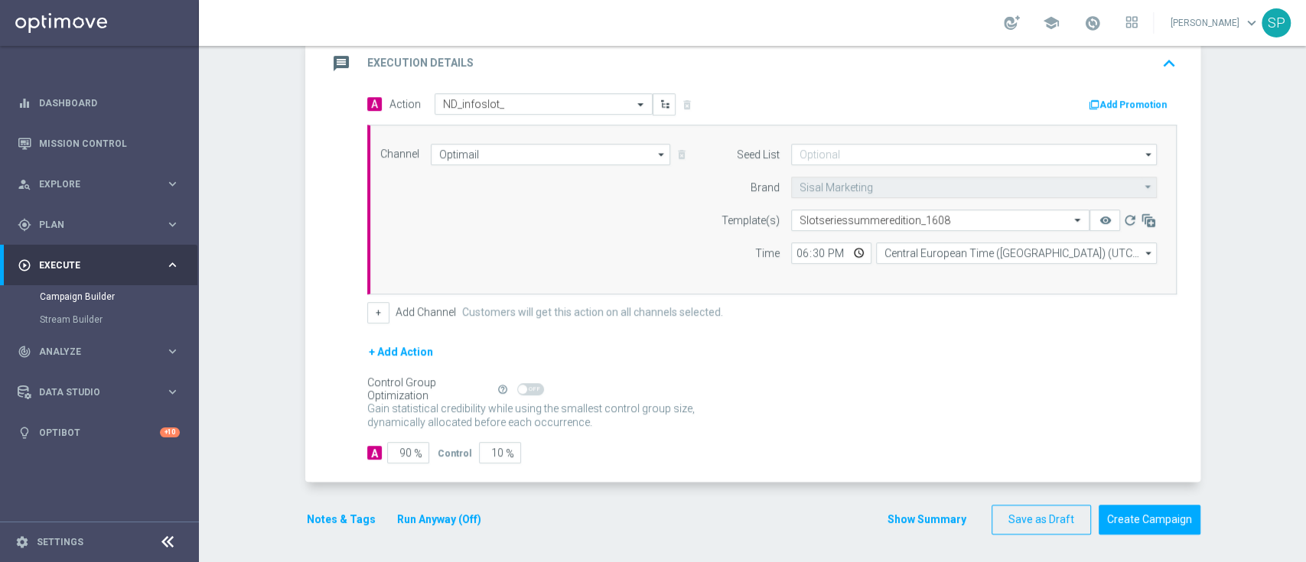
click at [344, 520] on button "Notes & Tags" at bounding box center [341, 519] width 72 height 19
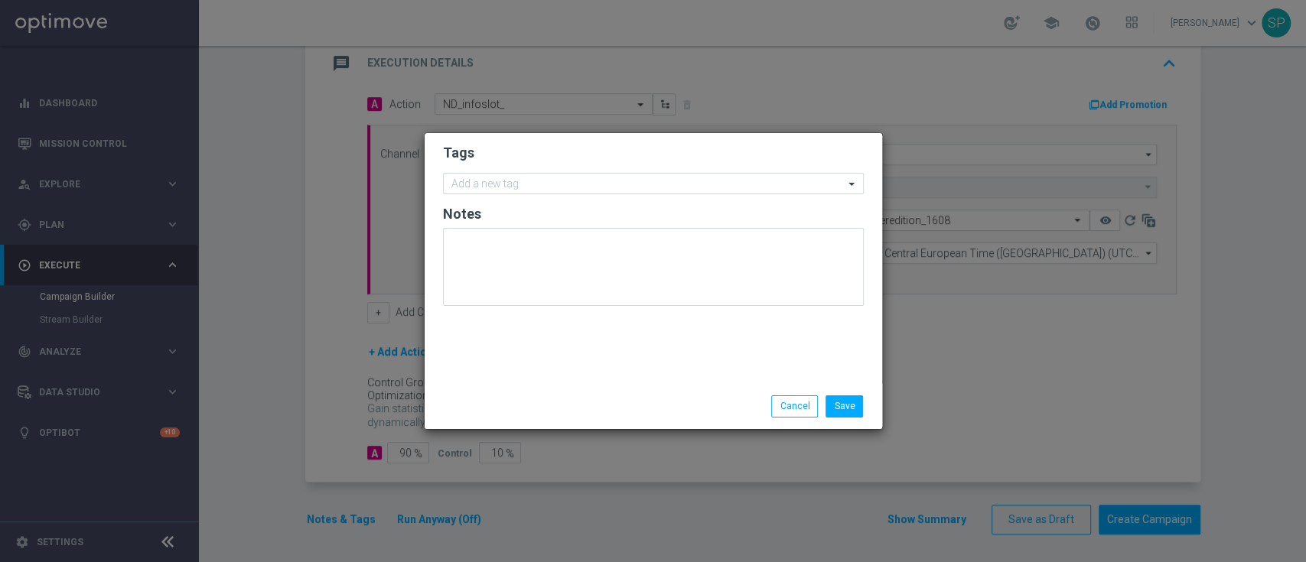
click at [581, 195] on form "Tags Add a new tag Notes" at bounding box center [653, 229] width 421 height 178
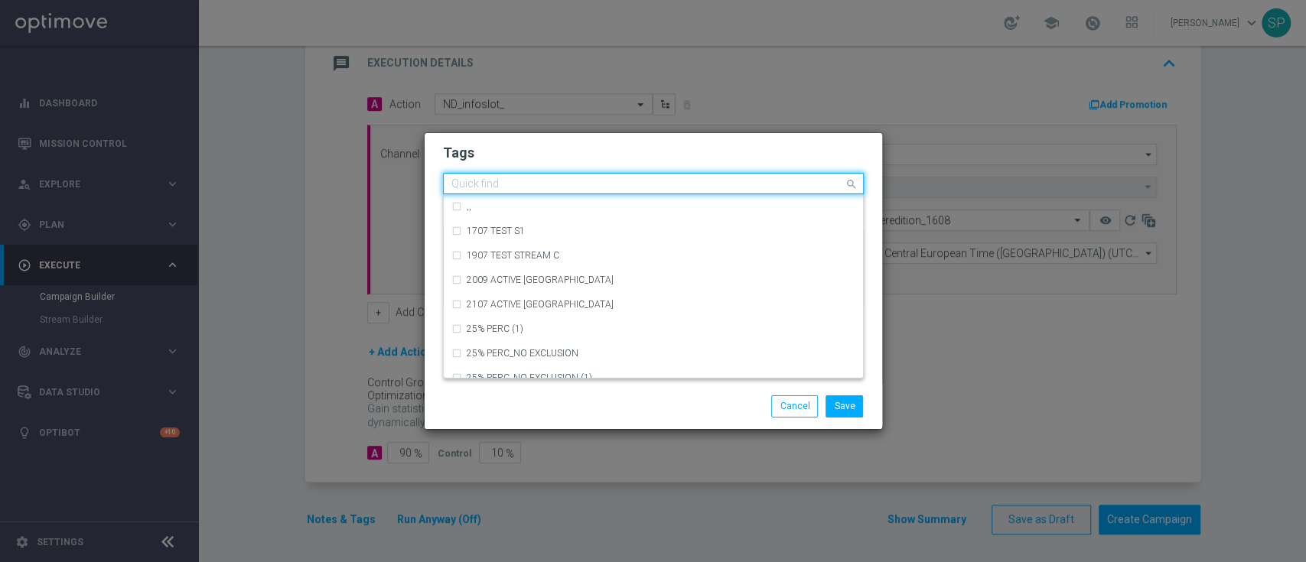
click at [586, 187] on input "text" at bounding box center [647, 184] width 393 height 13
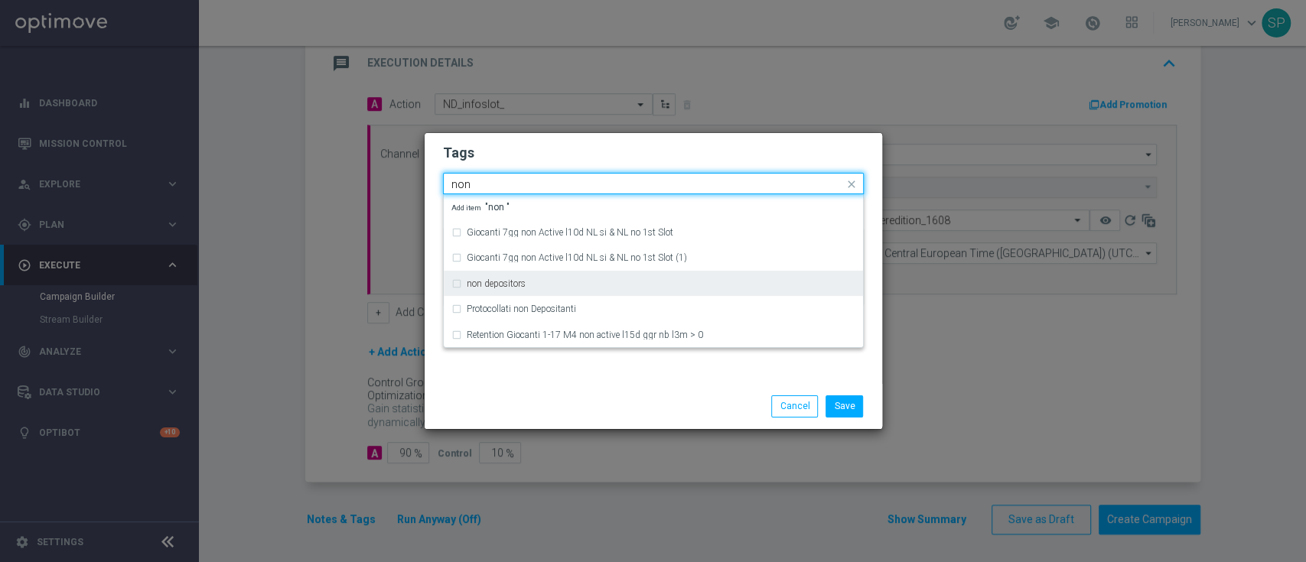
type input "non"
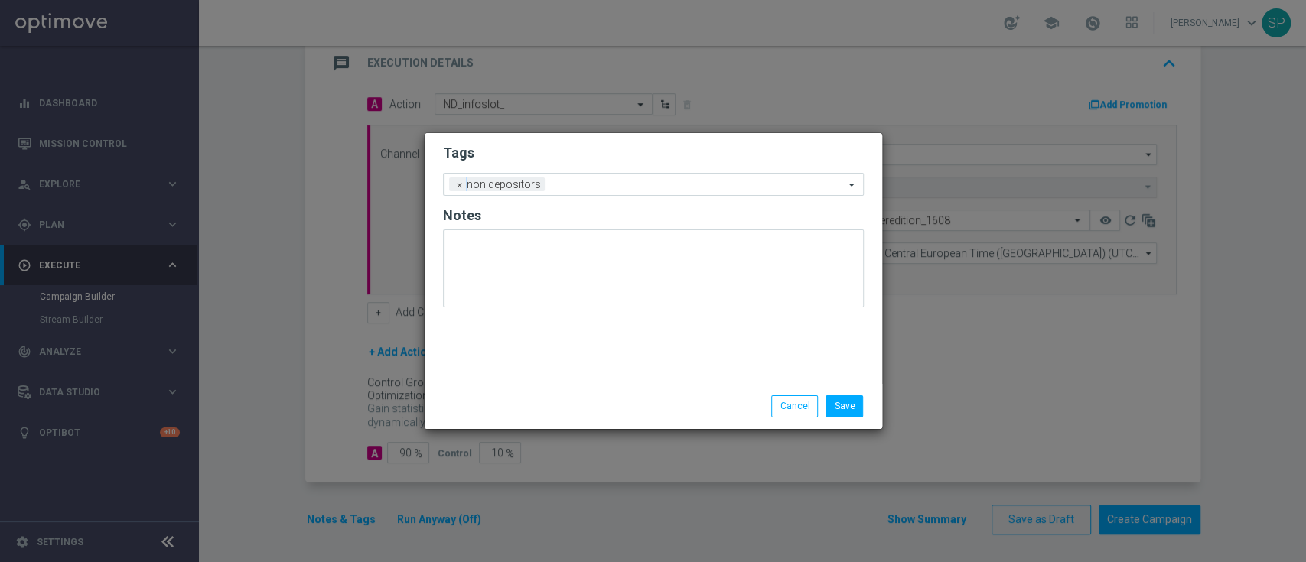
click at [598, 165] on form "Tags Add a new tag × non depositors Notes" at bounding box center [653, 229] width 421 height 179
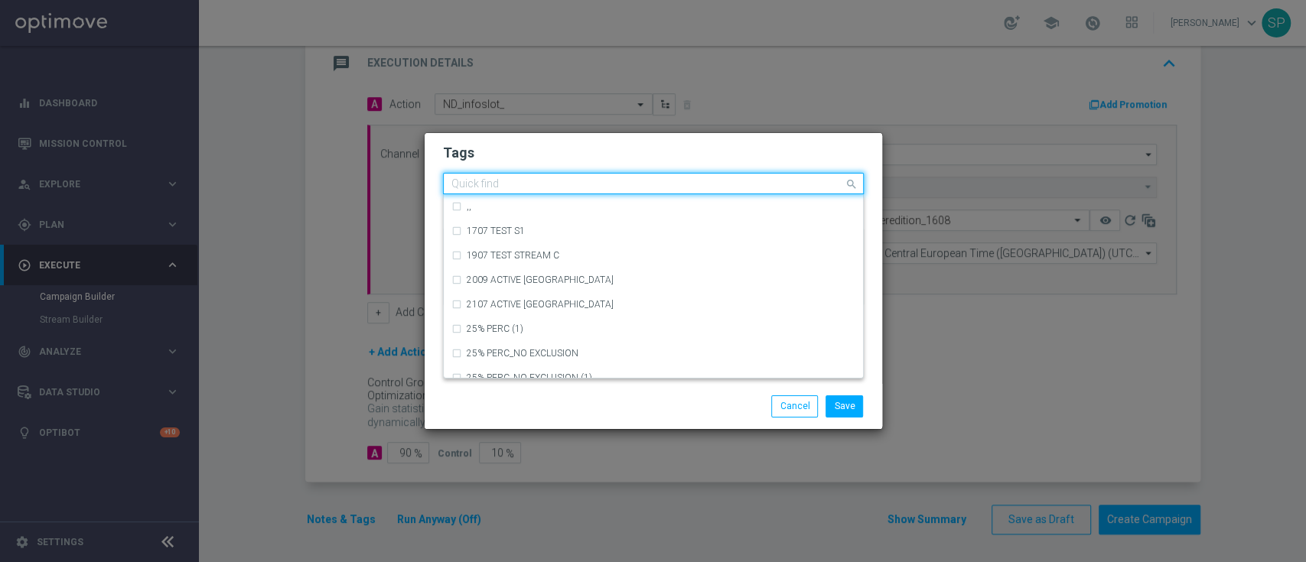
click at [600, 179] on input "text" at bounding box center [647, 184] width 393 height 13
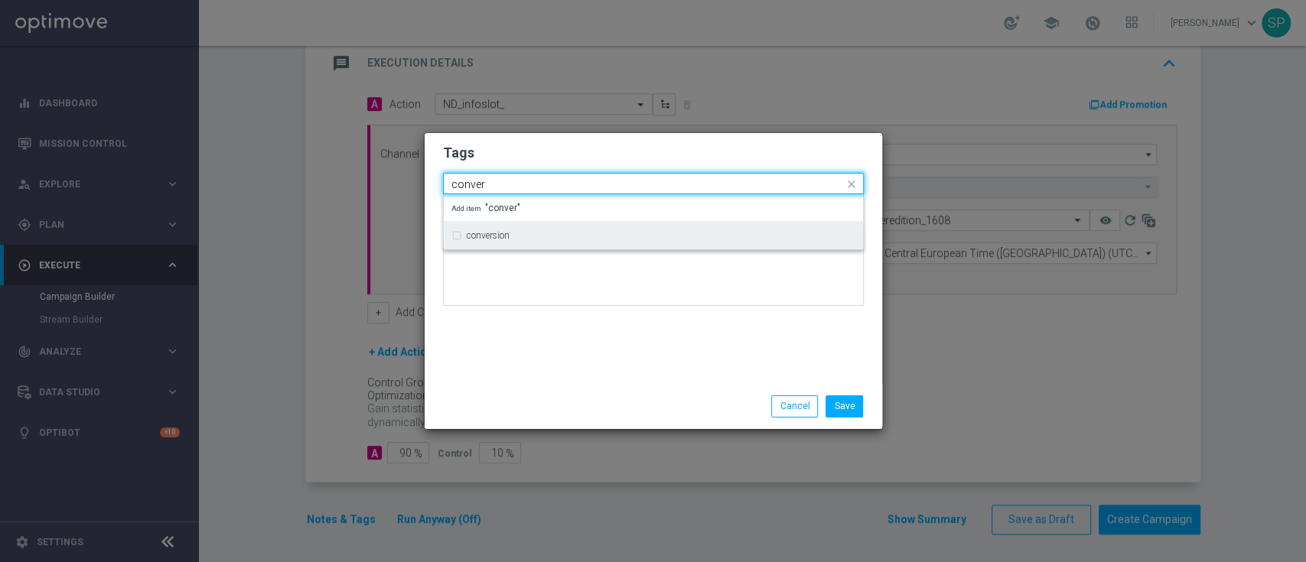
click at [617, 241] on div "conversion" at bounding box center [653, 235] width 404 height 24
type input "conver"
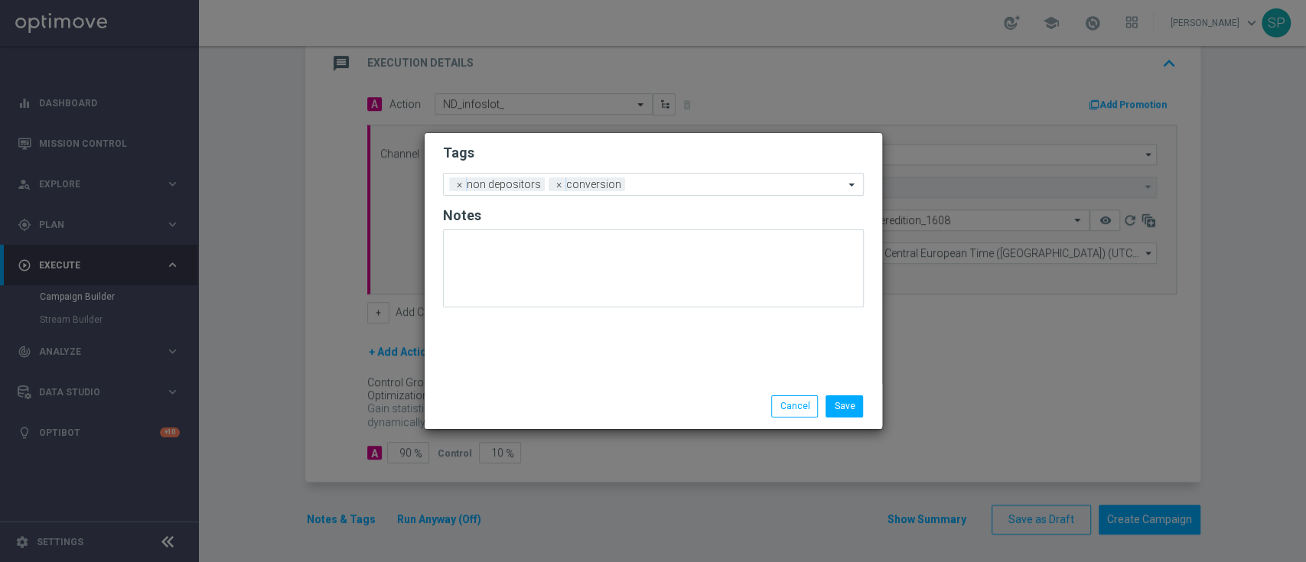
click at [643, 360] on div "Tags Add a new tag × non depositors × conversion Notes" at bounding box center [654, 258] width 458 height 251
click at [711, 177] on div "Add a new tag × non depositors × conversion" at bounding box center [644, 184] width 400 height 21
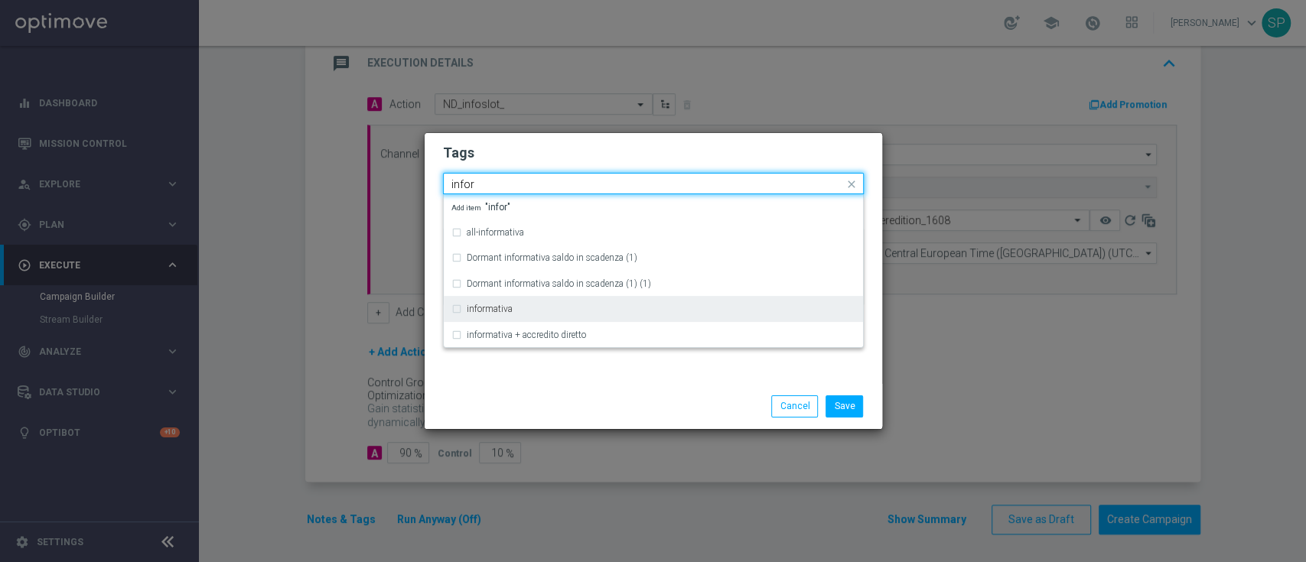
click at [685, 298] on div "informativa" at bounding box center [653, 309] width 404 height 24
type input "infor"
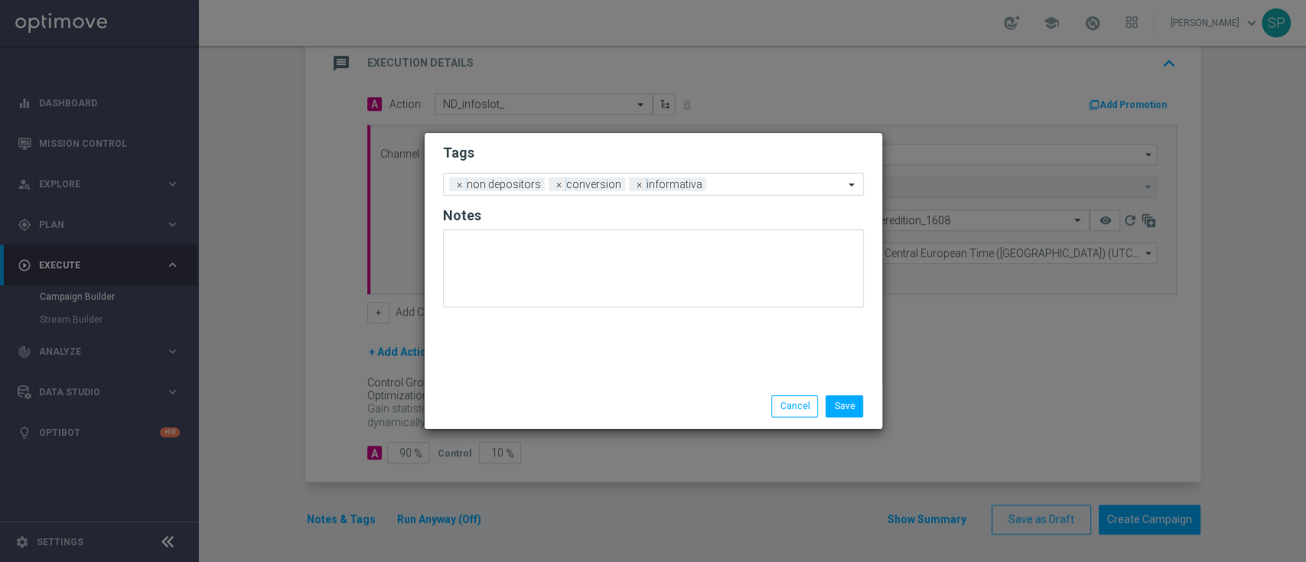
click at [675, 386] on div "Save Cancel" at bounding box center [654, 406] width 458 height 44
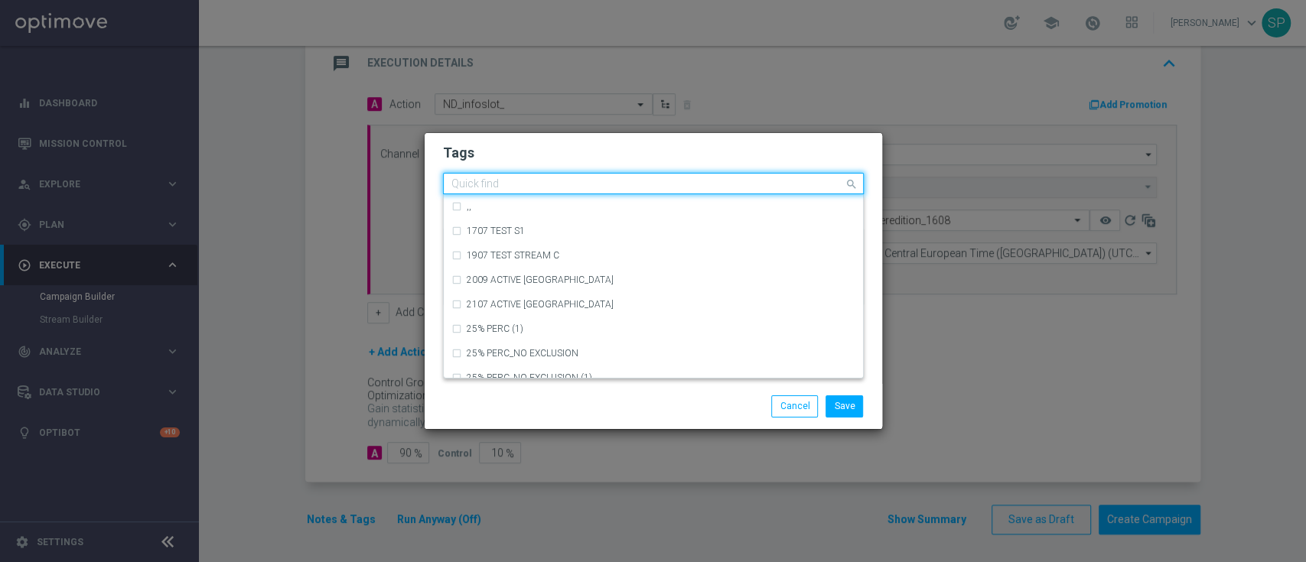
click at [777, 182] on input "text" at bounding box center [647, 184] width 393 height 13
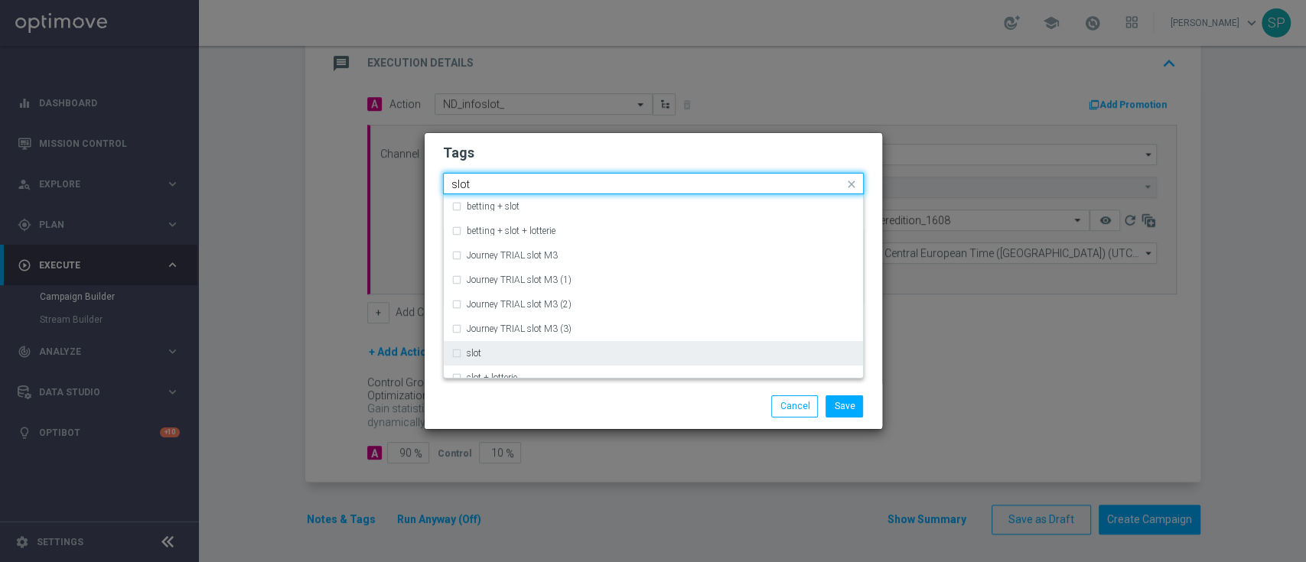
click at [696, 357] on div "slot" at bounding box center [661, 353] width 389 height 9
type input "slot"
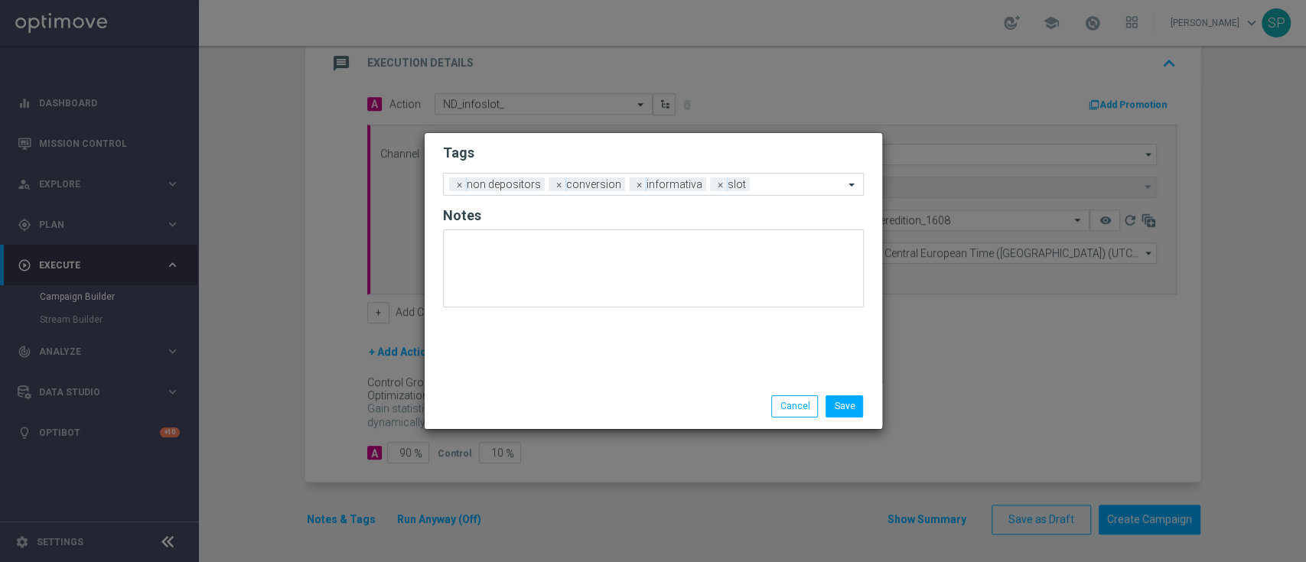
click at [697, 399] on div "Save Cancel" at bounding box center [727, 406] width 296 height 21
click at [777, 187] on input "text" at bounding box center [800, 185] width 88 height 13
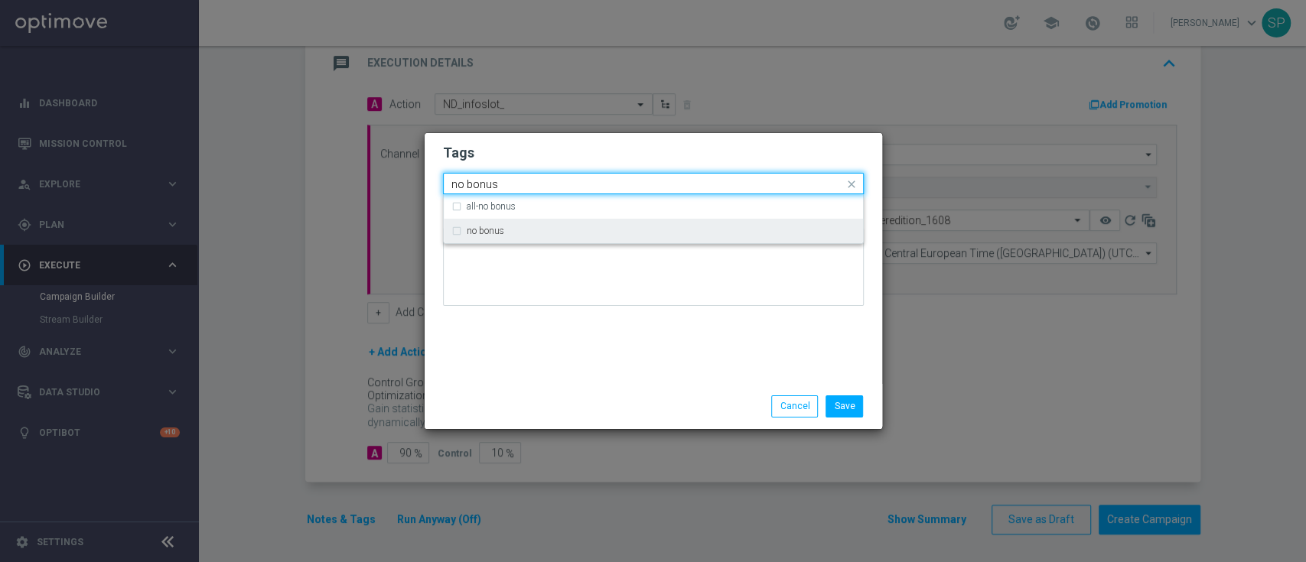
click at [764, 223] on div "no bonus" at bounding box center [653, 231] width 404 height 24
type input "no bonus"
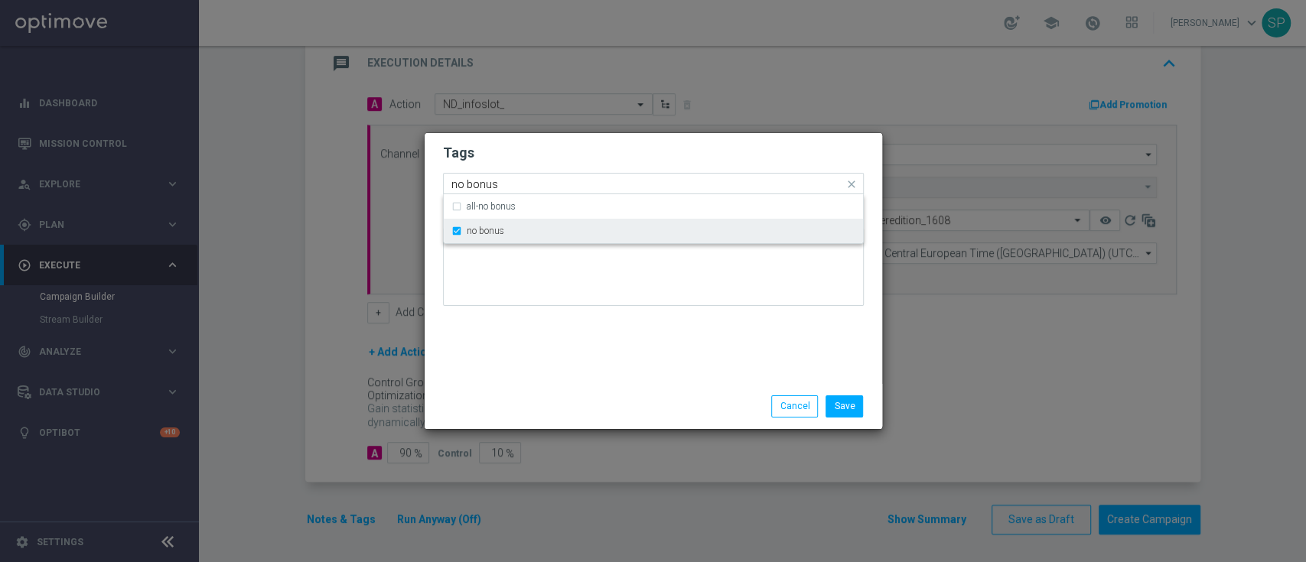
click at [764, 223] on div "no bonus" at bounding box center [653, 231] width 404 height 24
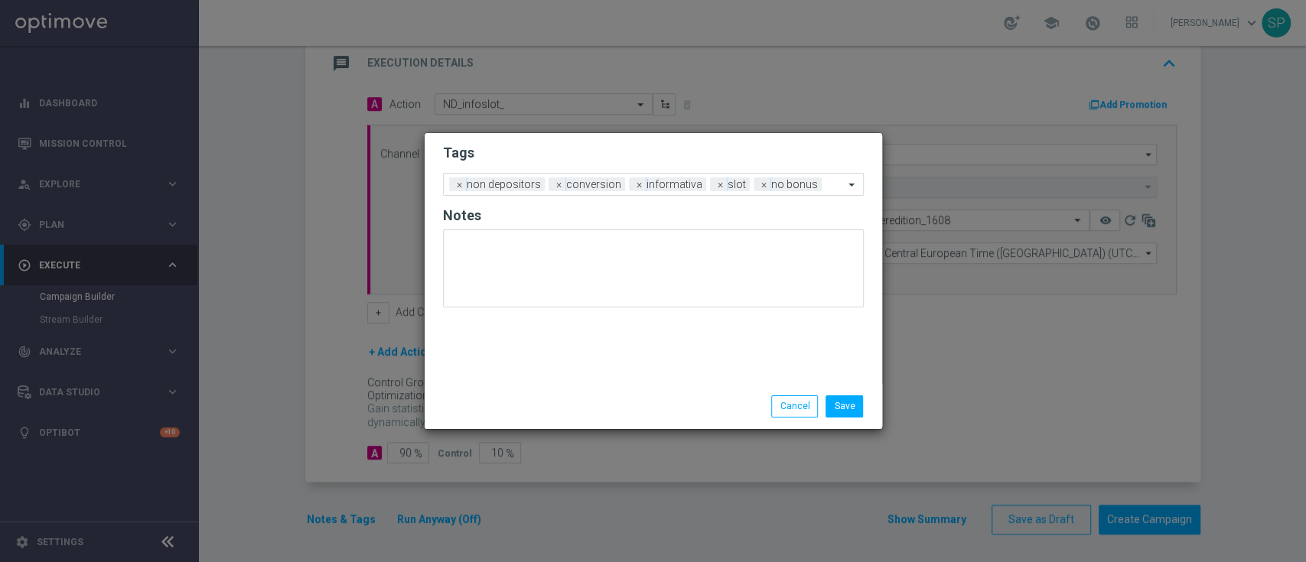
click at [741, 338] on div "Tags Add a new tag × non depositors × conversion × informativa × slot × no bonu…" at bounding box center [654, 258] width 458 height 251
click at [854, 405] on button "Save" at bounding box center [844, 406] width 37 height 21
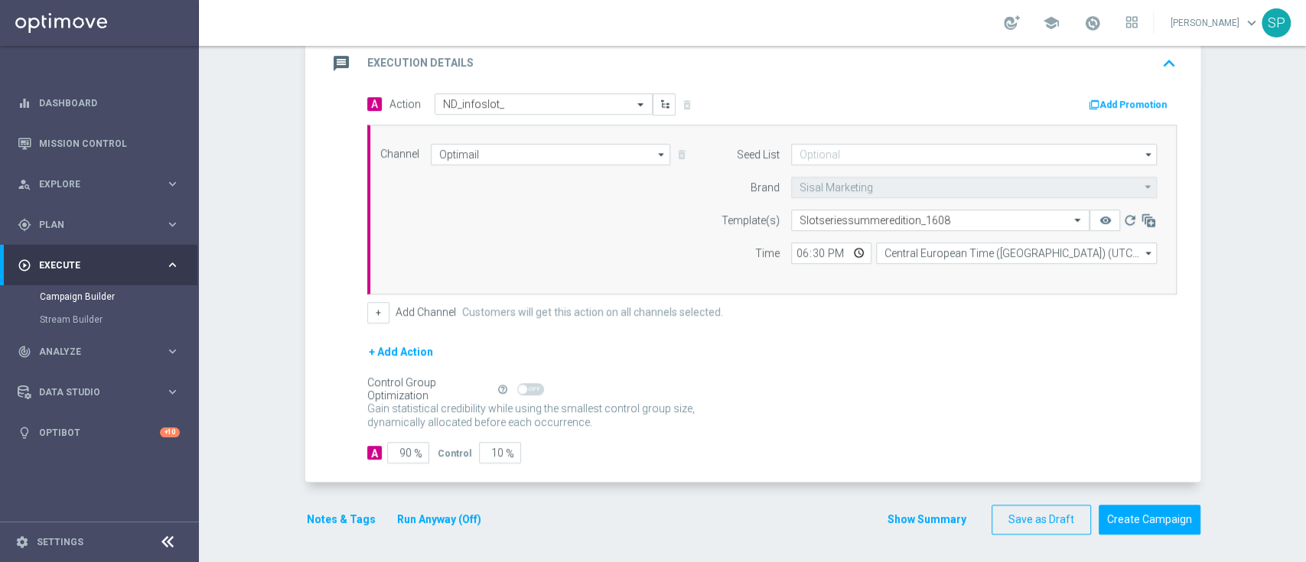
click at [944, 515] on button "Show Summary" at bounding box center [927, 520] width 80 height 18
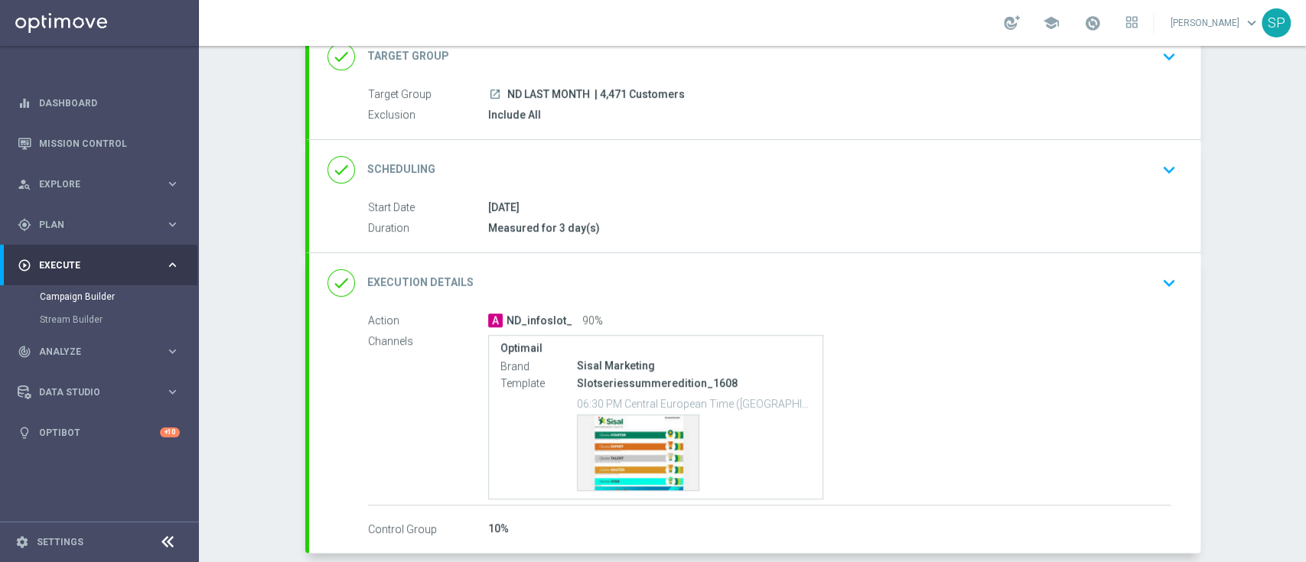
scroll to position [182, 0]
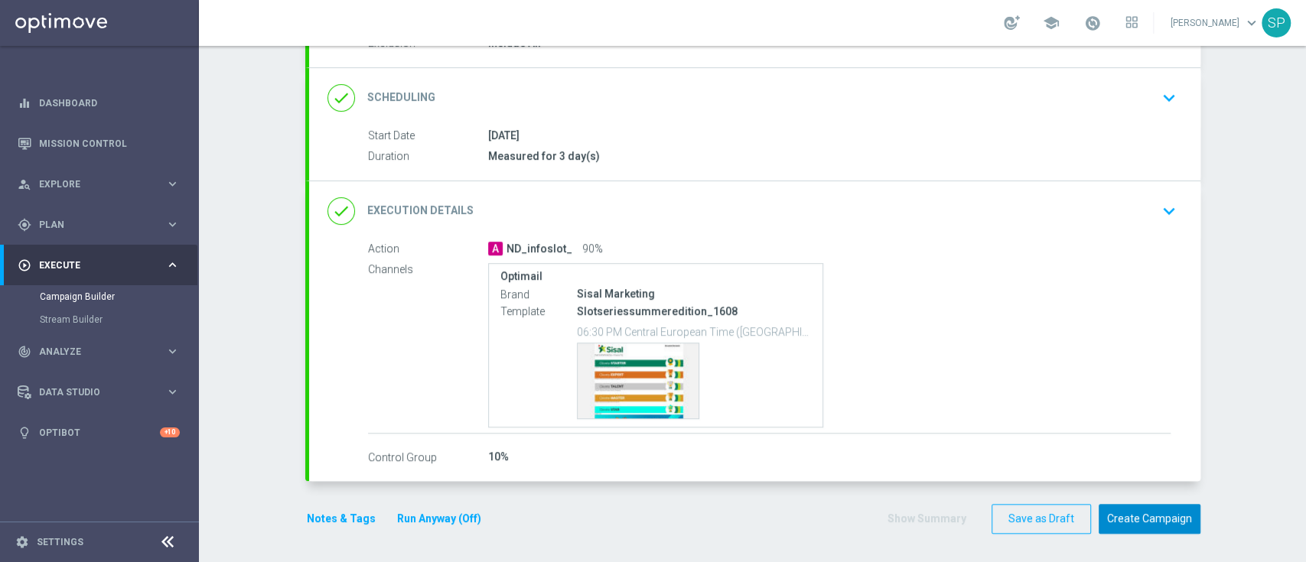
click at [1163, 514] on button "Create Campaign" at bounding box center [1150, 519] width 102 height 30
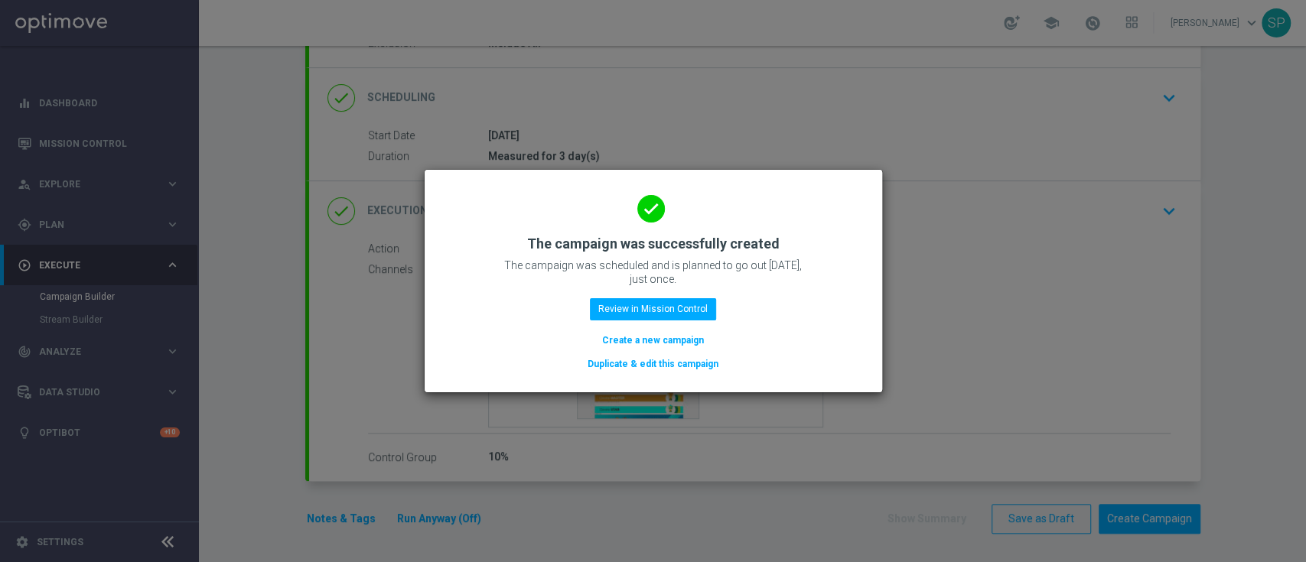
click at [1104, 14] on modal-container "done The campaign was successfully created The campaign was scheduled and is pl…" at bounding box center [653, 281] width 1306 height 562
click at [697, 347] on button "Create a new campaign" at bounding box center [653, 340] width 105 height 17
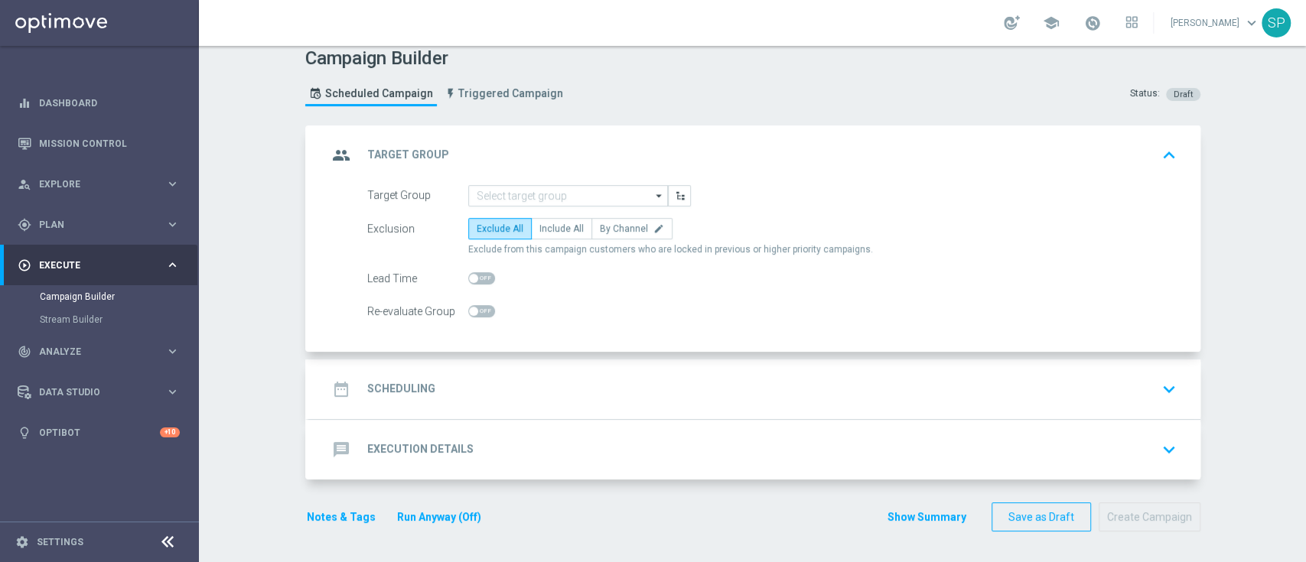
scroll to position [0, 0]
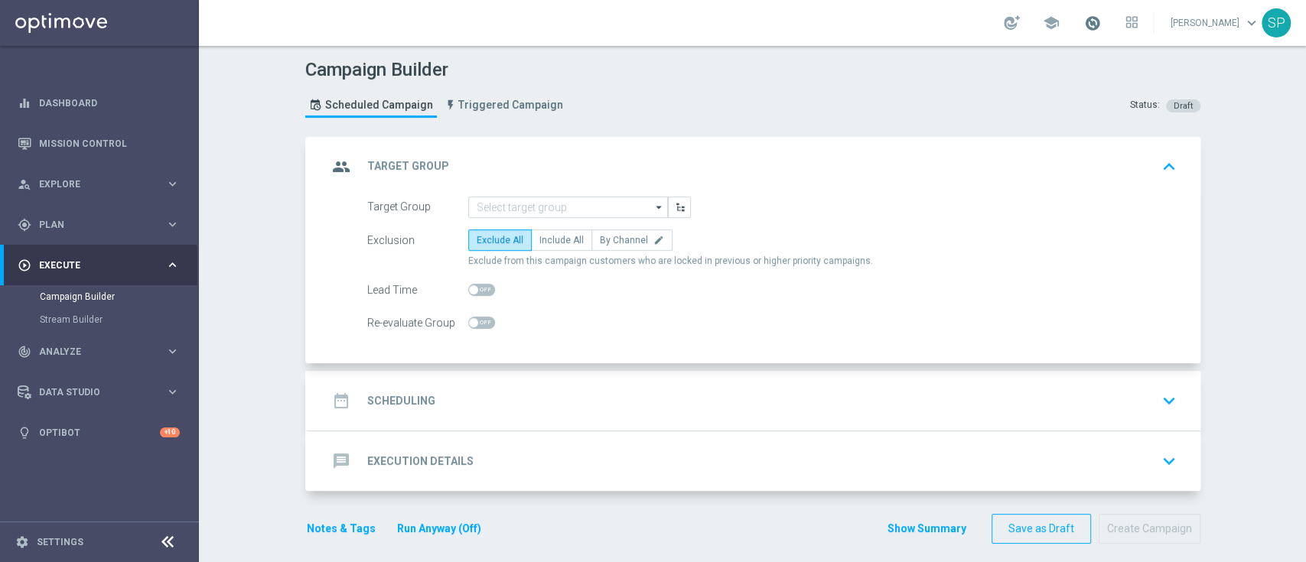
click at [1101, 15] on span at bounding box center [1092, 23] width 17 height 17
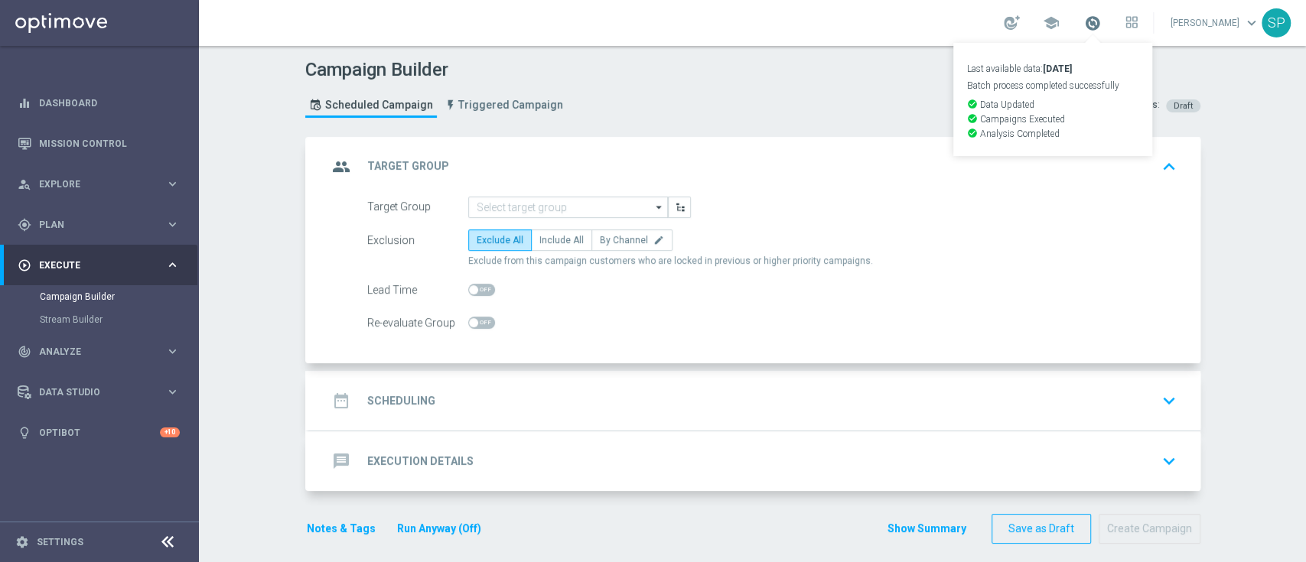
click at [1101, 15] on span at bounding box center [1092, 23] width 17 height 17
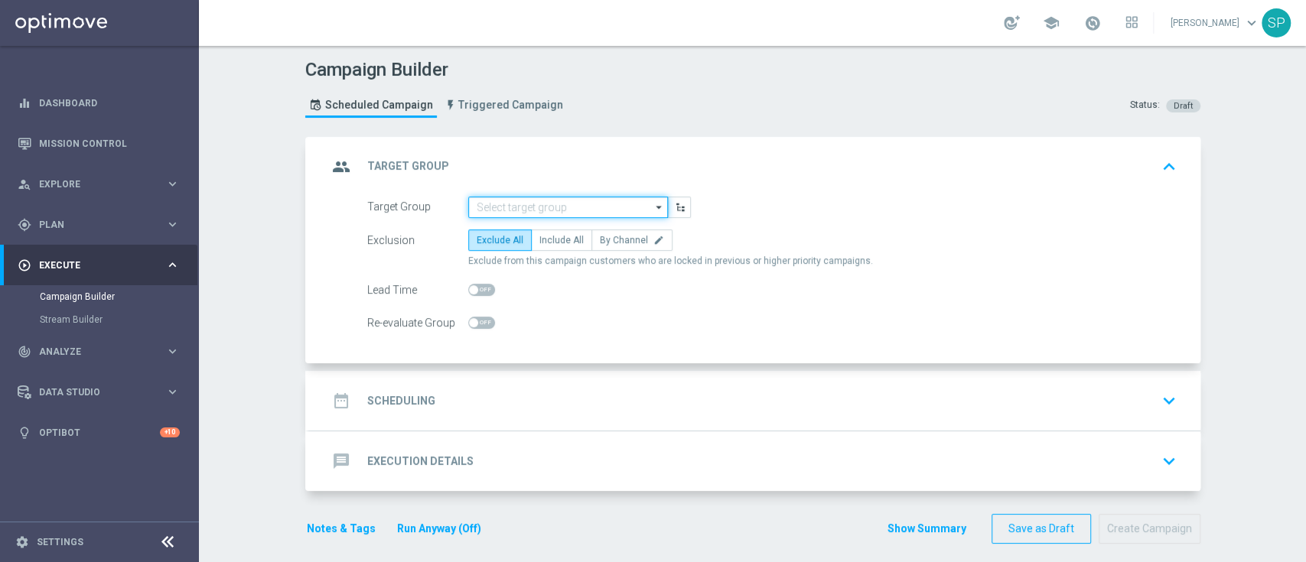
click at [600, 207] on input at bounding box center [568, 207] width 200 height 21
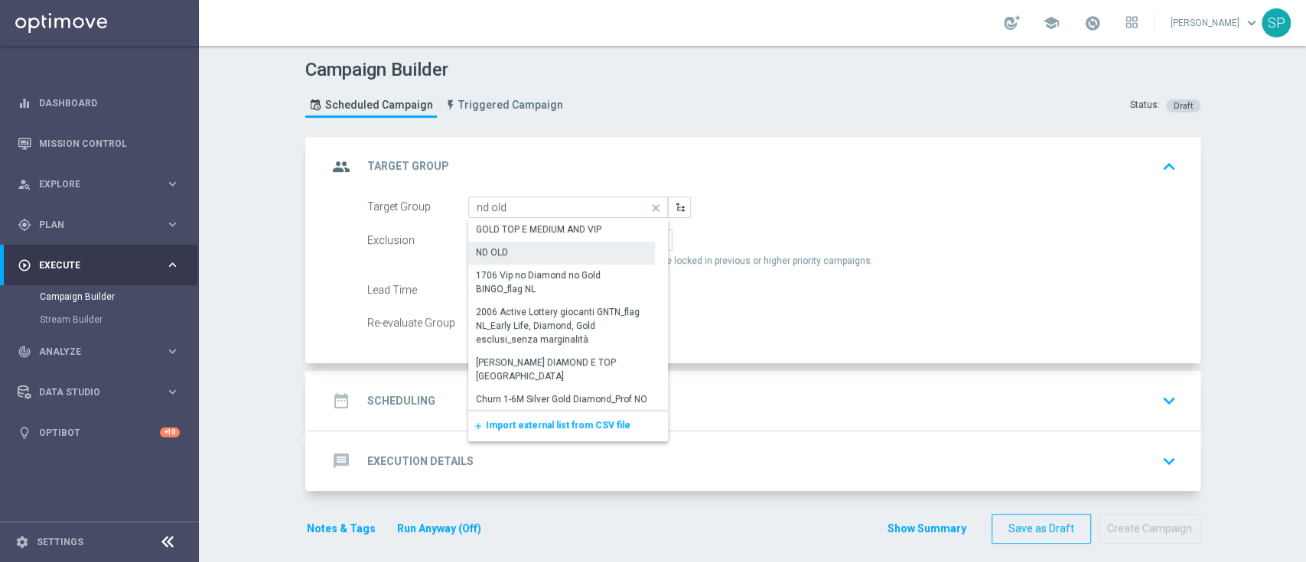
click at [611, 248] on div "ND OLD" at bounding box center [561, 252] width 187 height 21
type input "ND OLD"
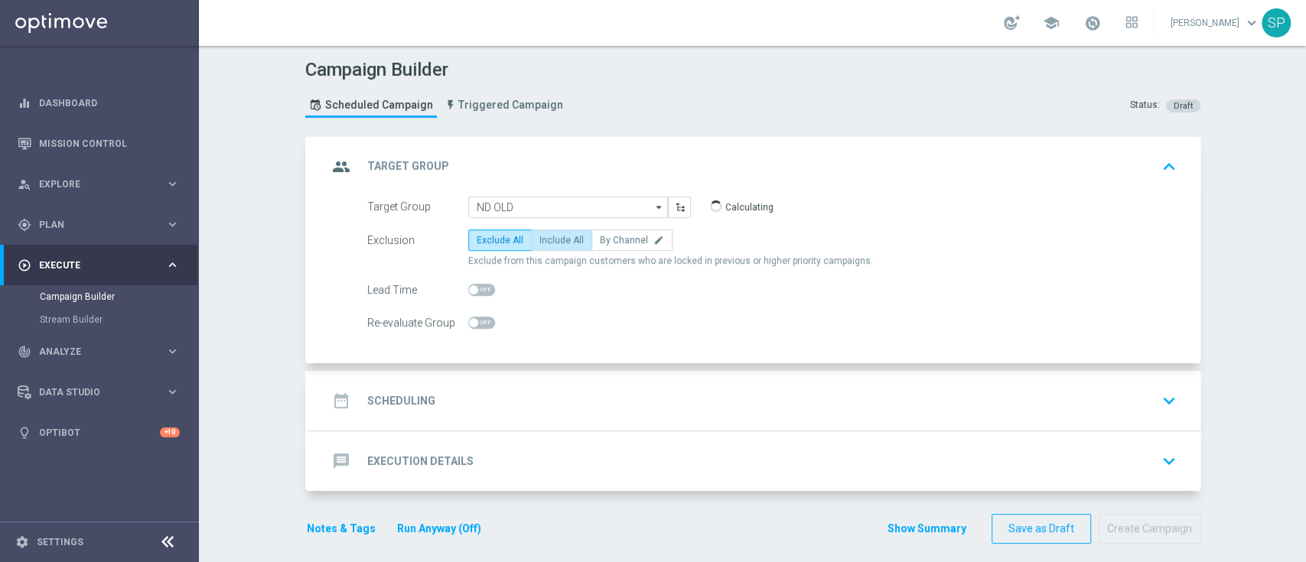
click at [539, 248] on label "Include All" at bounding box center [561, 240] width 61 height 21
click at [539, 248] on input "Include All" at bounding box center [544, 243] width 10 height 10
radio input "true"
click at [555, 388] on div "date_range Scheduling keyboard_arrow_down" at bounding box center [754, 400] width 855 height 29
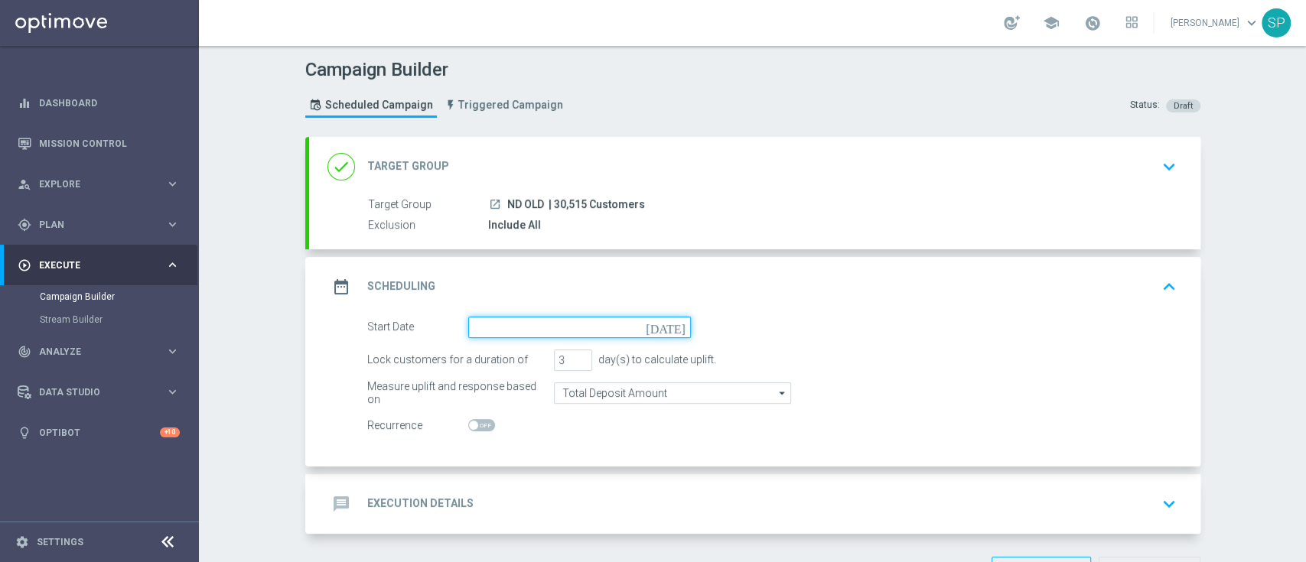
click at [575, 334] on input at bounding box center [579, 327] width 223 height 21
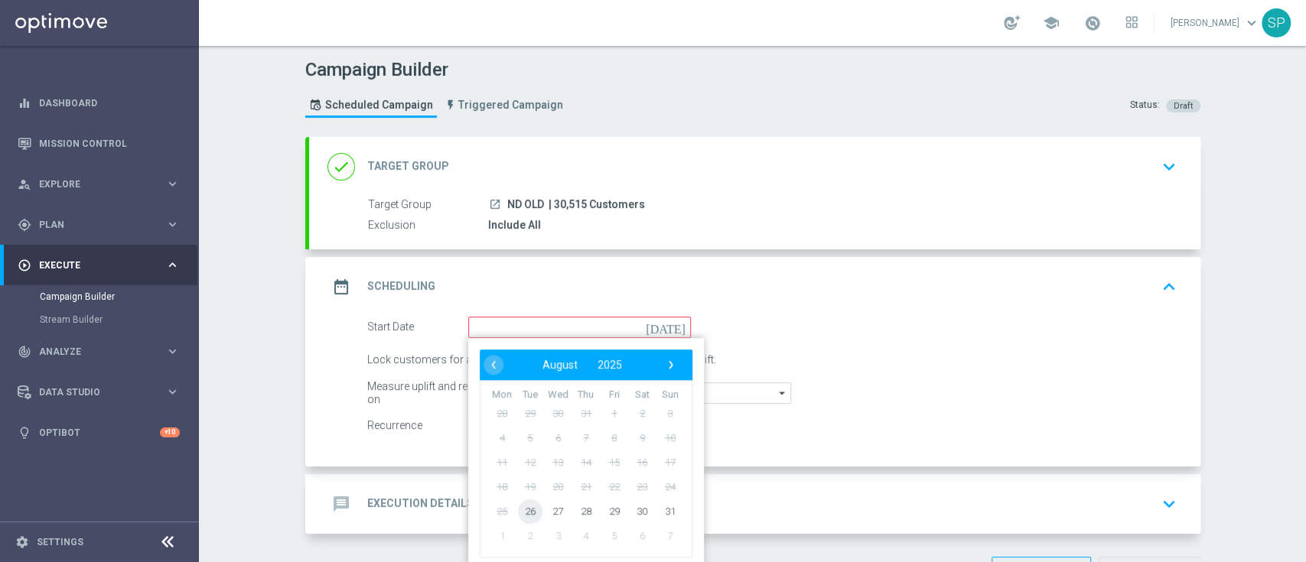
click at [520, 516] on span "26" at bounding box center [529, 511] width 24 height 24
type input "[DATE]"
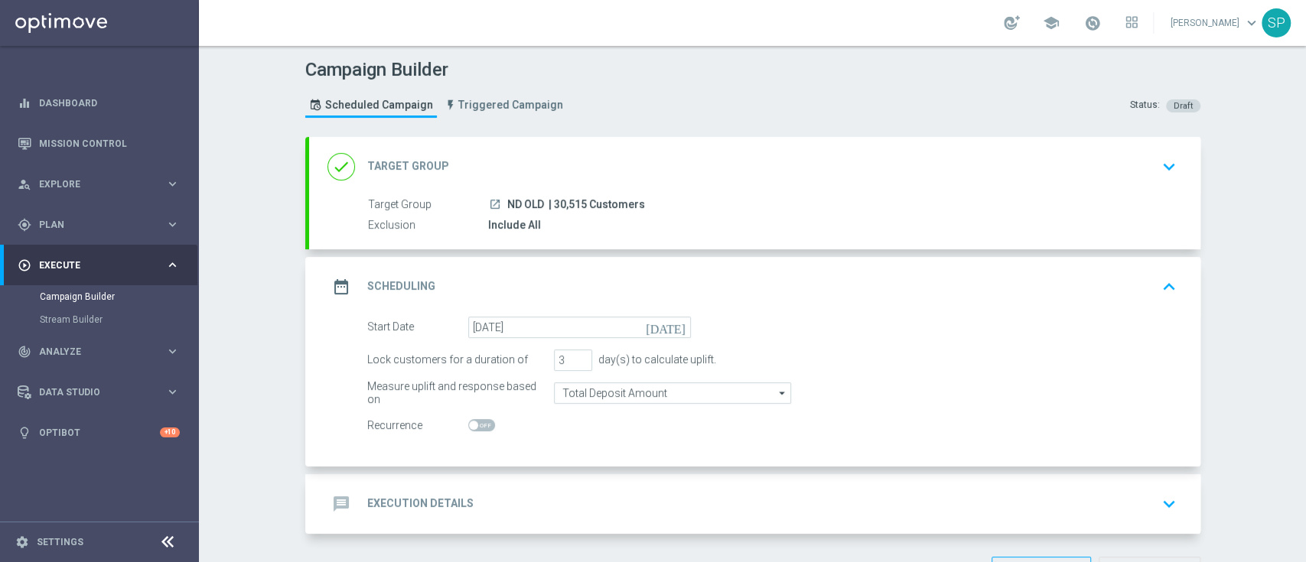
click at [592, 499] on div "message Execution Details keyboard_arrow_down" at bounding box center [754, 504] width 855 height 29
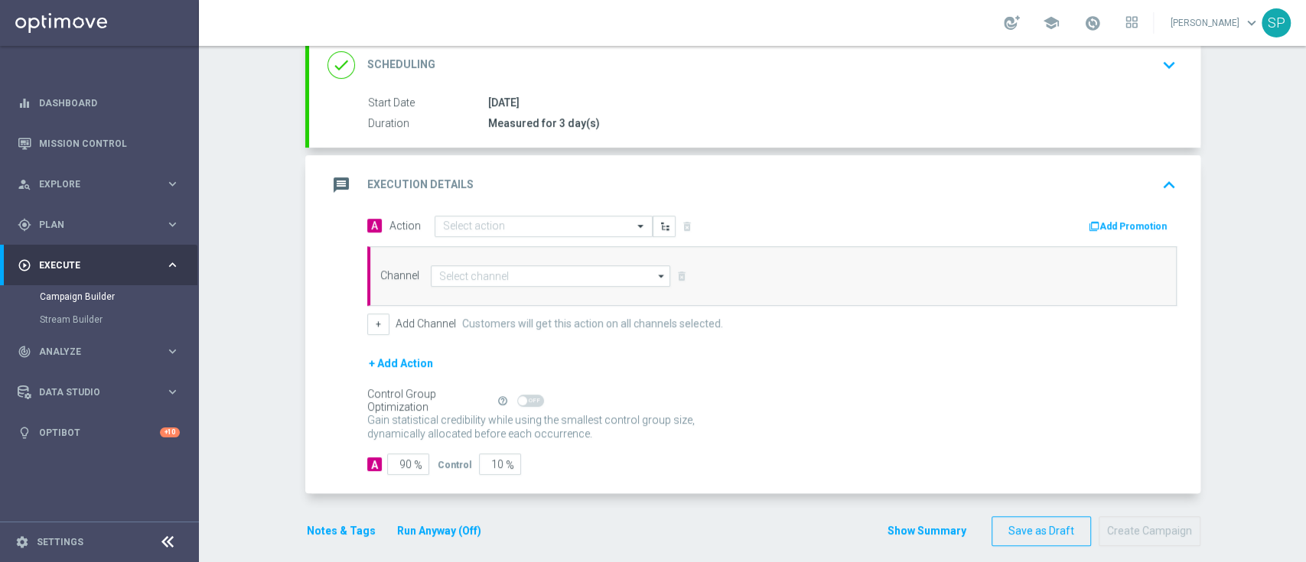
scroll to position [216, 0]
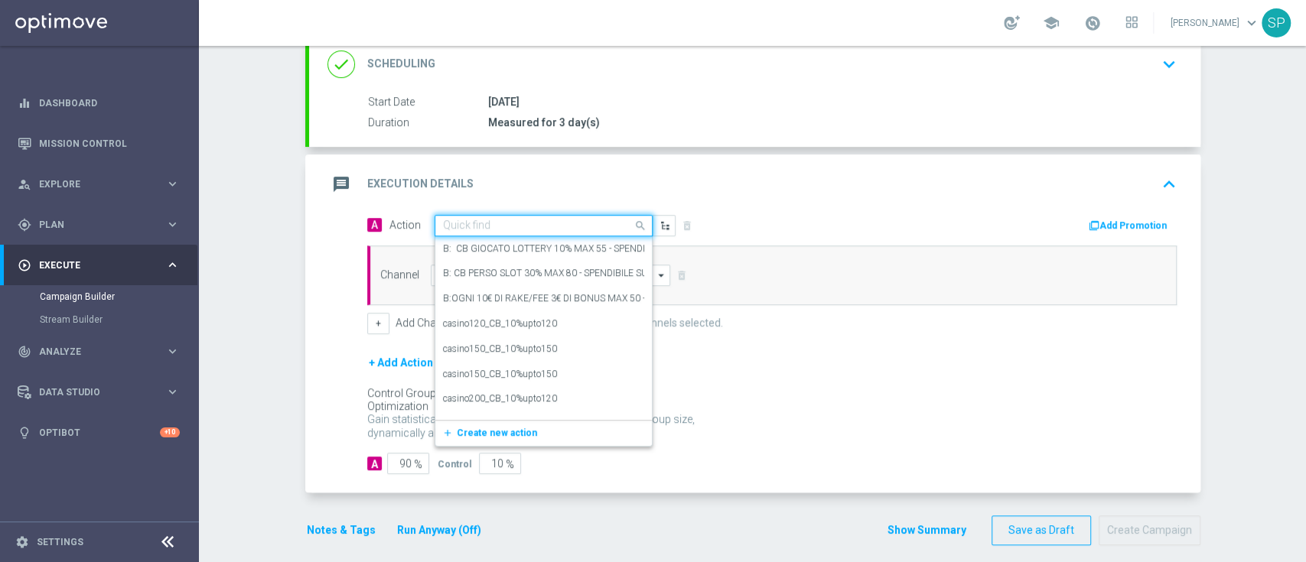
click at [618, 226] on div at bounding box center [543, 226] width 217 height 13
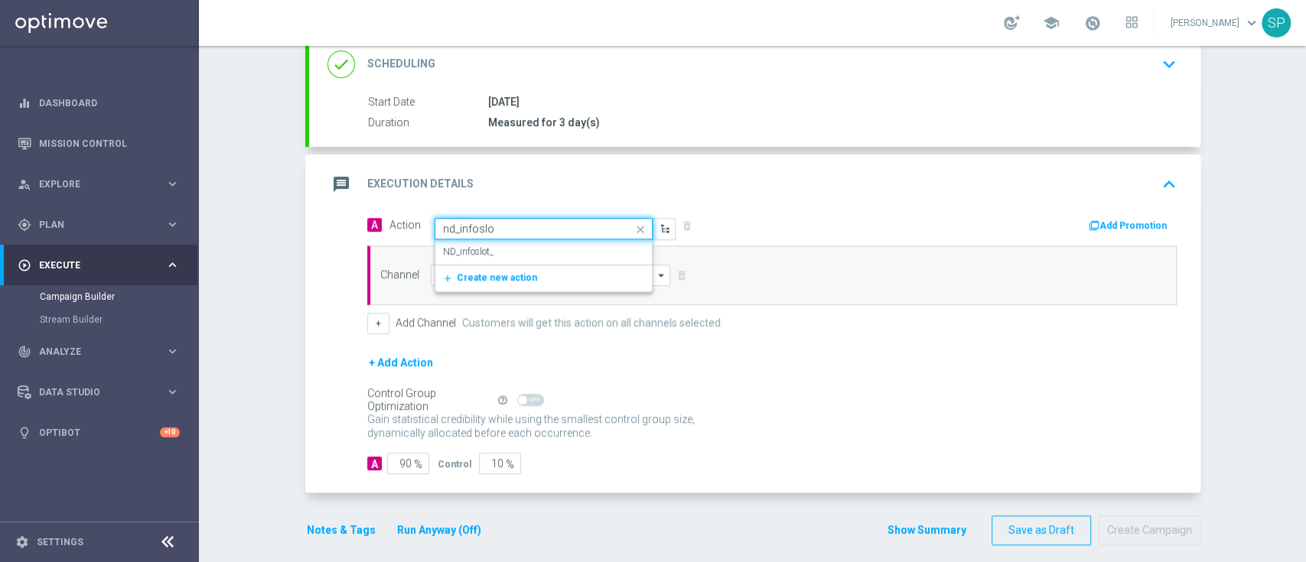
type input "nd_infoslot"
click at [602, 249] on div "ND_infoslot_ edit" at bounding box center [543, 251] width 201 height 25
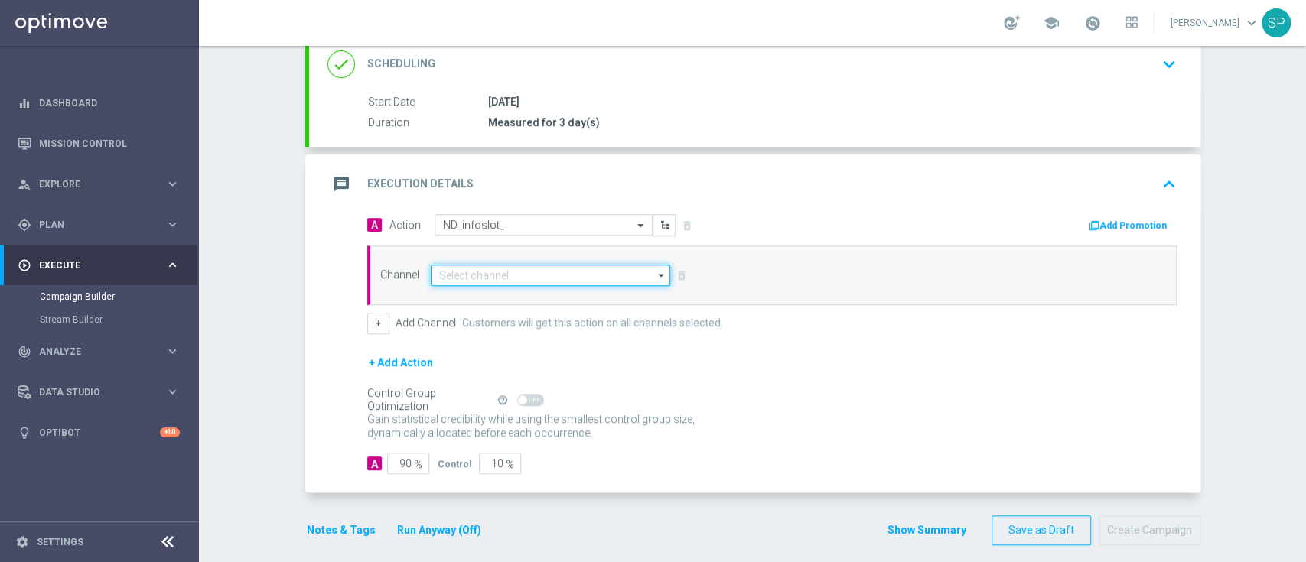
click at [527, 279] on input at bounding box center [551, 275] width 240 height 21
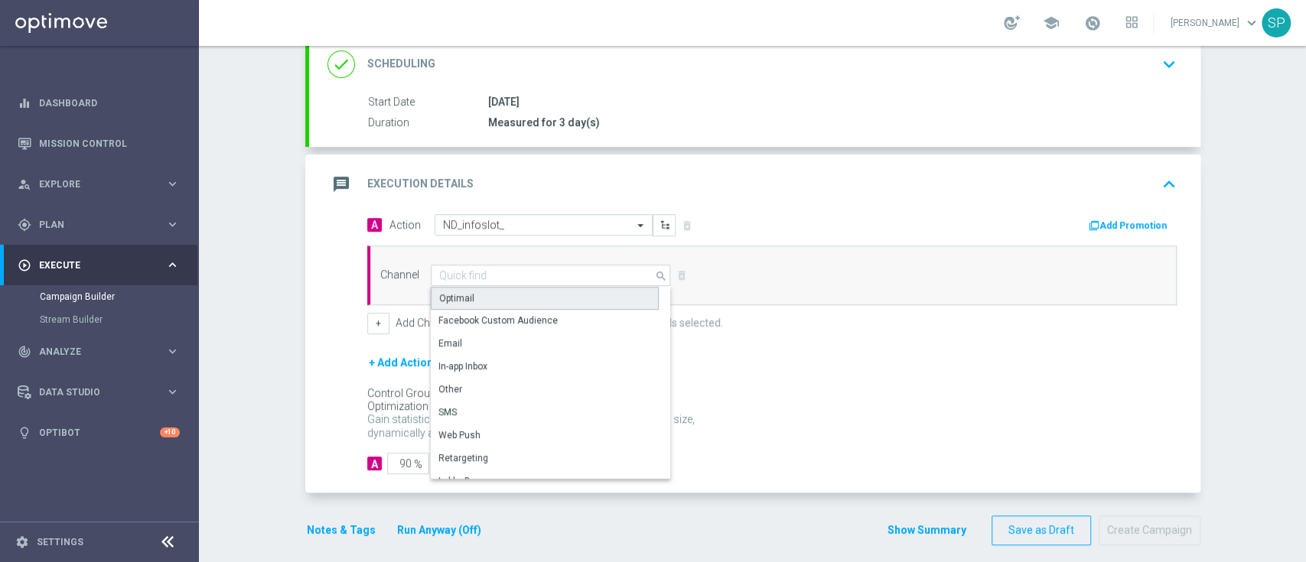
click at [529, 288] on div "Optimail" at bounding box center [545, 298] width 228 height 23
type input "Optimail"
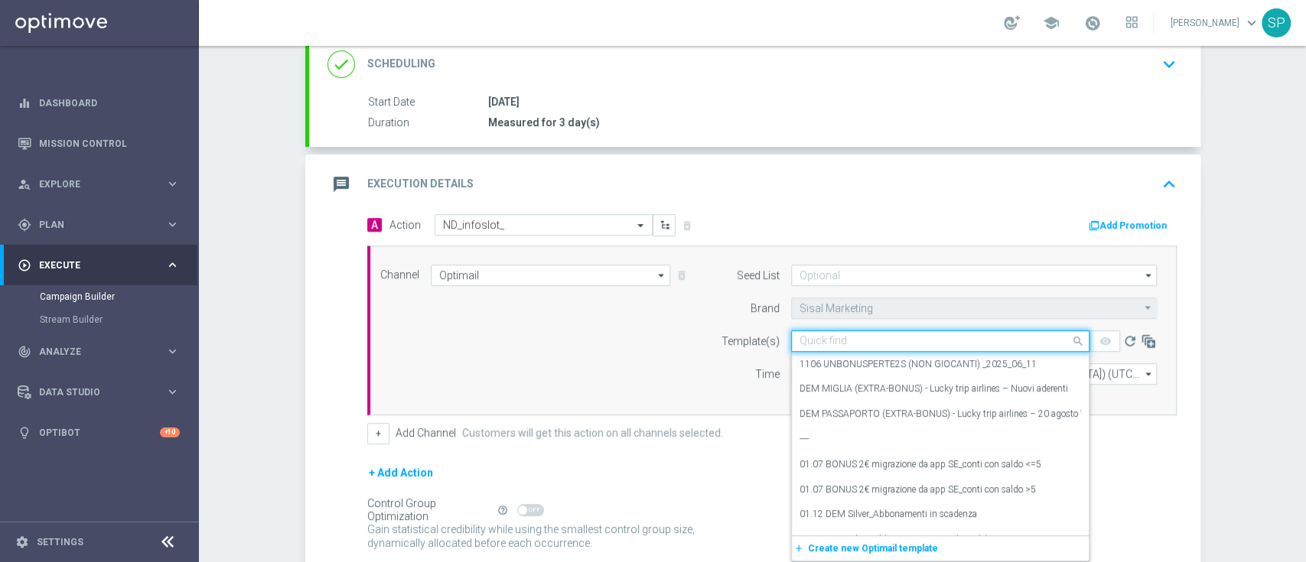
click at [884, 335] on input "text" at bounding box center [925, 341] width 251 height 13
paste input "Slotseriessummeredition_1608"
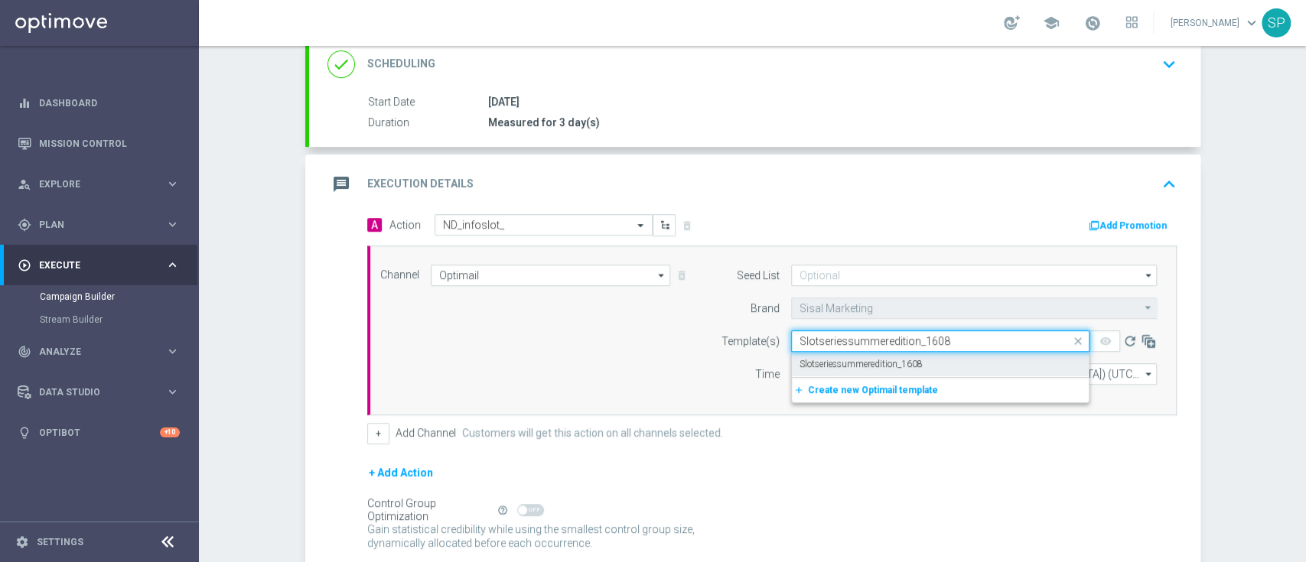
click at [886, 364] on label "Slotseriessummeredition_1608" at bounding box center [861, 364] width 123 height 13
type input "Slotseriessummeredition_1608"
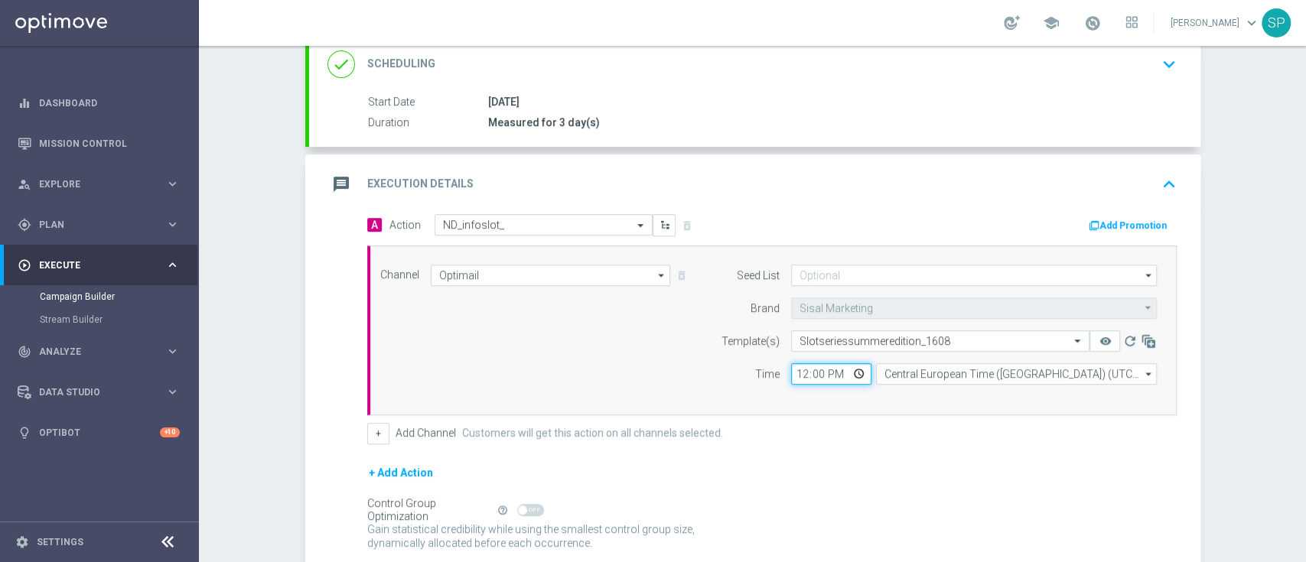
click at [796, 373] on input "12:00" at bounding box center [831, 373] width 80 height 21
type input "18:30"
click at [643, 396] on div "Channel Optimail Optimail arrow_drop_down Drag here to set row groups Drag here…" at bounding box center [772, 331] width 810 height 170
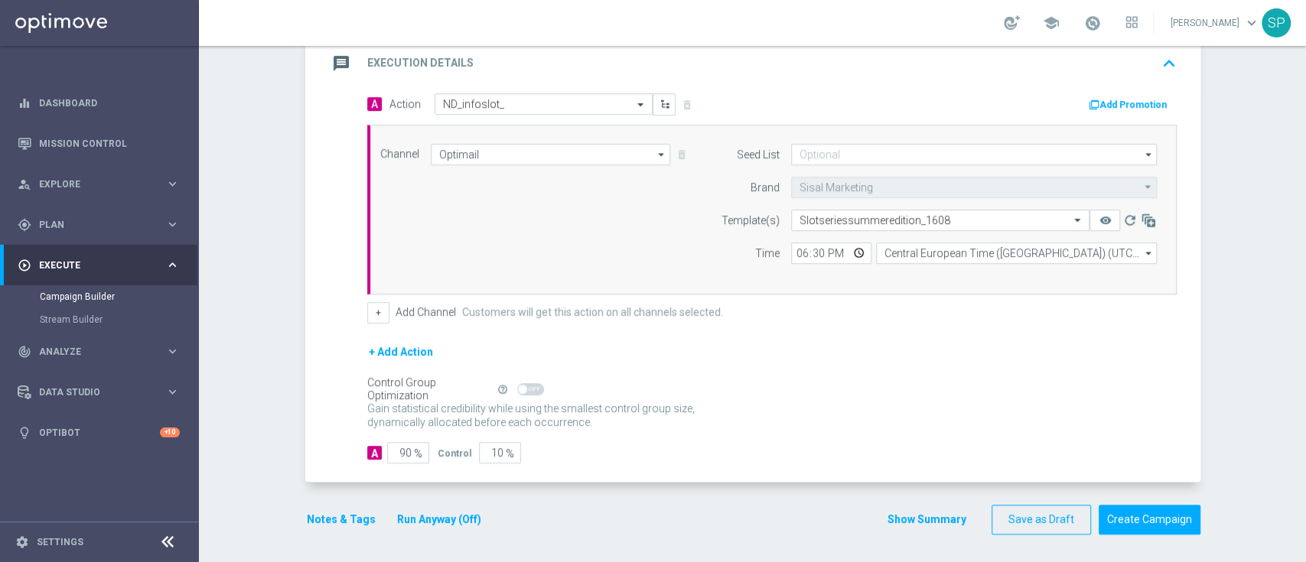
click at [344, 526] on button "Notes & Tags" at bounding box center [341, 519] width 72 height 19
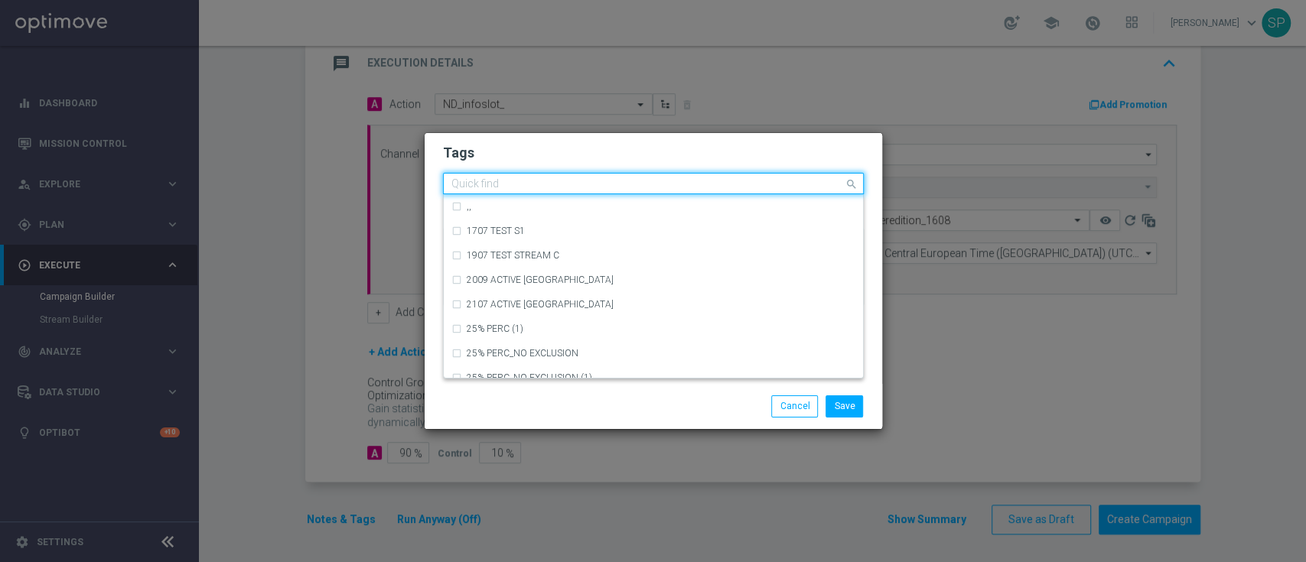
click at [729, 187] on input "text" at bounding box center [647, 184] width 393 height 13
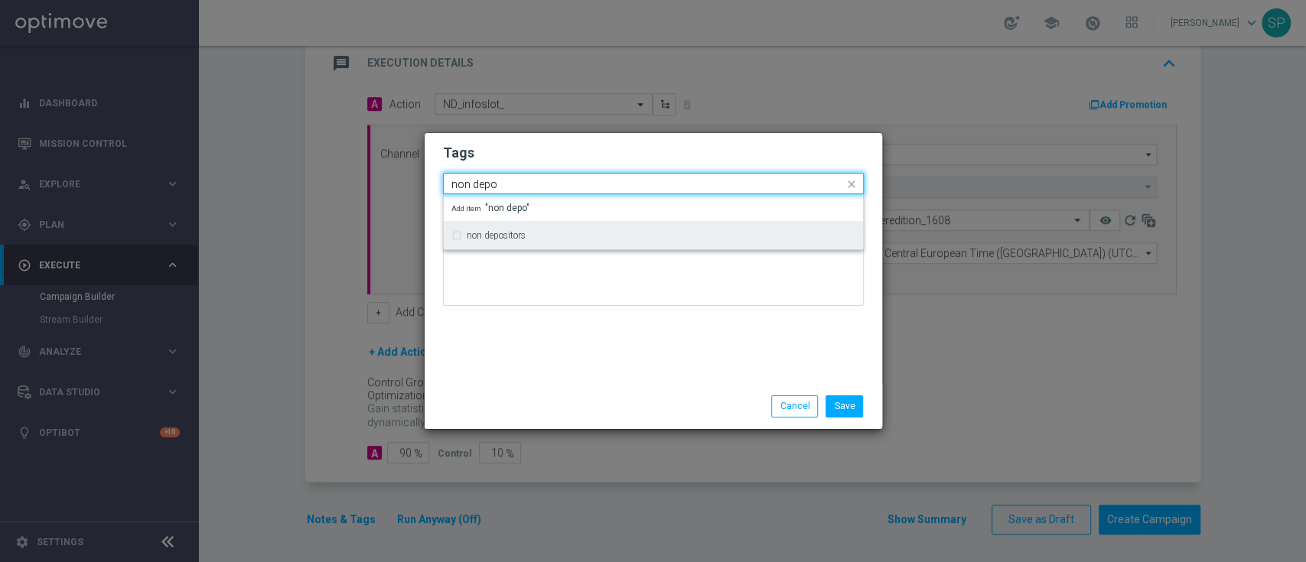
click at [749, 243] on div "non depositors" at bounding box center [653, 235] width 404 height 24
type input "non depo"
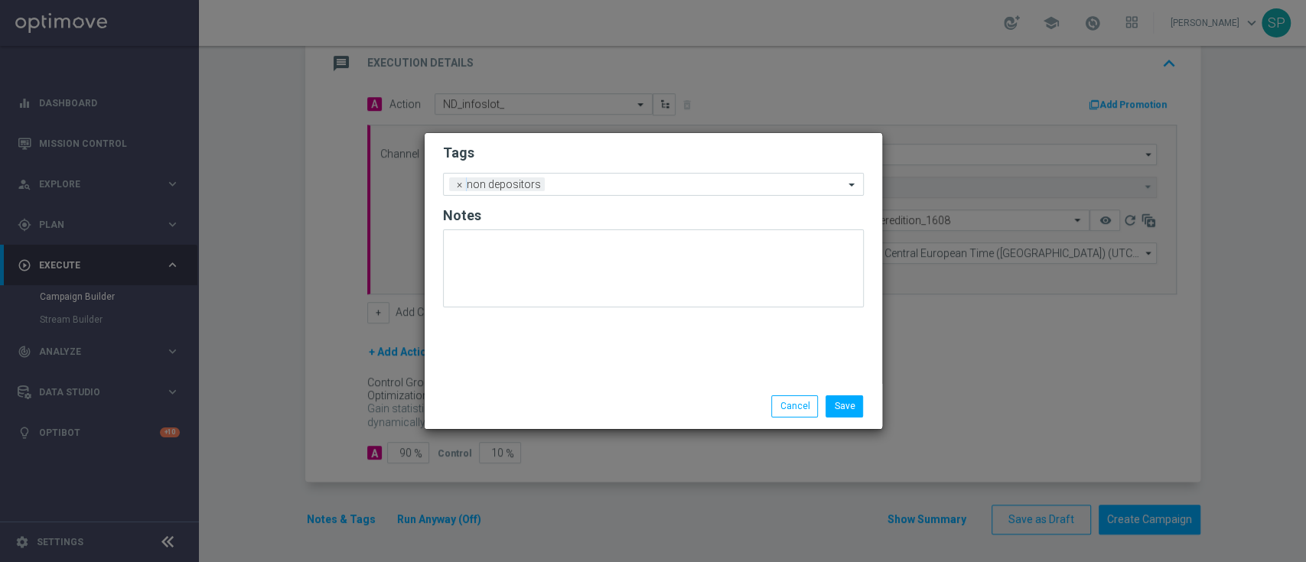
click at [770, 142] on form "Tags Add a new tag × non depositors Notes" at bounding box center [653, 229] width 421 height 179
click at [754, 197] on form "Tags Add a new tag × non depositors Notes" at bounding box center [653, 229] width 421 height 179
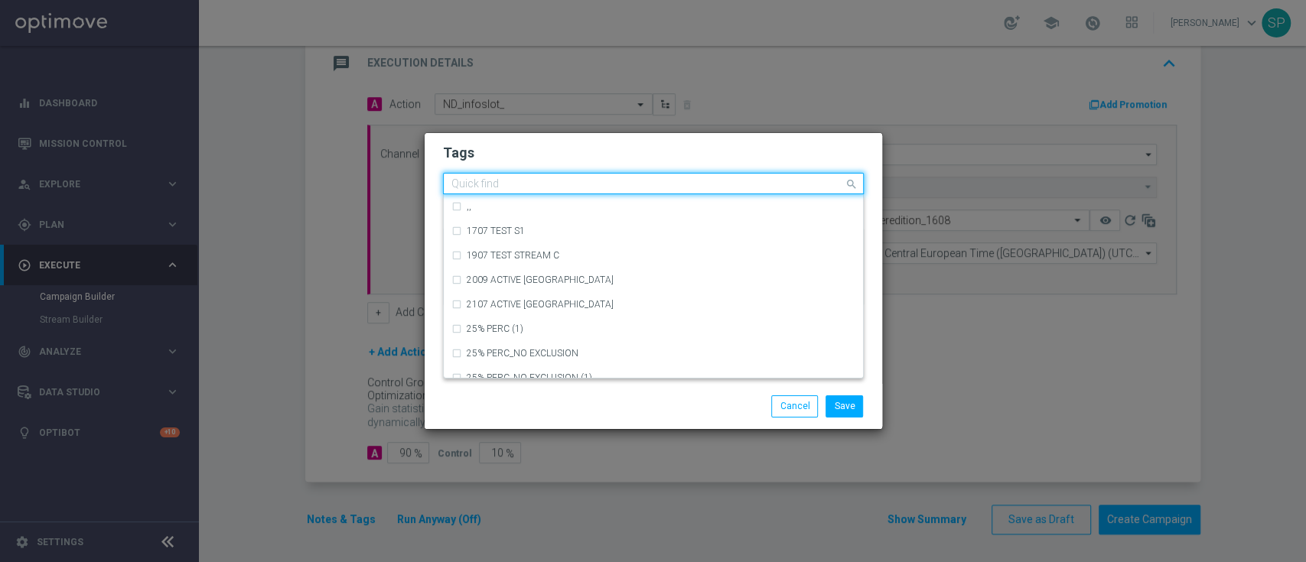
click at [769, 187] on input "text" at bounding box center [647, 184] width 393 height 13
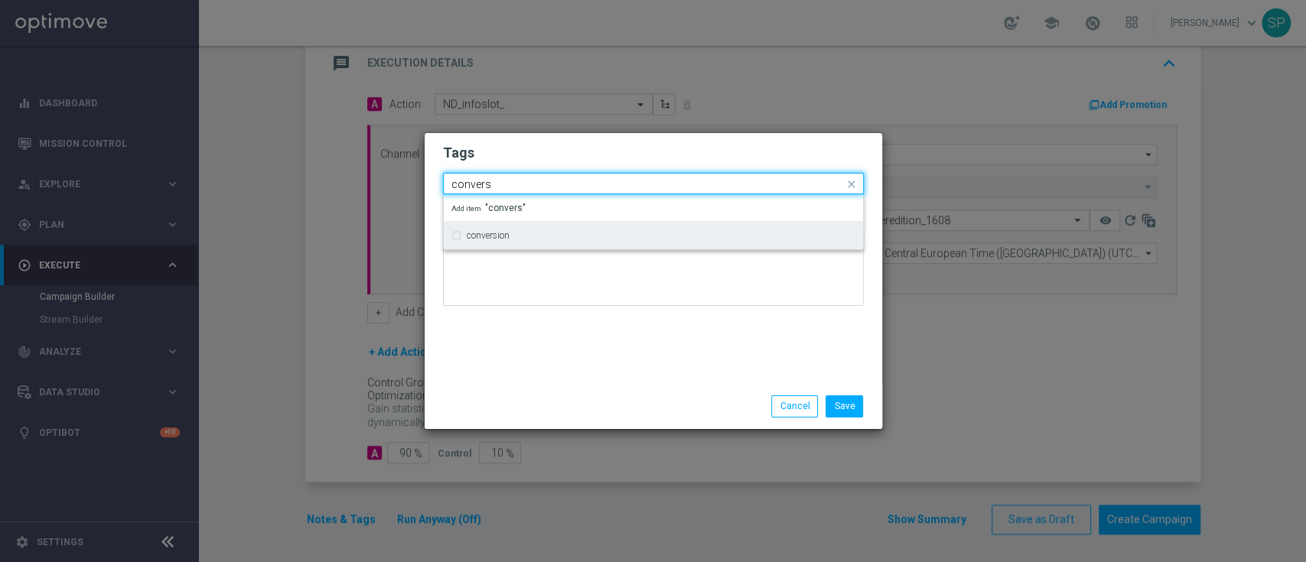
click at [768, 233] on div "conversion" at bounding box center [661, 235] width 389 height 9
type input "convers"
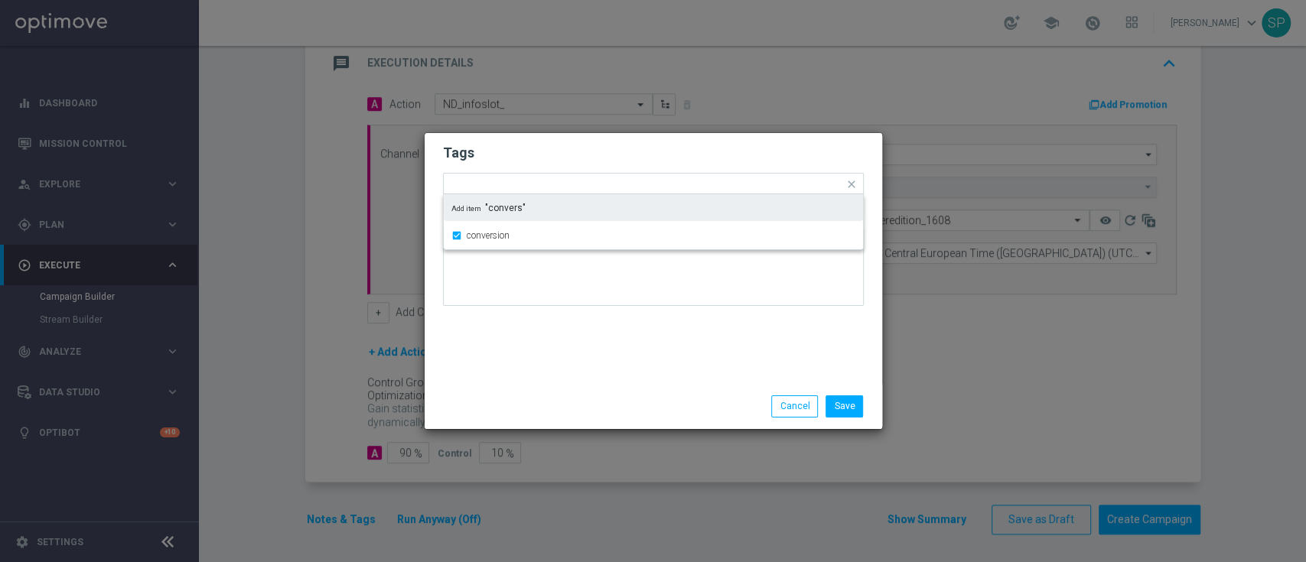
click at [785, 158] on h2 "Tags" at bounding box center [653, 153] width 421 height 18
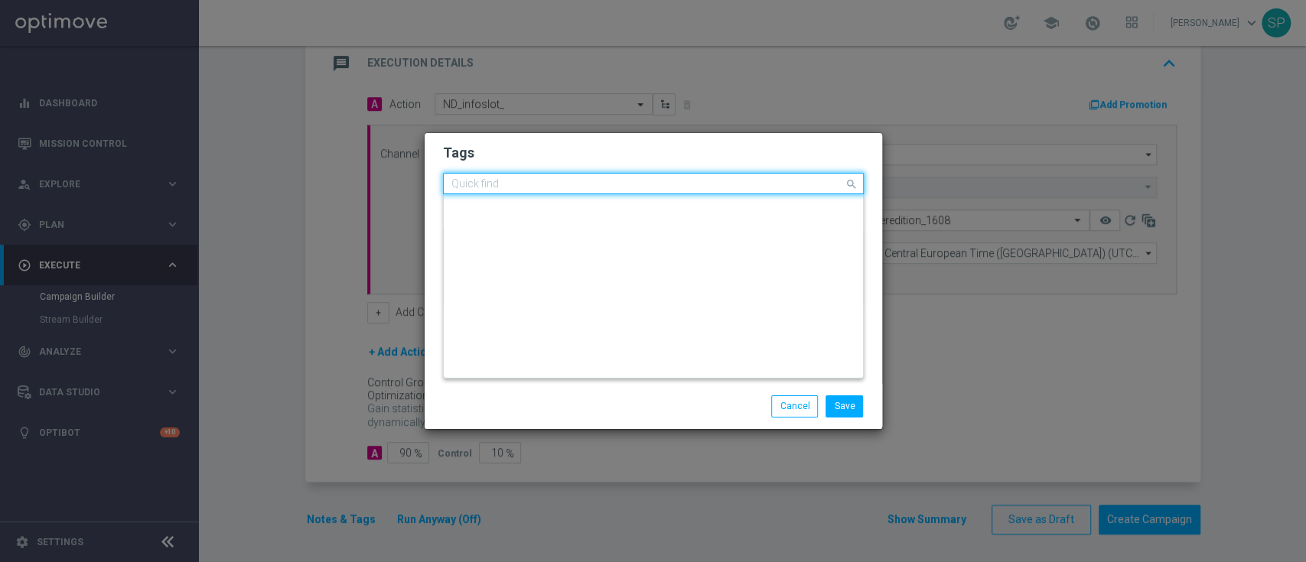
click at [777, 176] on div "Quick find × non depositors × conversion" at bounding box center [644, 183] width 400 height 19
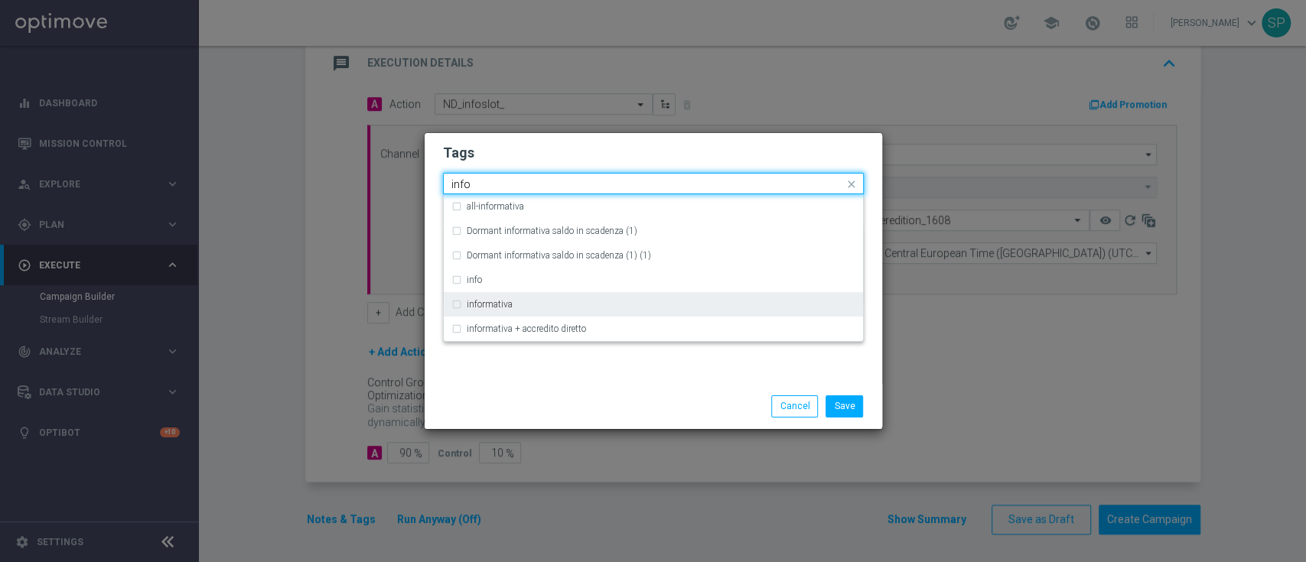
click at [780, 302] on div "informativa" at bounding box center [661, 304] width 389 height 9
type input "info"
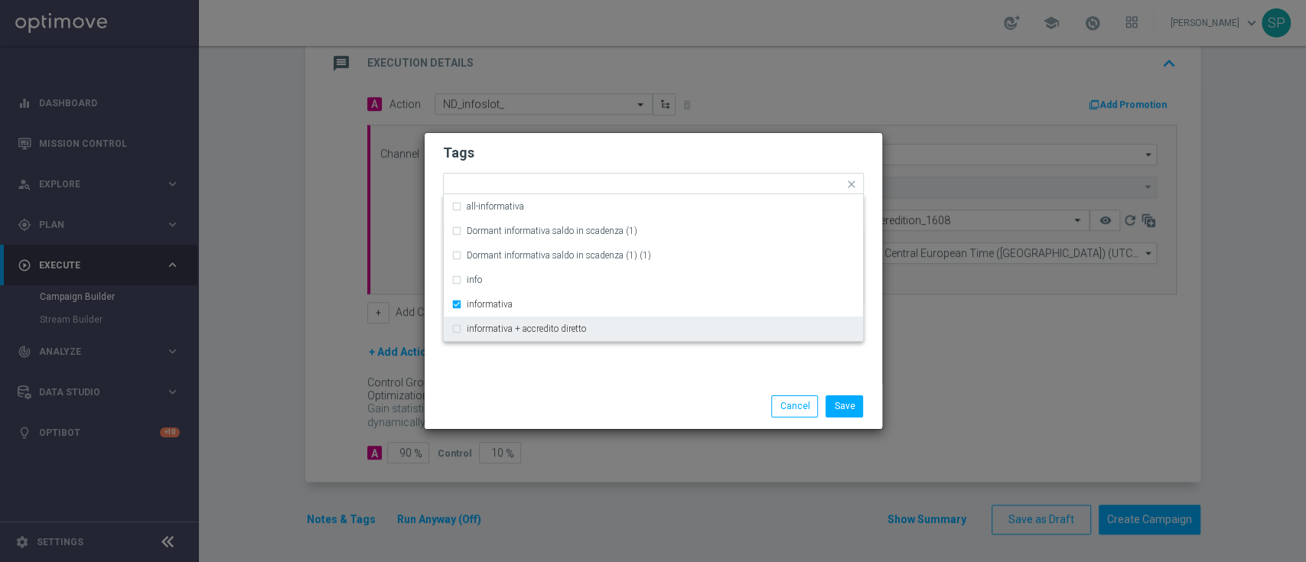
click at [710, 376] on div "Tags Quick find × non depositors × conversion × informativa all-informativa Dor…" at bounding box center [654, 258] width 458 height 251
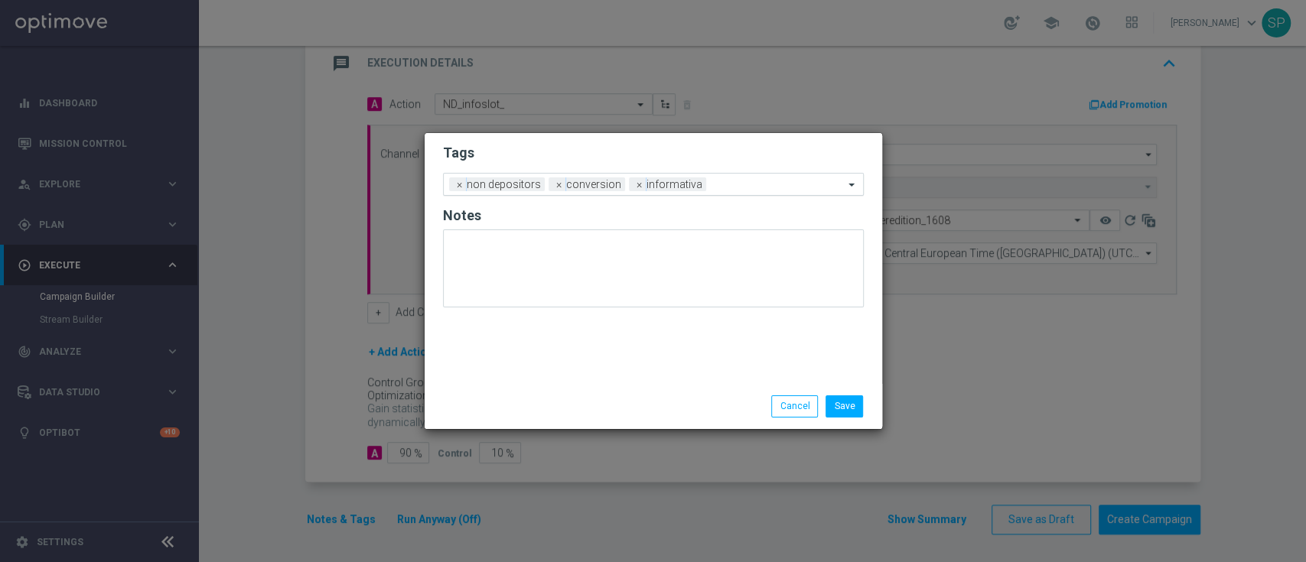
click at [803, 177] on div "Add a new tag × non depositors × conversion × informativa" at bounding box center [644, 184] width 400 height 21
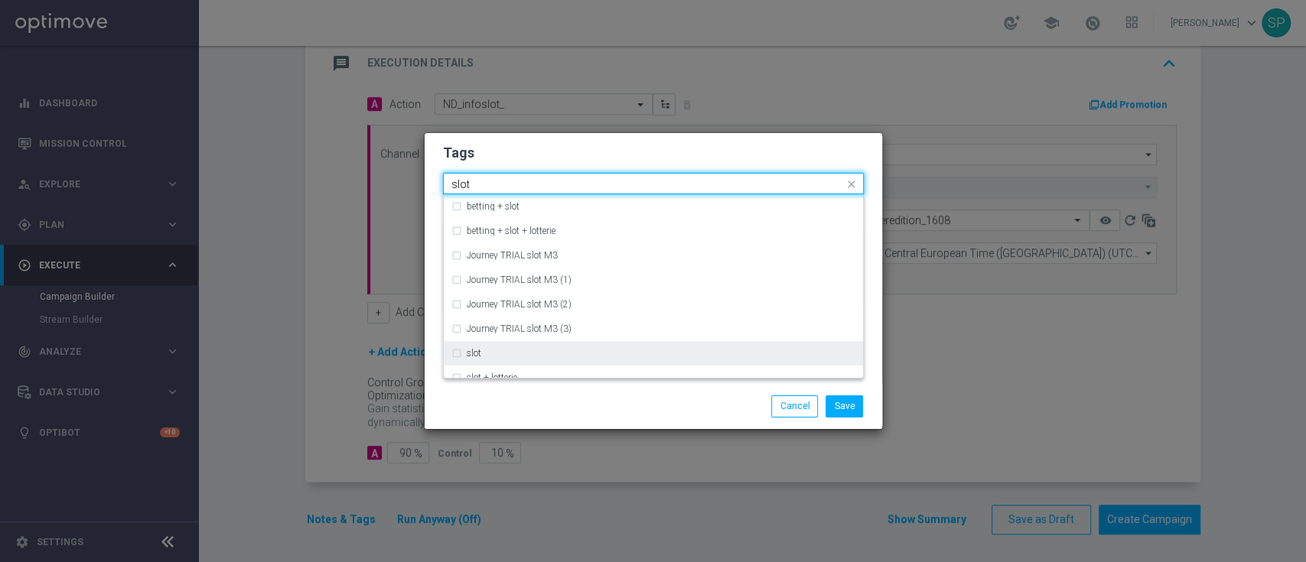
click at [742, 356] on div "slot" at bounding box center [661, 353] width 389 height 9
type input "slot"
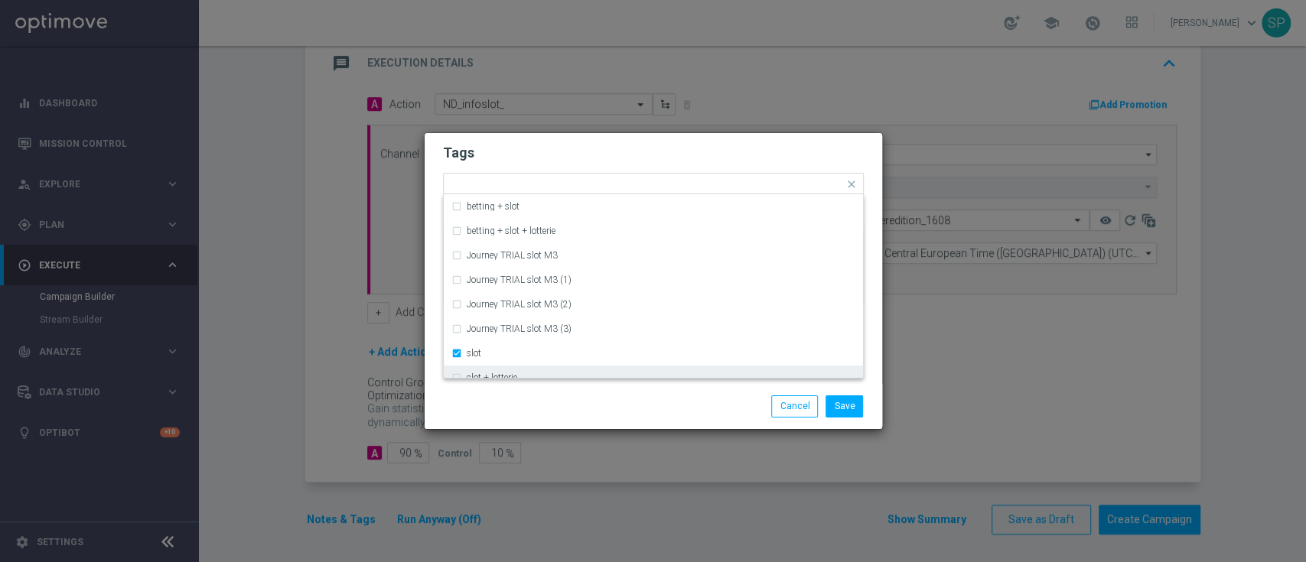
click at [721, 411] on div "Save Cancel" at bounding box center [727, 406] width 296 height 21
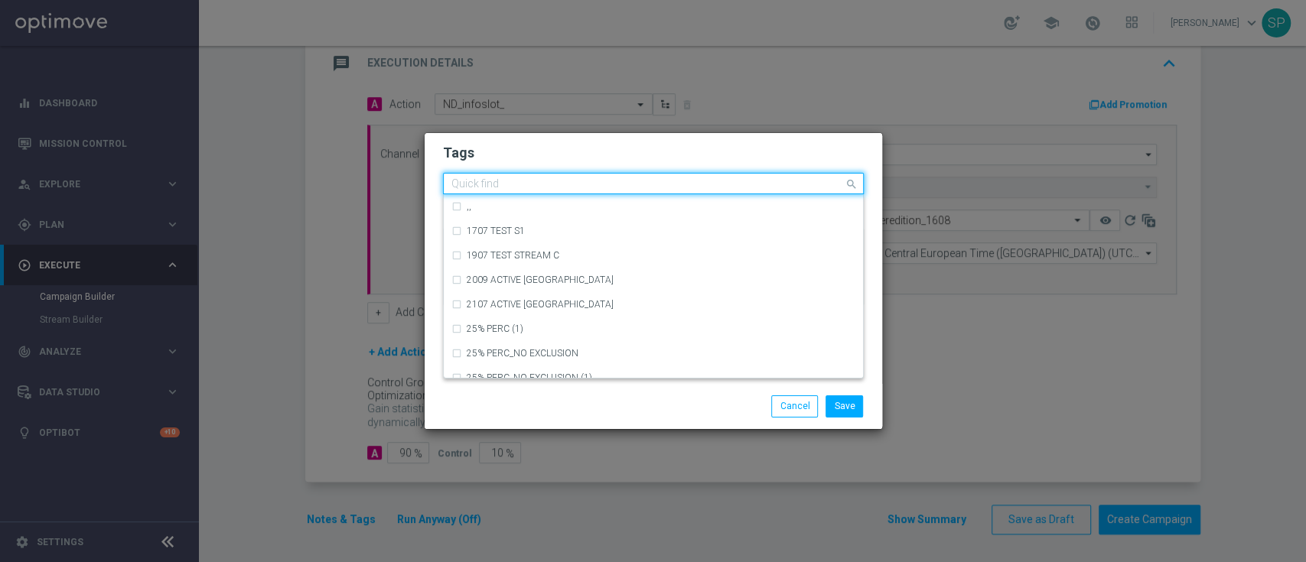
click at [790, 185] on input "text" at bounding box center [647, 184] width 393 height 13
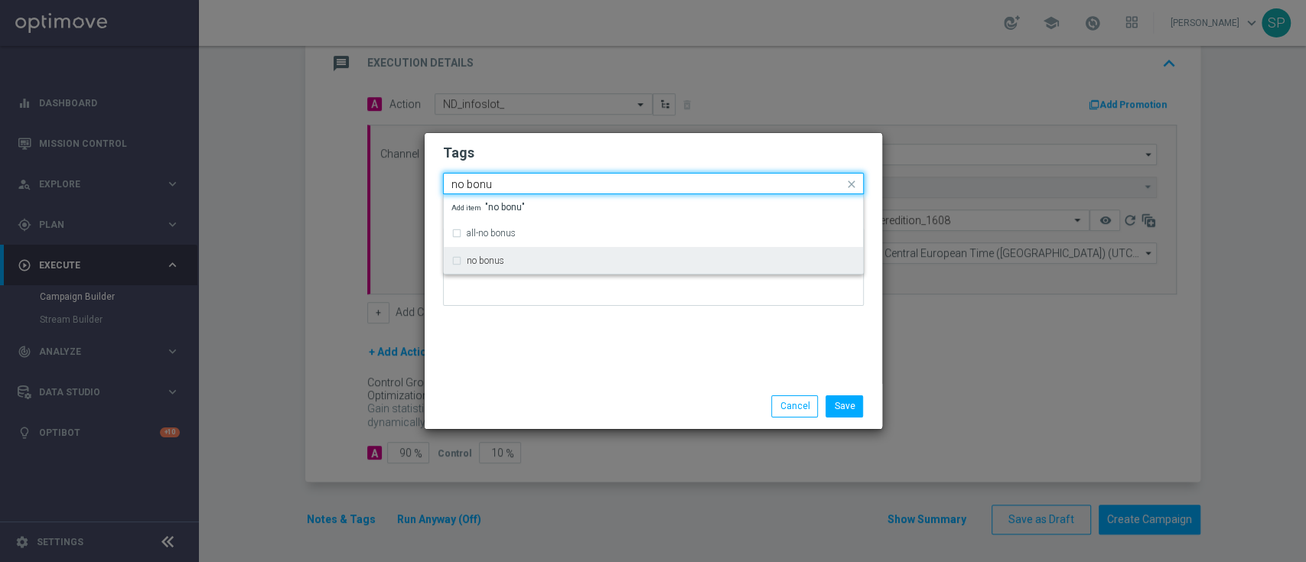
click at [778, 264] on div "no bonus" at bounding box center [661, 260] width 389 height 9
type input "no bonu"
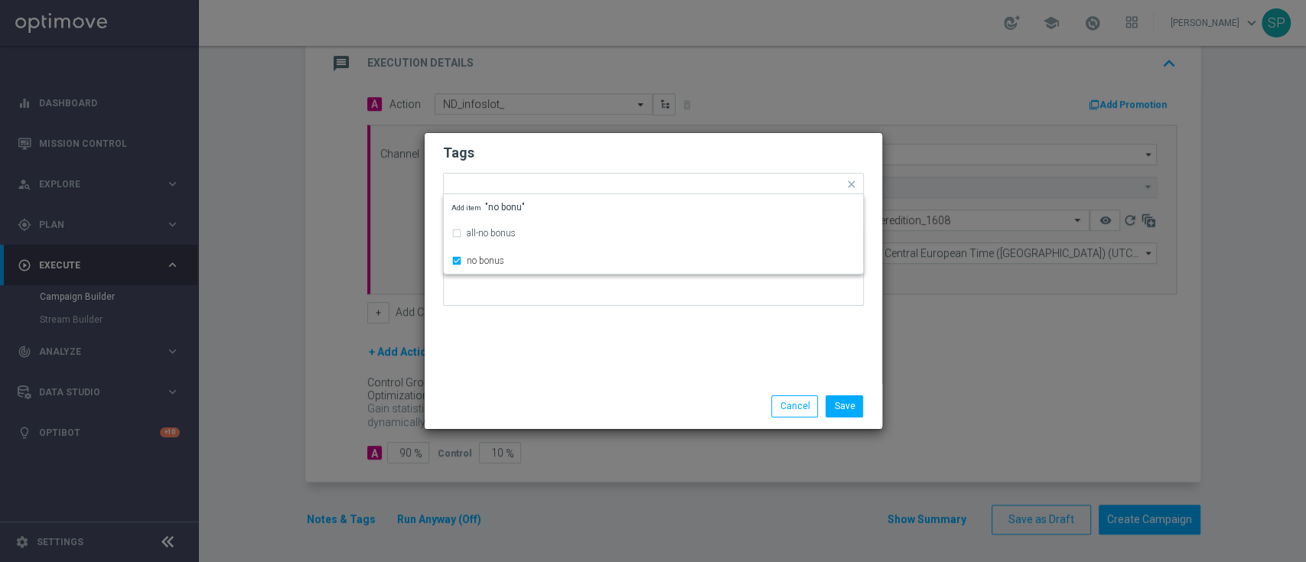
click at [767, 323] on div "Tags Quick find × non depositors × conversion × informativa × slot × no bonus a…" at bounding box center [654, 258] width 458 height 251
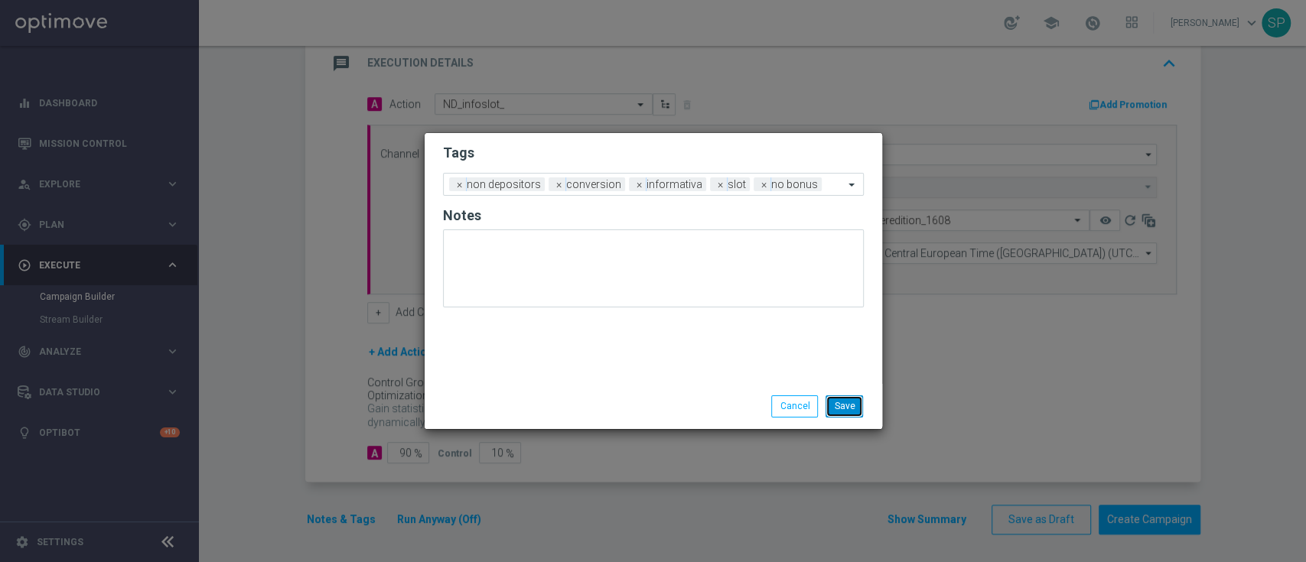
click at [837, 396] on button "Save" at bounding box center [844, 406] width 37 height 21
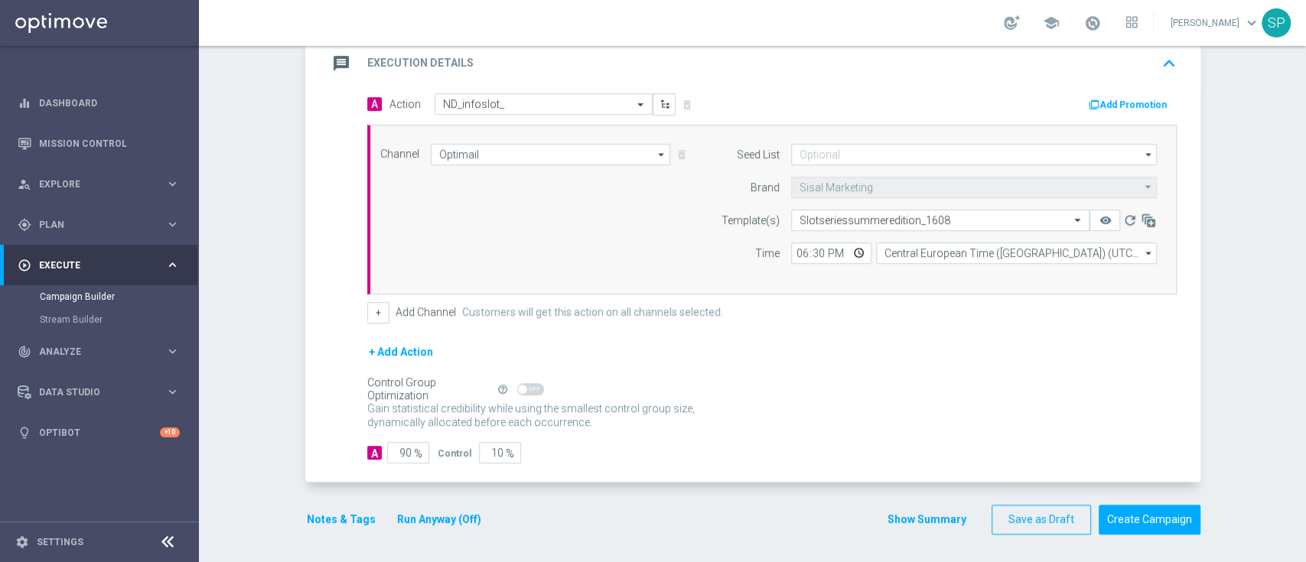
click at [937, 520] on button "Show Summary" at bounding box center [927, 520] width 80 height 18
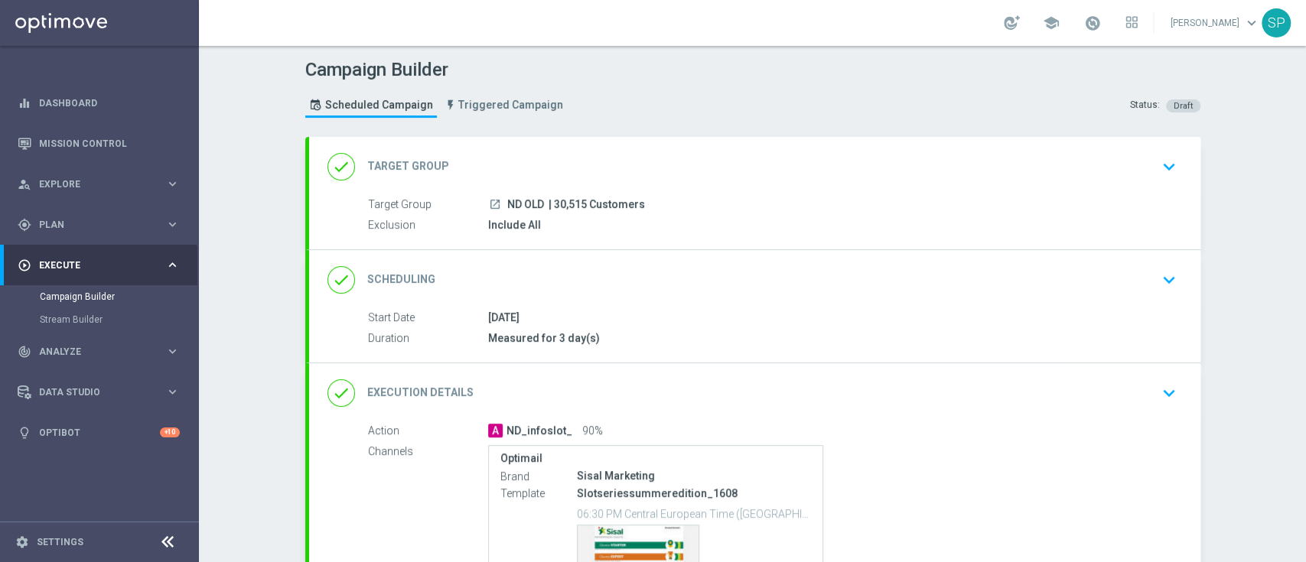
scroll to position [182, 0]
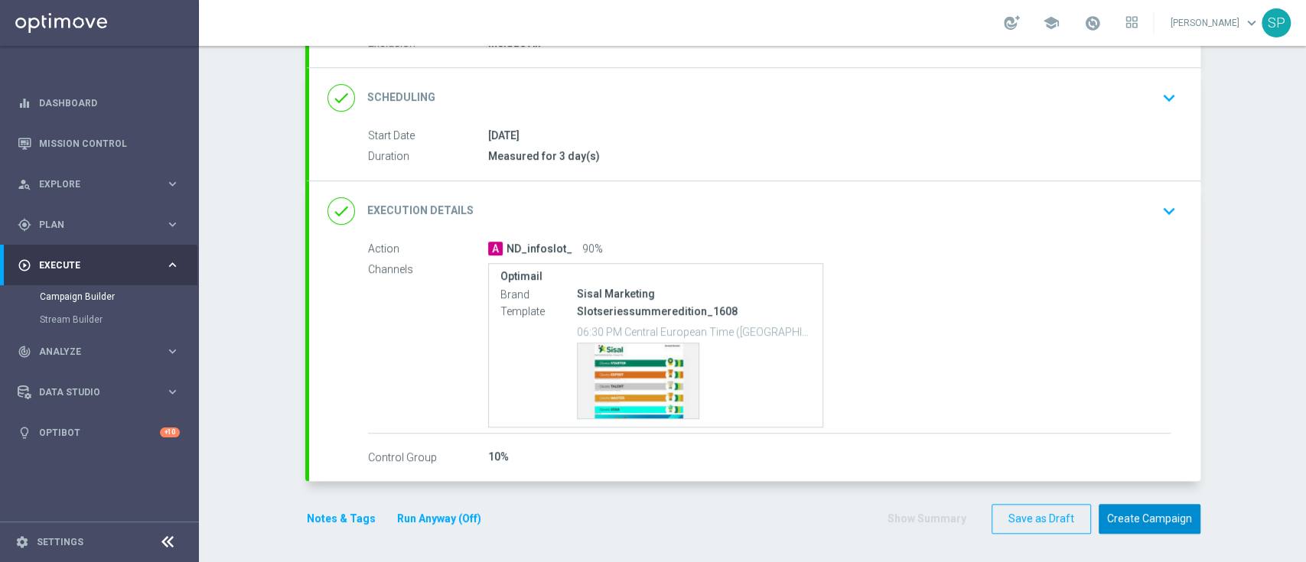
click at [1154, 529] on button "Create Campaign" at bounding box center [1150, 519] width 102 height 30
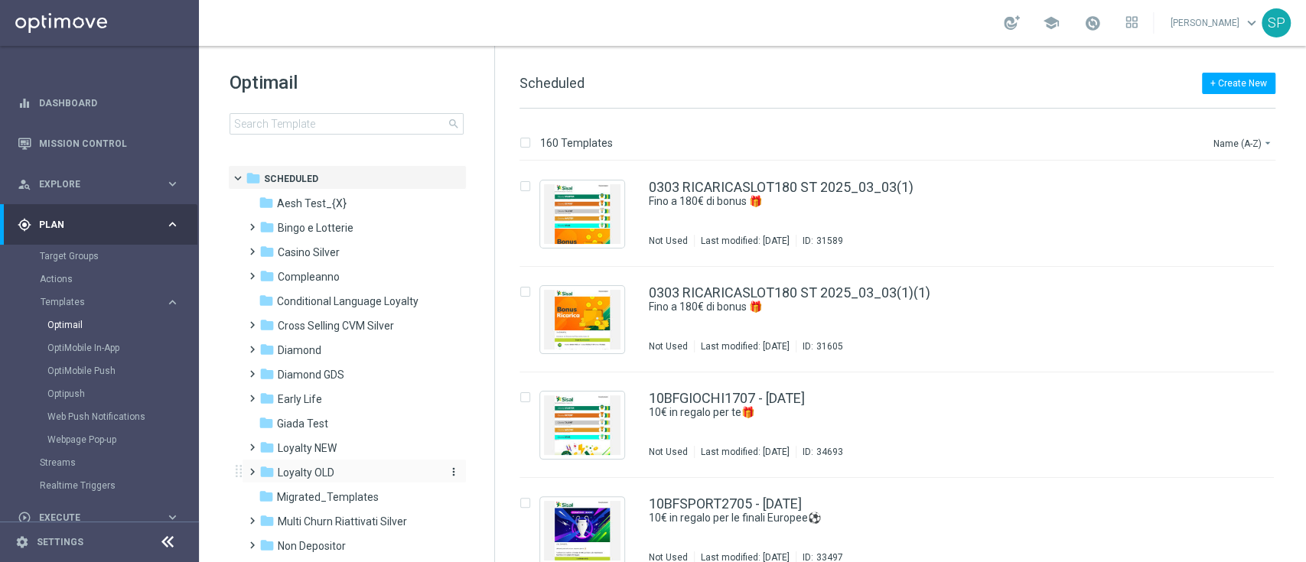
scroll to position [282, 0]
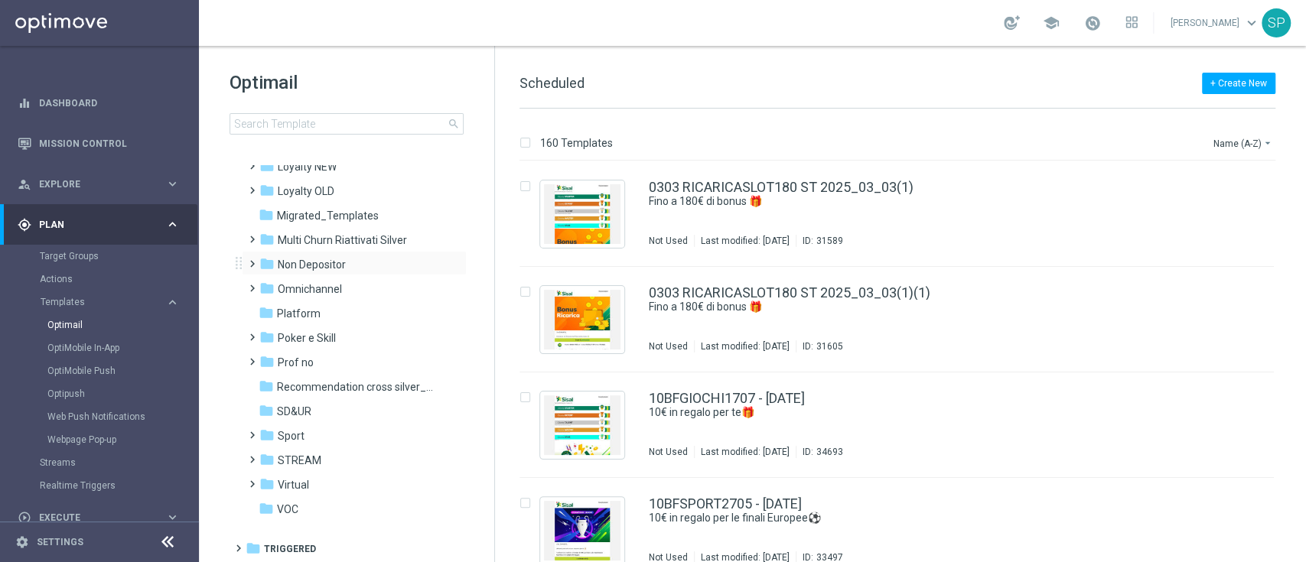
click at [361, 273] on div "folder Non Depositor more_vert" at bounding box center [354, 263] width 225 height 24
click at [363, 260] on div "folder Non Depositor" at bounding box center [347, 265] width 176 height 18
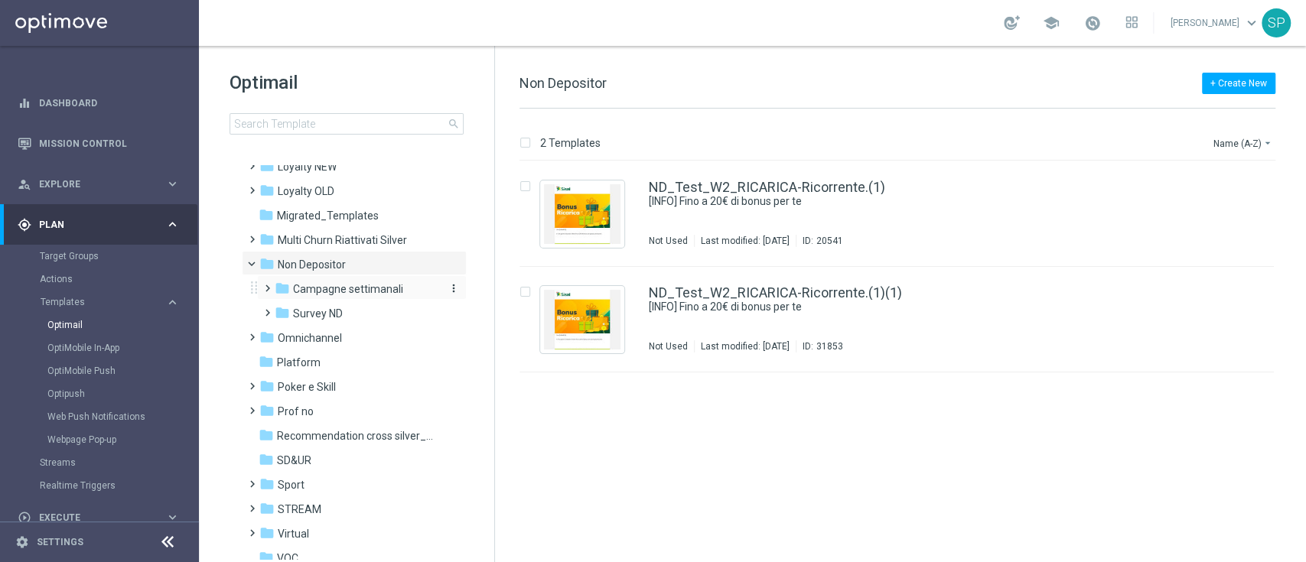
click at [385, 283] on span "Campagne settimanali" at bounding box center [348, 289] width 110 height 14
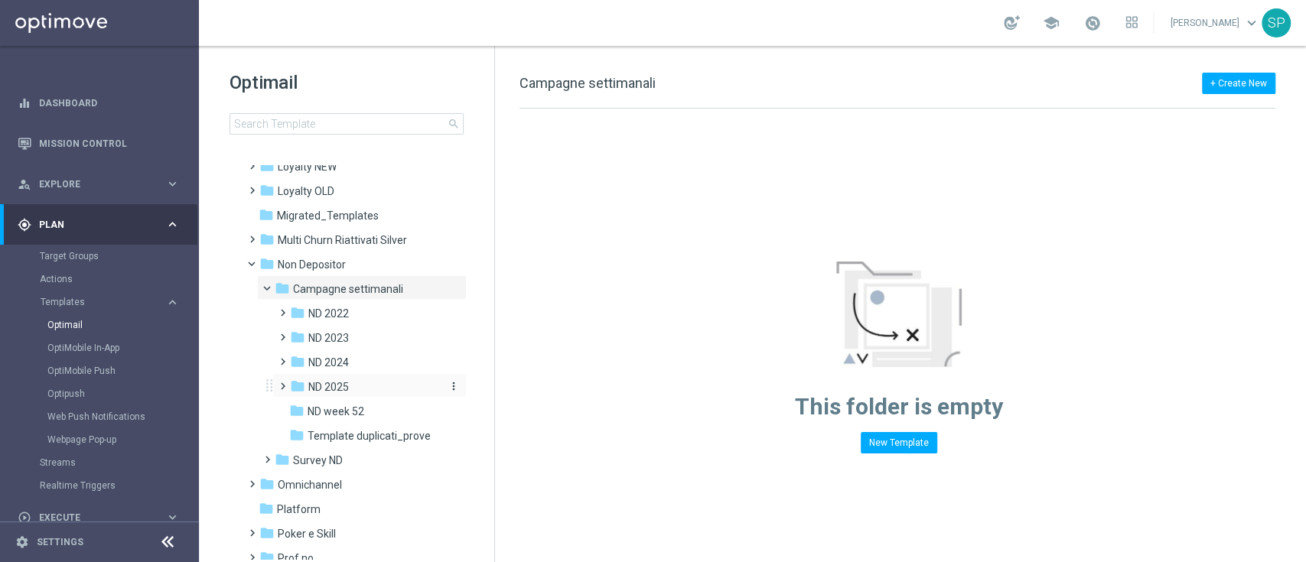
click at [350, 387] on div "folder ND 2025" at bounding box center [365, 388] width 150 height 18
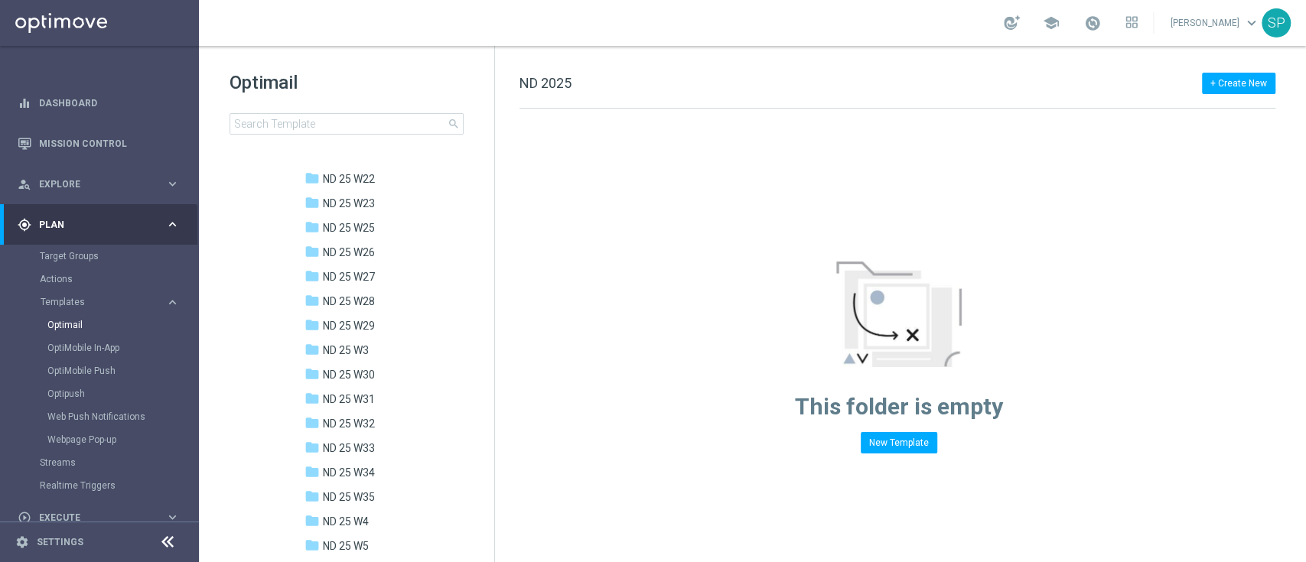
scroll to position [810, 0]
click at [366, 496] on span "ND 25 W35" at bounding box center [349, 496] width 52 height 14
